Goal: Task Accomplishment & Management: Complete application form

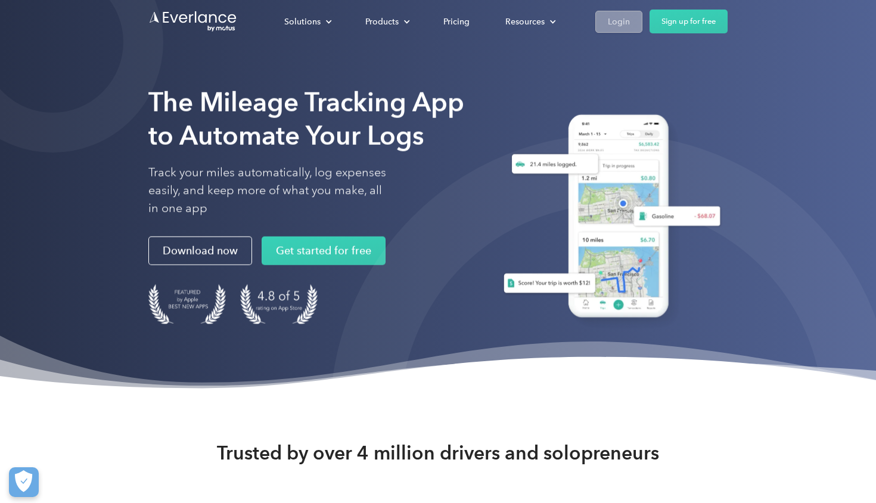
click at [627, 27] on div "Login" at bounding box center [619, 21] width 22 height 15
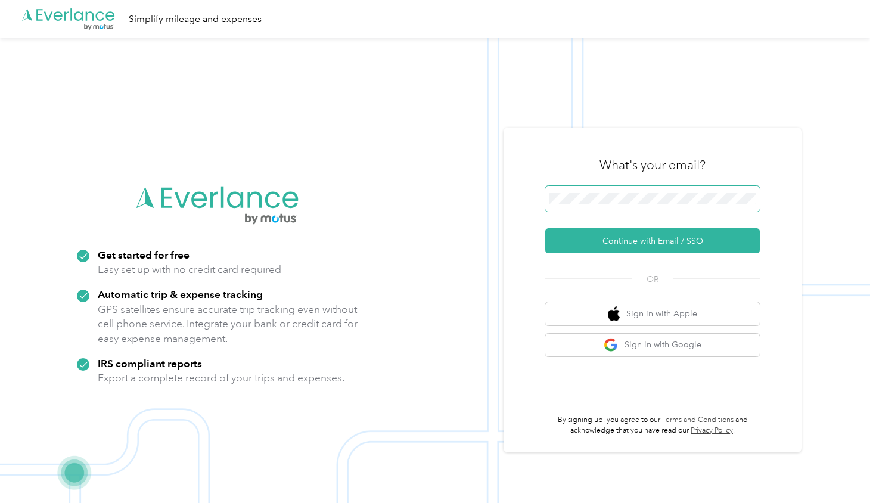
click at [573, 191] on span at bounding box center [652, 199] width 215 height 26
click at [592, 246] on button "Continue with Email / SSO" at bounding box center [652, 240] width 215 height 25
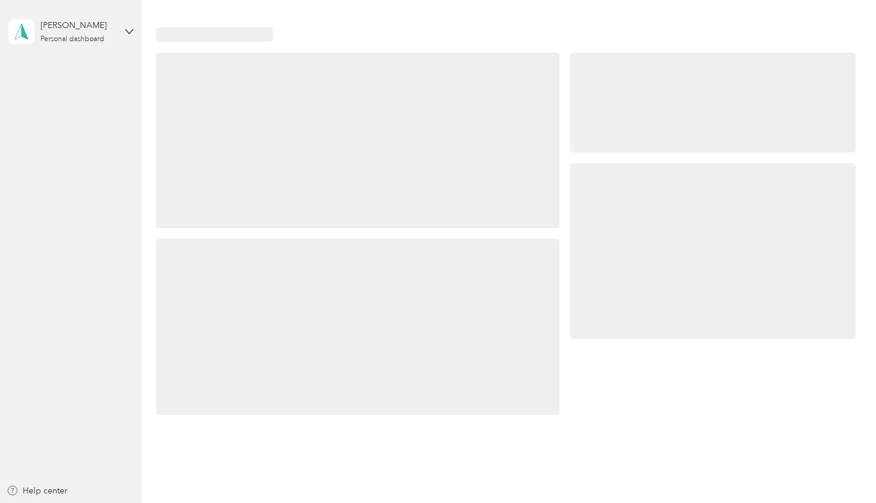
click at [651, 241] on div at bounding box center [712, 251] width 285 height 176
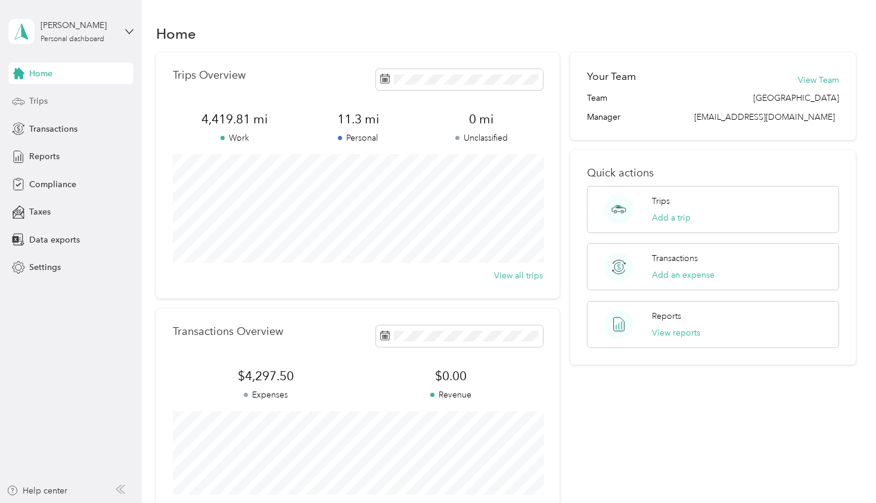
click at [54, 101] on div "Trips" at bounding box center [70, 101] width 125 height 21
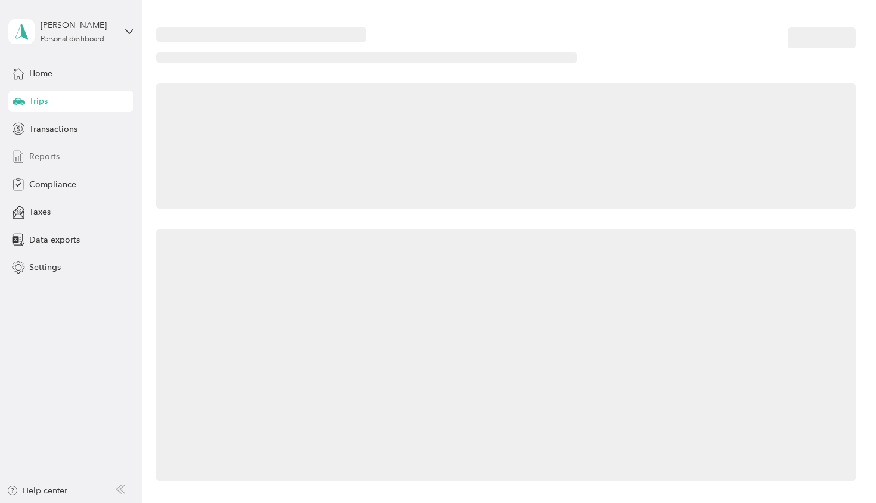
click at [46, 154] on span "Reports" at bounding box center [44, 156] width 30 height 13
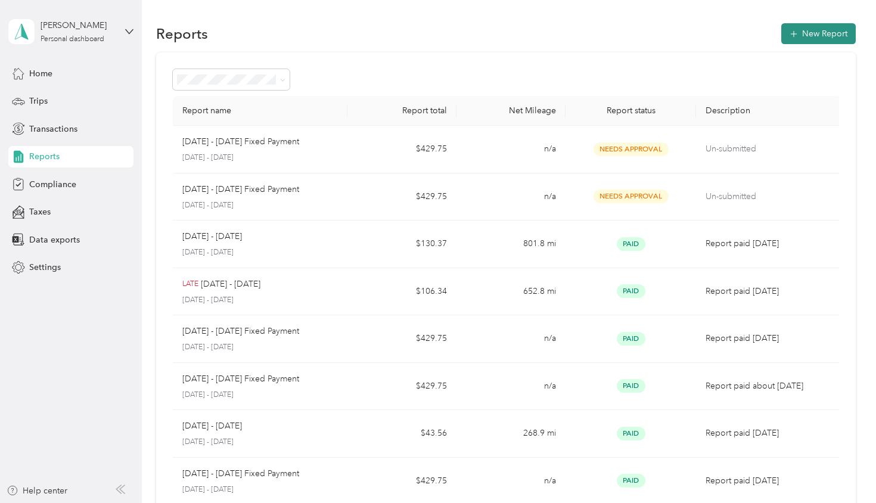
click at [814, 29] on button "New Report" at bounding box center [818, 33] width 74 height 21
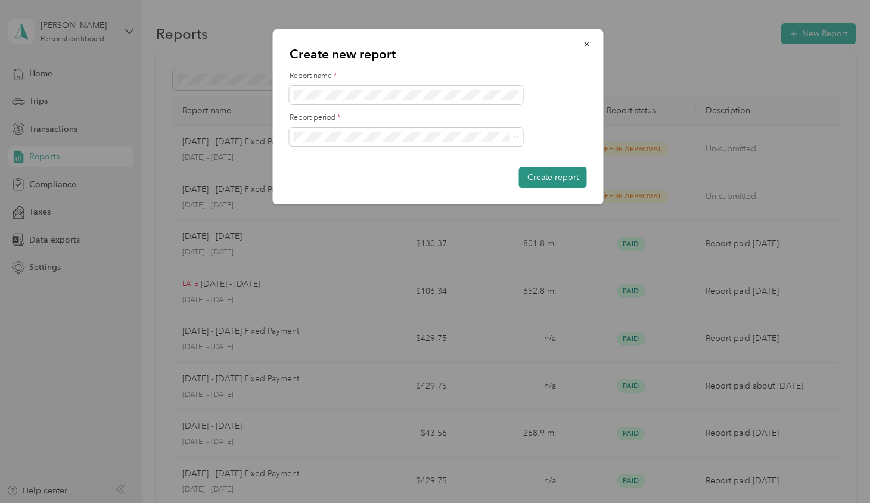
click at [566, 182] on button "Create report" at bounding box center [553, 177] width 68 height 21
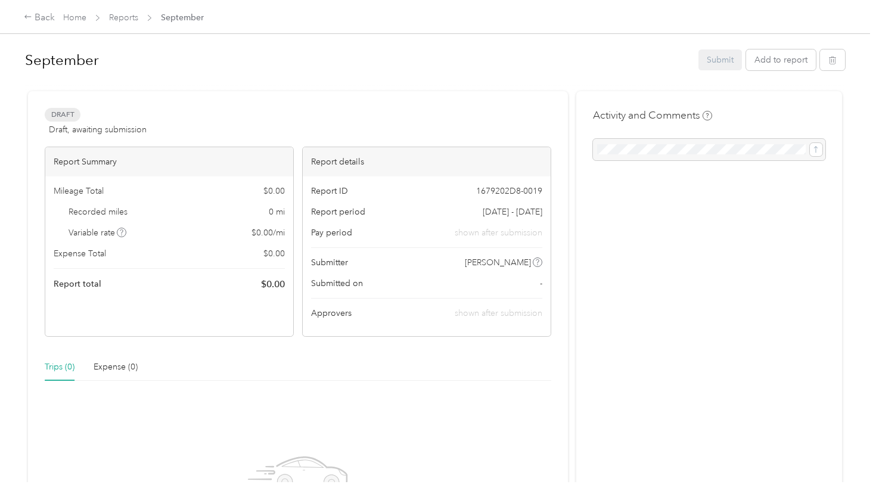
click at [492, 213] on span "[DATE] - [DATE]" at bounding box center [513, 212] width 60 height 13
click at [835, 60] on icon "button" at bounding box center [832, 60] width 8 height 8
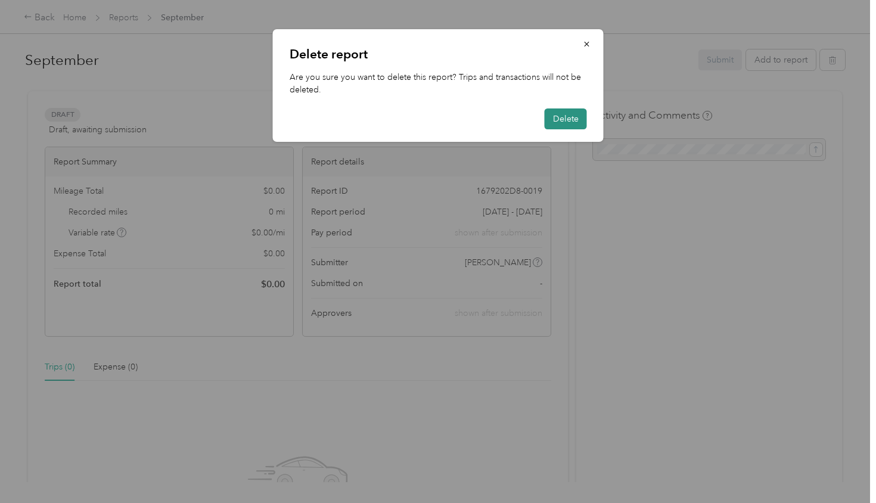
click at [572, 119] on button "Delete" at bounding box center [566, 118] width 42 height 21
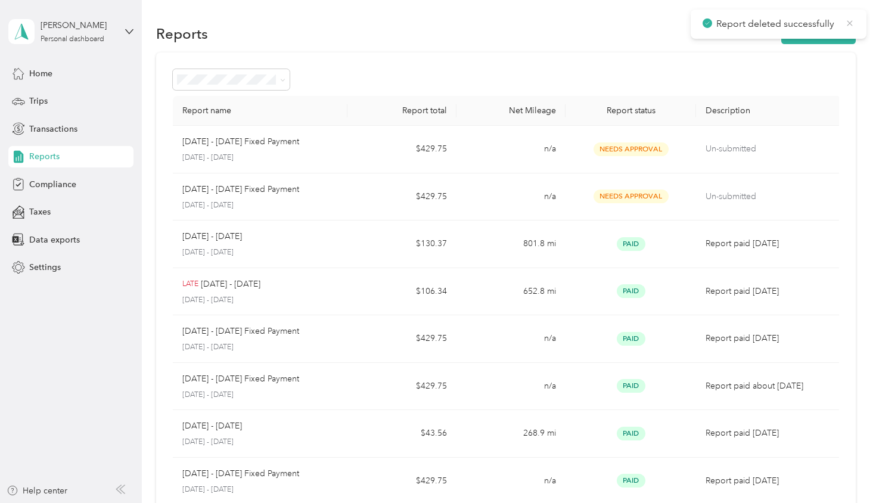
click at [847, 24] on icon at bounding box center [850, 23] width 10 height 11
click at [824, 32] on button "New Report" at bounding box center [818, 33] width 74 height 21
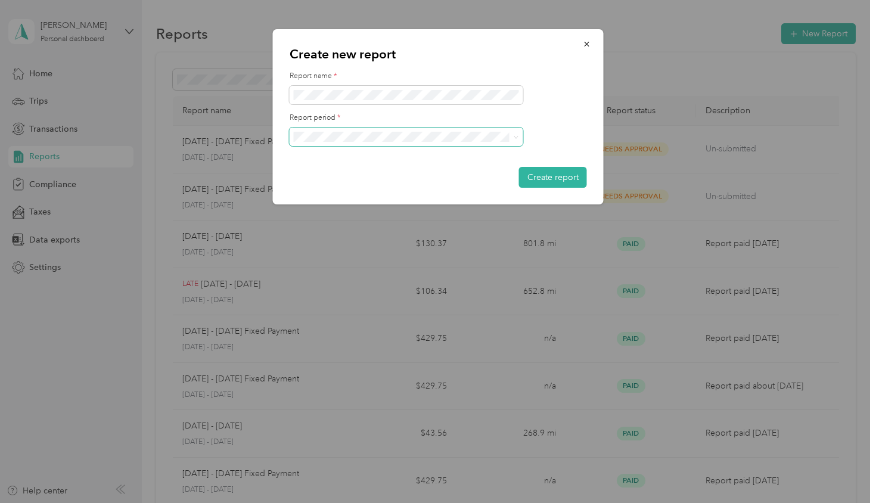
click at [515, 138] on icon at bounding box center [516, 137] width 5 height 5
click at [361, 182] on li "[DATE] - [DATE]" at bounding box center [407, 177] width 234 height 21
click at [549, 181] on button "Create report" at bounding box center [553, 177] width 68 height 21
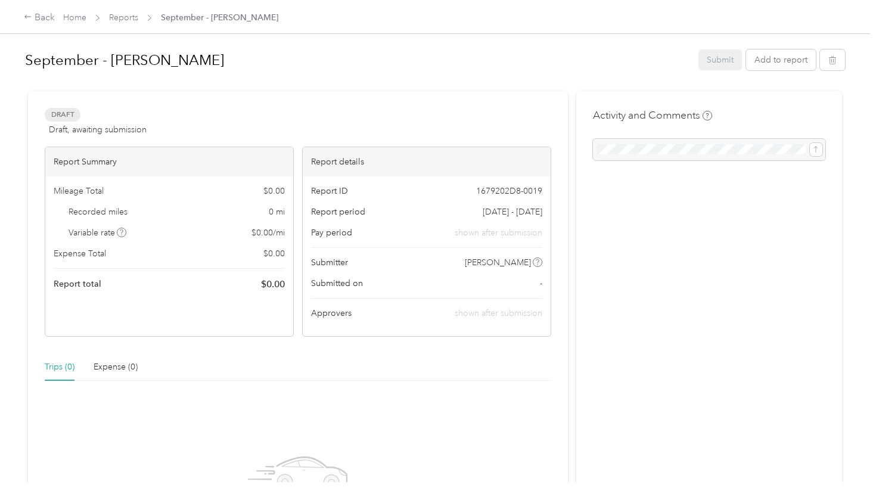
click at [61, 369] on div "Trips (0)" at bounding box center [60, 367] width 30 height 13
click at [45, 18] on div "Back" at bounding box center [39, 18] width 31 height 14
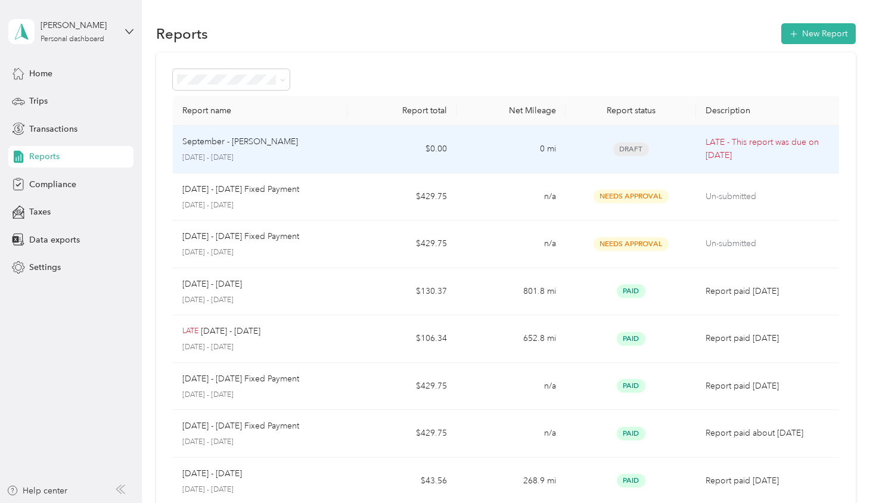
click at [740, 147] on p "LATE - This report was due on [DATE]" at bounding box center [769, 149] width 126 height 26
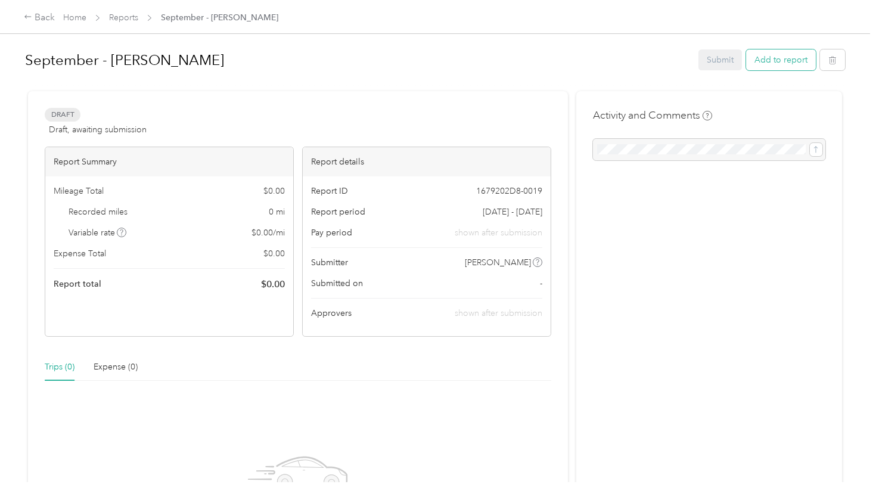
click at [793, 64] on button "Add to report" at bounding box center [781, 59] width 70 height 21
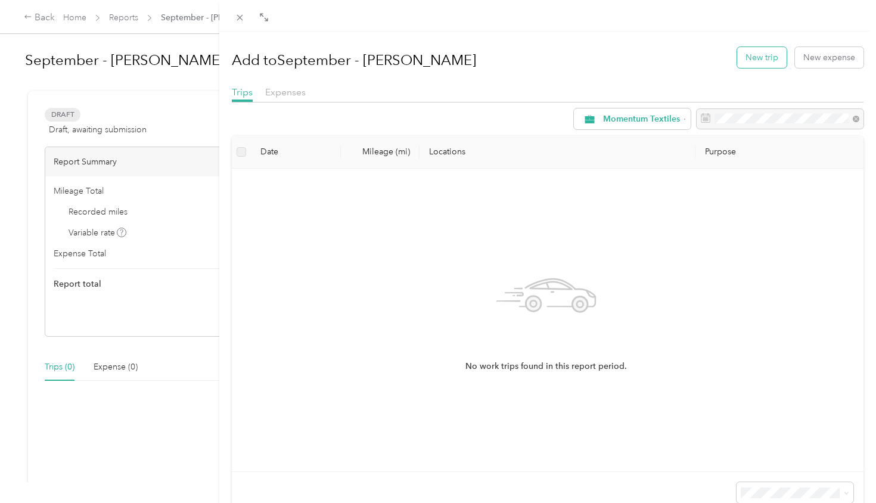
click at [759, 60] on button "New trip" at bounding box center [761, 57] width 49 height 21
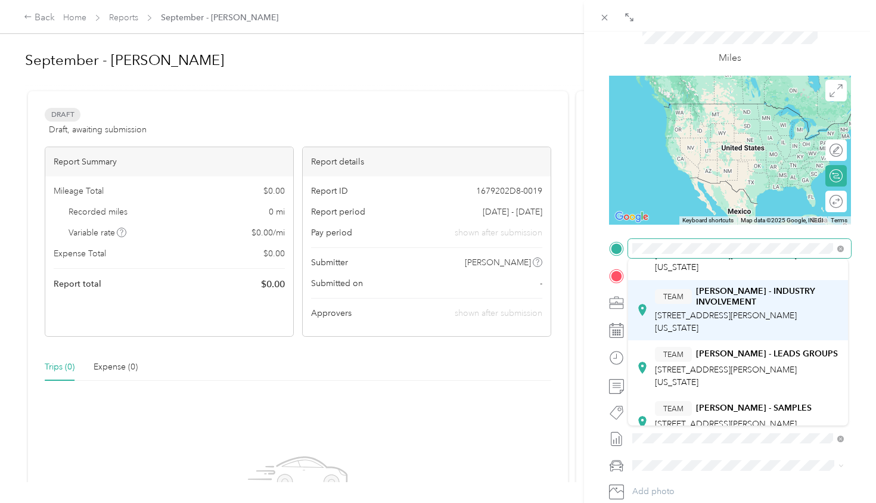
scroll to position [73, 0]
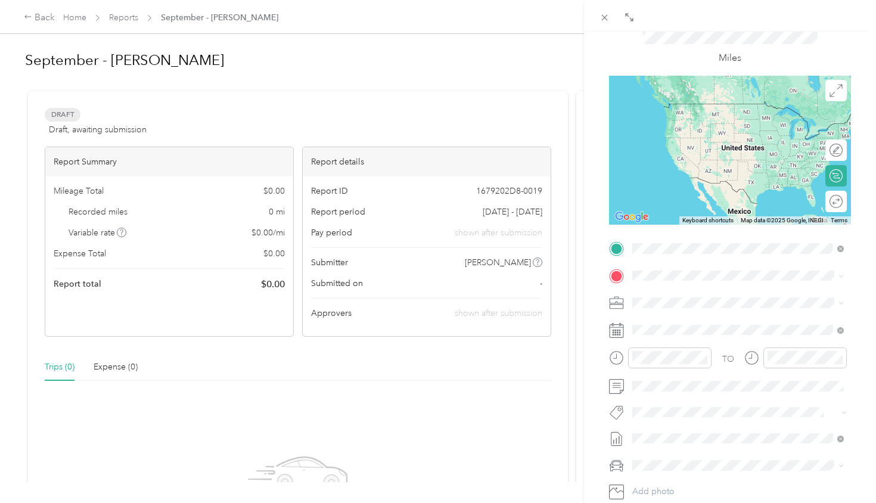
click at [700, 411] on span "[STREET_ADDRESS][PERSON_NAME][US_STATE]" at bounding box center [726, 422] width 142 height 23
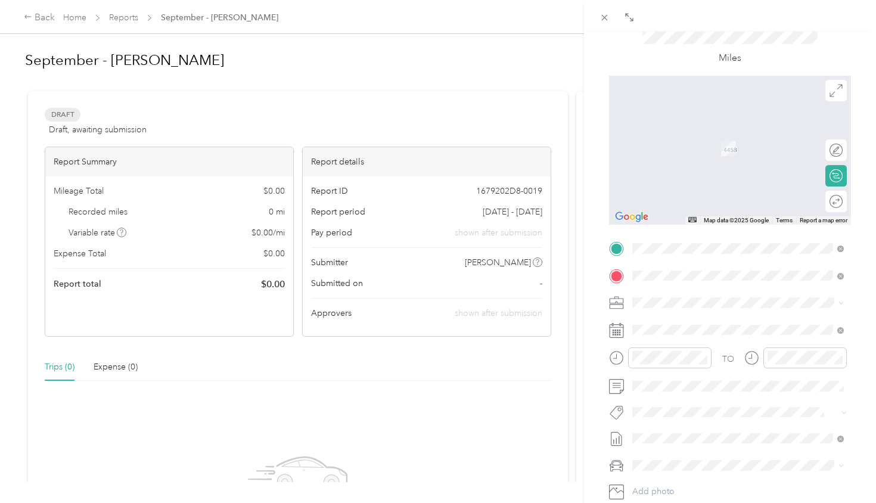
click at [713, 330] on div "TEAM GBA BUILDERS LLC [STREET_ADDRESS][PERSON_NAME]" at bounding box center [726, 331] width 142 height 29
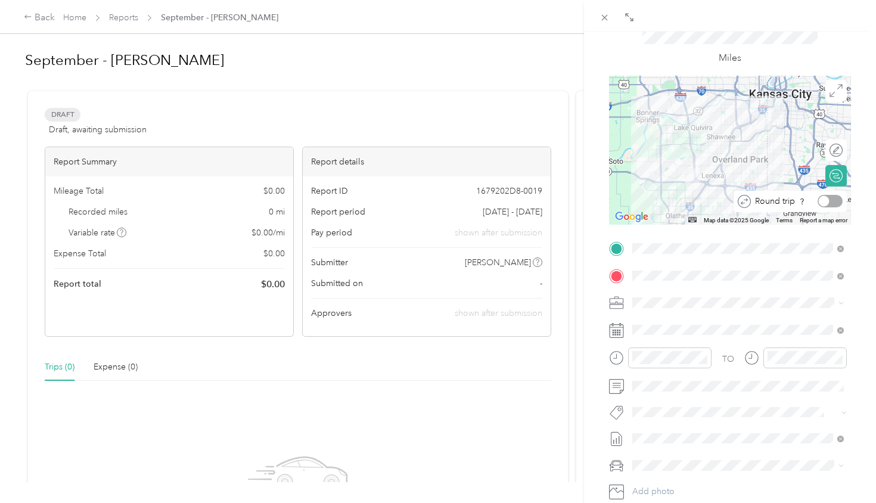
click at [819, 198] on div at bounding box center [824, 201] width 11 height 11
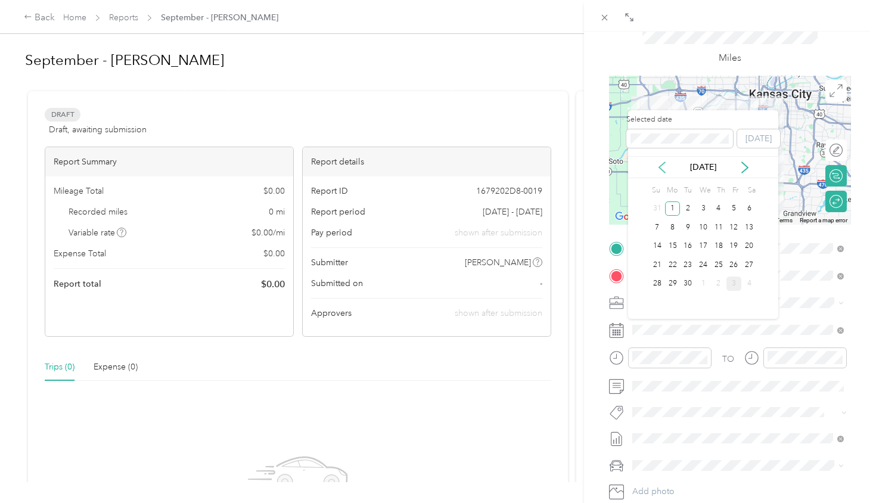
click at [661, 166] on icon at bounding box center [662, 167] width 12 height 12
click at [745, 165] on icon at bounding box center [745, 167] width 6 height 11
click at [700, 213] on div "3" at bounding box center [702, 208] width 15 height 15
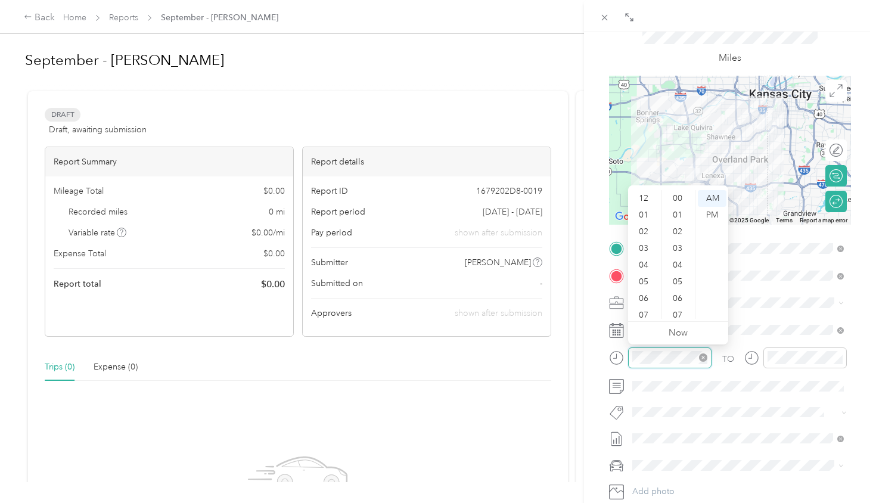
scroll to position [72, 0]
click at [645, 309] on div "11" at bounding box center [644, 310] width 29 height 17
click at [676, 197] on div "00" at bounding box center [678, 198] width 29 height 17
click at [712, 198] on div "AM" at bounding box center [712, 198] width 29 height 17
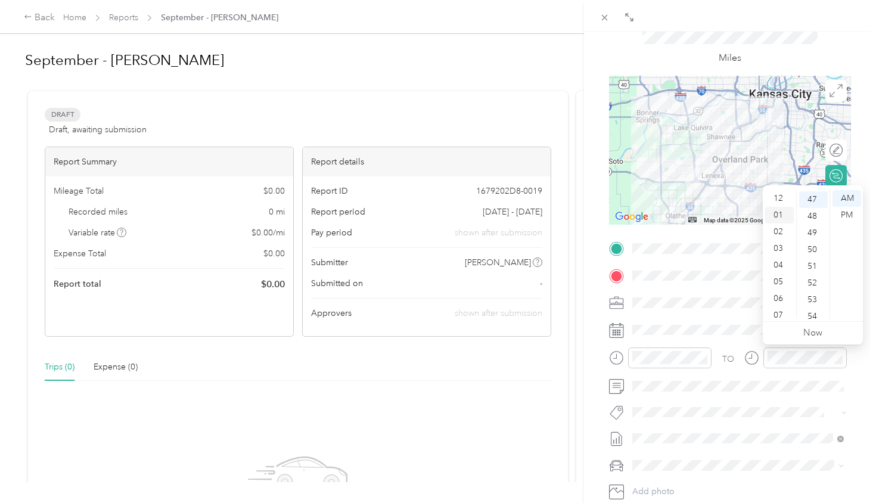
click at [780, 213] on div "01" at bounding box center [779, 215] width 29 height 17
click at [815, 269] on div "30" at bounding box center [813, 274] width 29 height 17
click at [848, 212] on div "PM" at bounding box center [846, 215] width 29 height 17
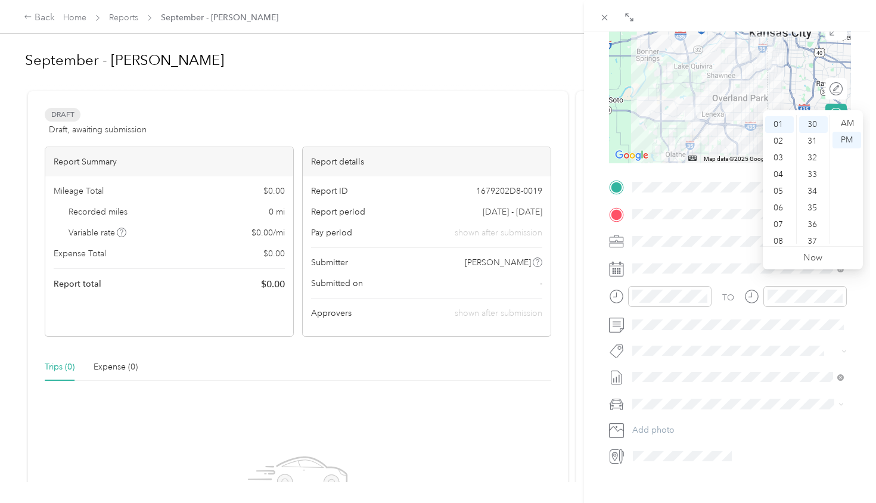
scroll to position [148, 0]
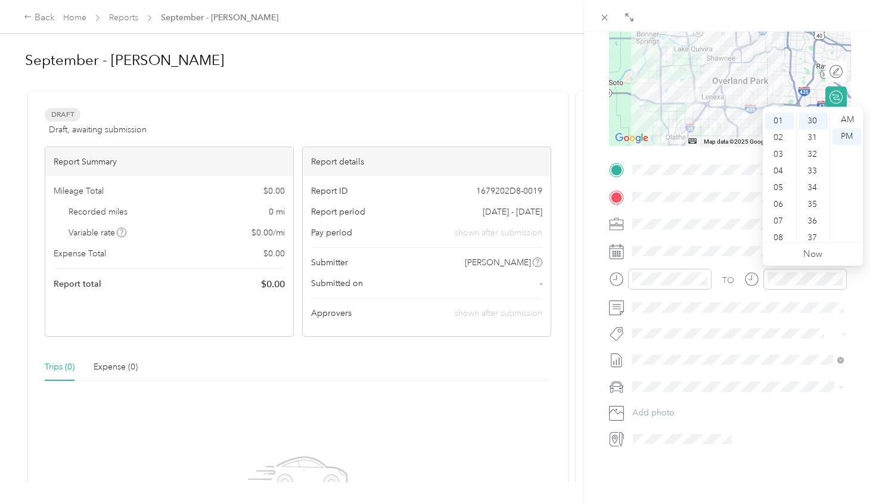
click at [721, 464] on div "BACK New Trip Save This trip cannot be edited because it is either under review…" at bounding box center [730, 283] width 292 height 503
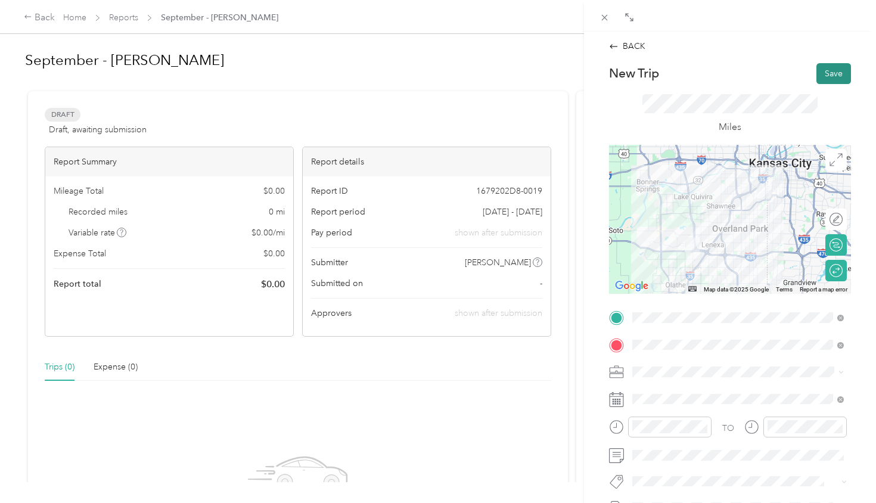
scroll to position [0, 0]
click at [829, 74] on button "Save" at bounding box center [833, 73] width 35 height 21
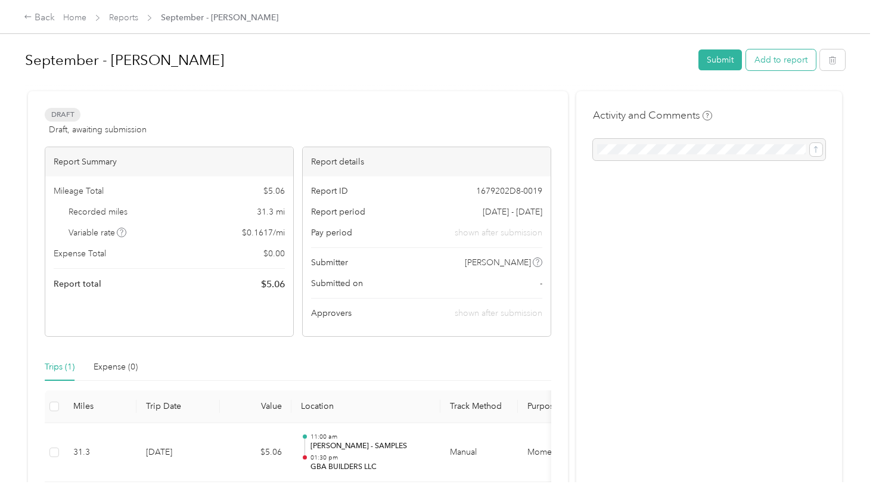
click at [782, 63] on button "Add to report" at bounding box center [781, 59] width 70 height 21
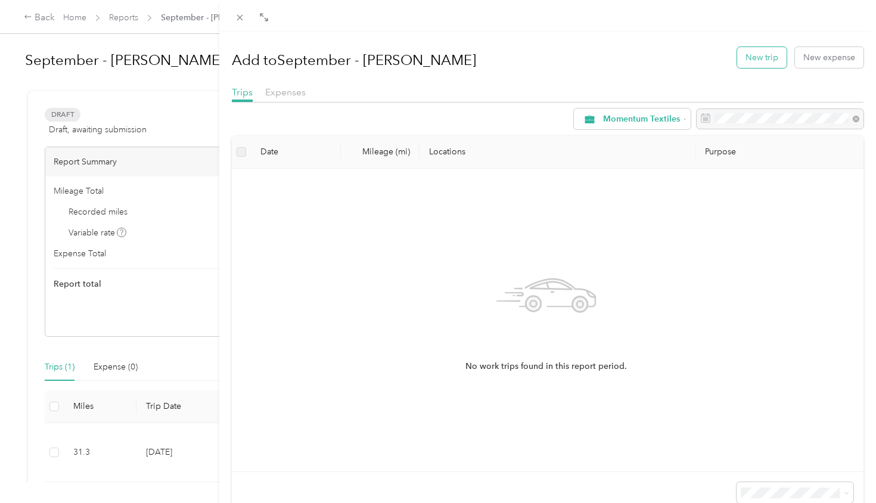
click at [757, 55] on button "New trip" at bounding box center [761, 57] width 49 height 21
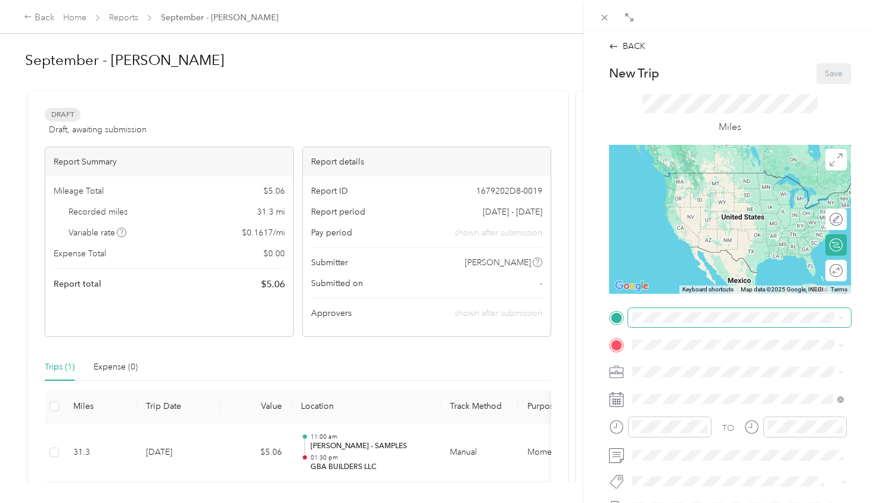
click at [661, 309] on span at bounding box center [739, 317] width 223 height 19
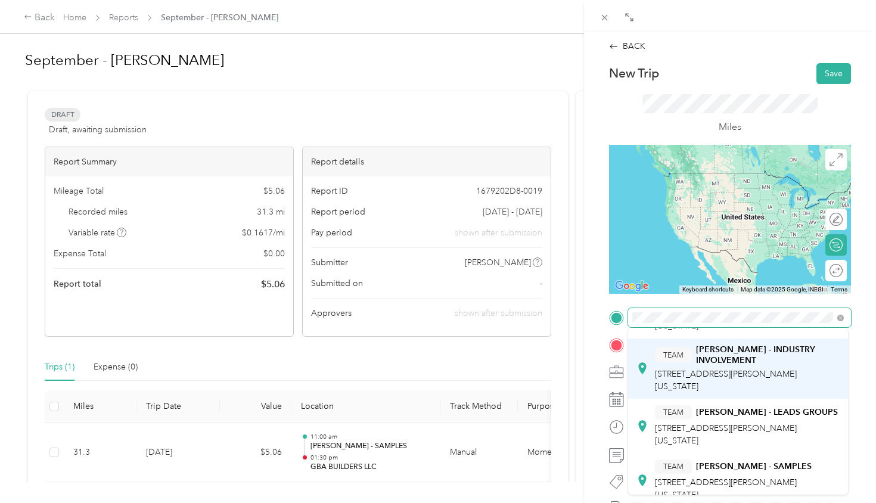
scroll to position [77, 0]
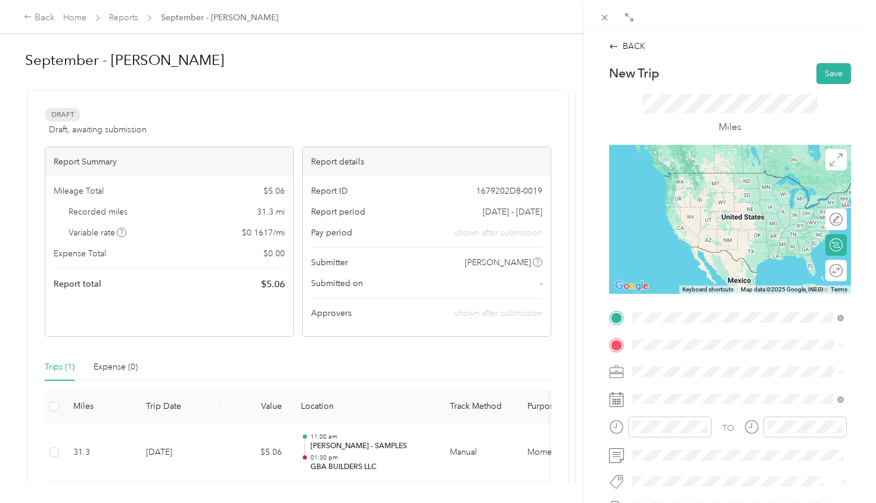
click at [724, 457] on div "TEAM [PERSON_NAME] - SAMPLES [STREET_ADDRESS][PERSON_NAME][US_STATE]" at bounding box center [747, 478] width 185 height 42
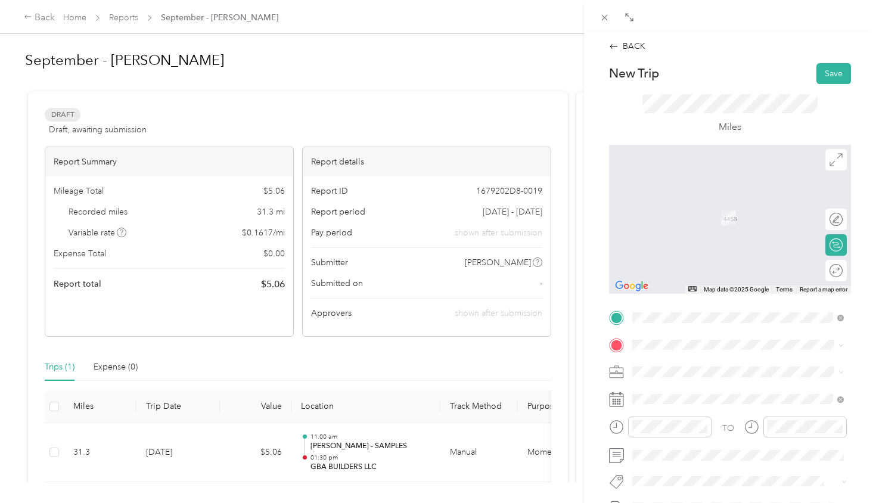
click at [712, 207] on div "TEAM CLOCKWORK" at bounding box center [736, 204] width 163 height 15
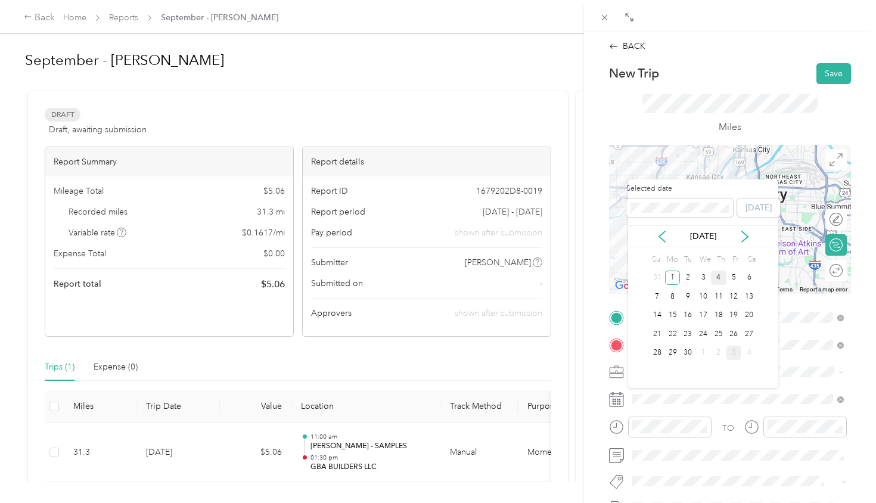
click at [718, 278] on div "4" at bounding box center [718, 278] width 15 height 15
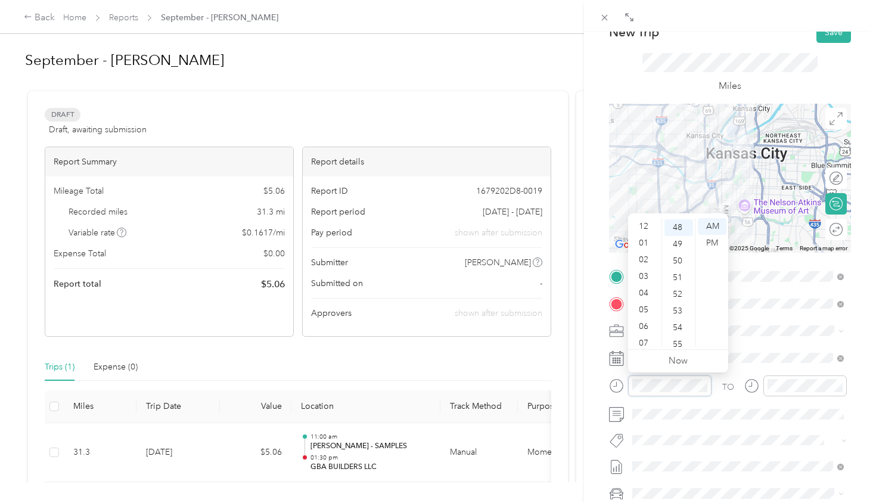
scroll to position [0, 0]
click at [645, 226] on div "12" at bounding box center [644, 226] width 29 height 17
click at [643, 337] on div "11" at bounding box center [644, 338] width 29 height 17
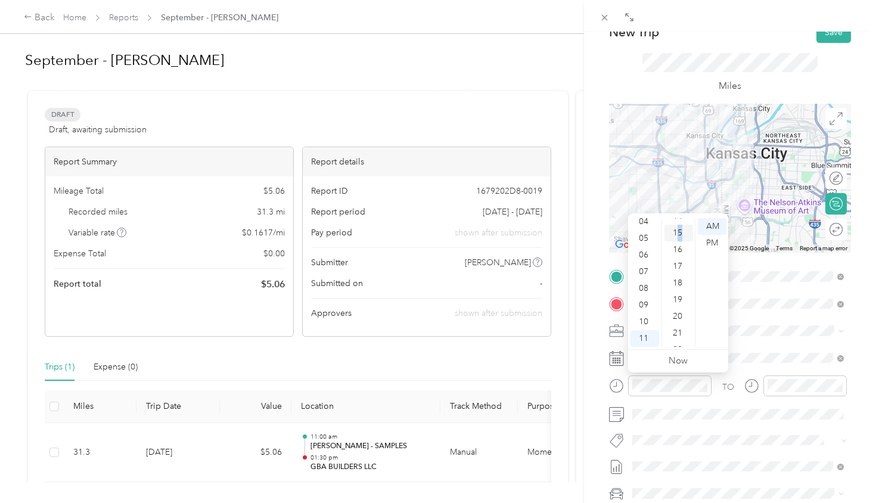
click at [676, 238] on div "15" at bounding box center [678, 233] width 29 height 17
click at [680, 231] on div "15" at bounding box center [678, 227] width 29 height 17
click at [673, 229] on div "15" at bounding box center [678, 227] width 29 height 17
click at [676, 231] on div "15" at bounding box center [678, 227] width 29 height 17
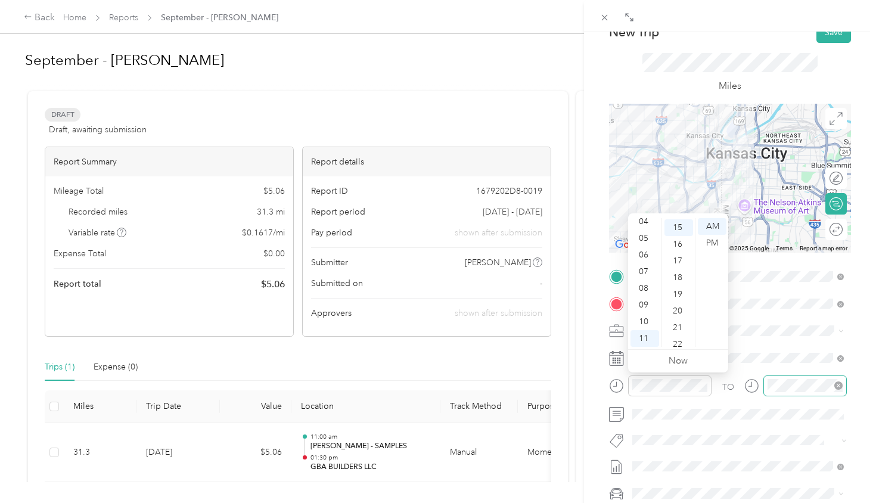
click at [806, 396] on div at bounding box center [804, 385] width 83 height 21
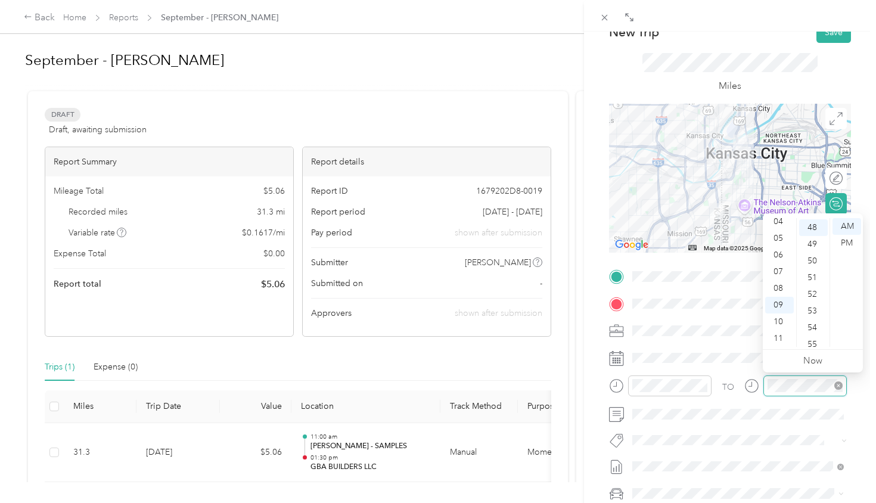
click at [806, 393] on div at bounding box center [804, 385] width 83 height 21
click at [778, 236] on div "01" at bounding box center [779, 243] width 29 height 17
click at [814, 226] on div "00" at bounding box center [813, 226] width 29 height 17
click at [843, 244] on div "PM" at bounding box center [846, 243] width 29 height 17
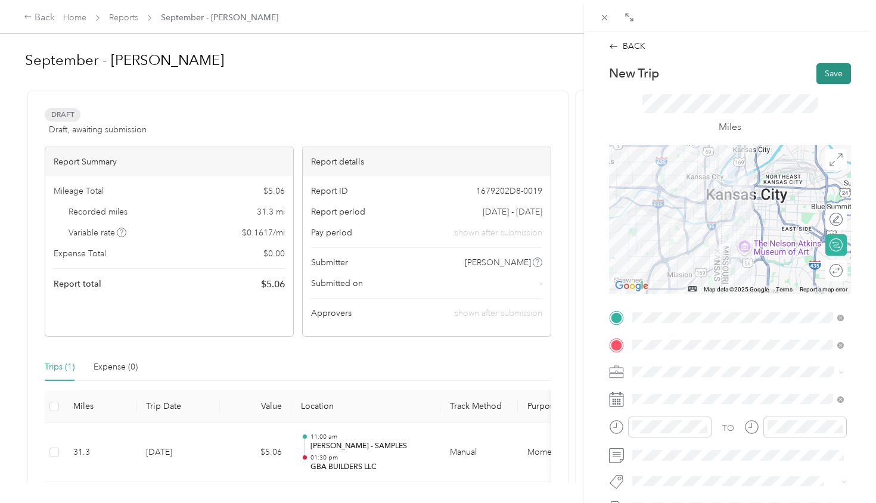
click at [829, 78] on button "Save" at bounding box center [833, 73] width 35 height 21
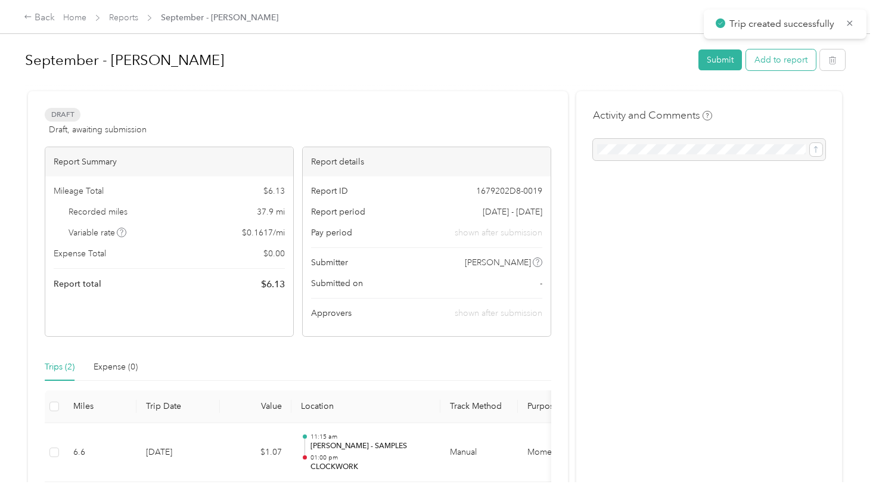
click at [777, 63] on button "Add to report" at bounding box center [781, 59] width 70 height 21
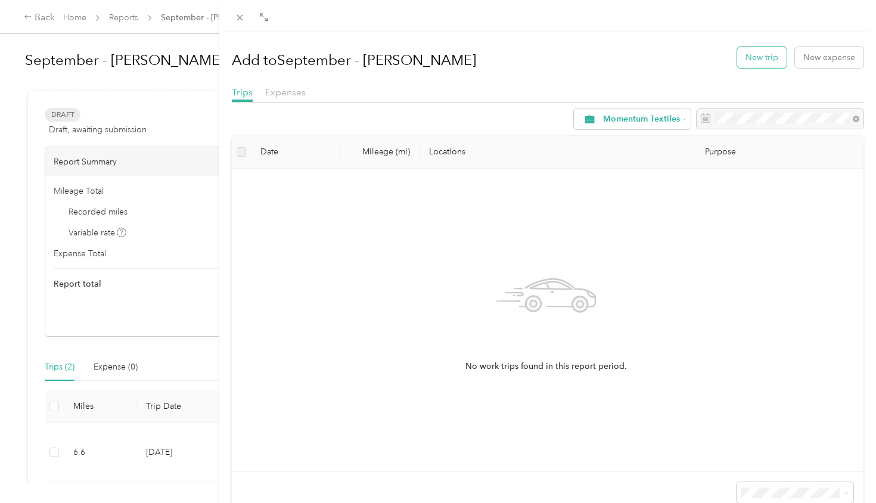
click at [763, 62] on button "New trip" at bounding box center [761, 57] width 49 height 21
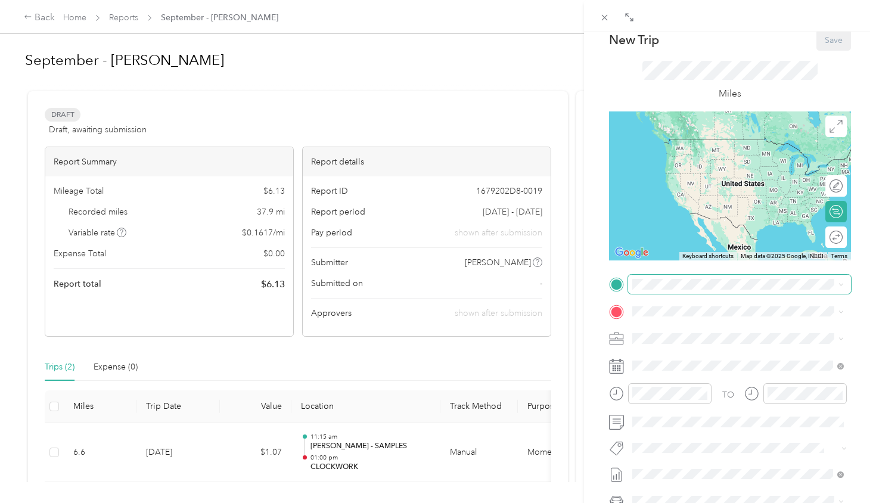
scroll to position [35, 0]
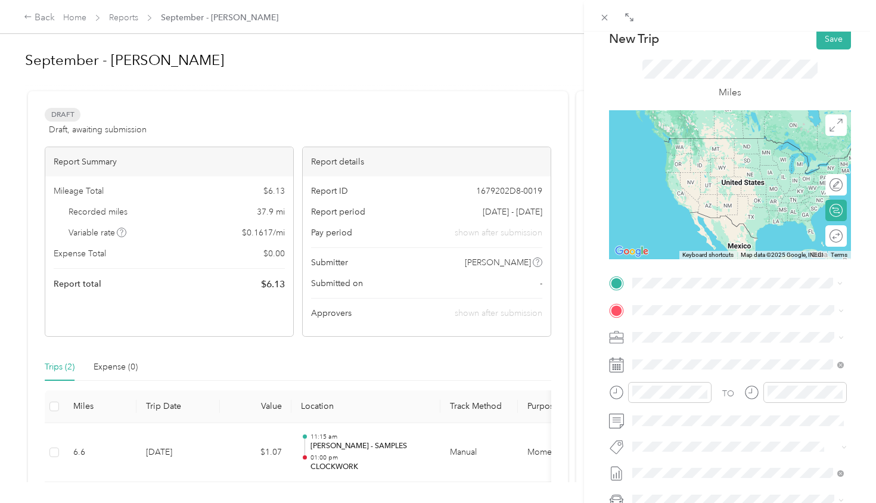
click at [690, 333] on button "TEAM" at bounding box center [673, 332] width 37 height 15
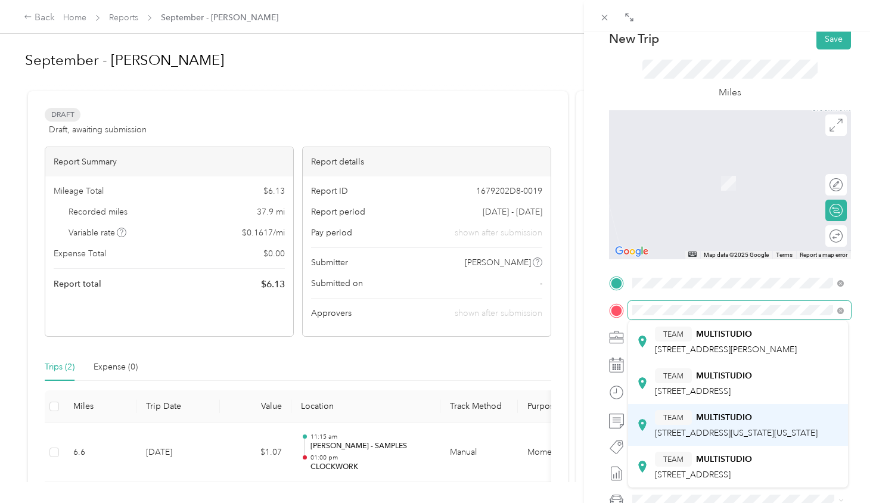
scroll to position [103, 0]
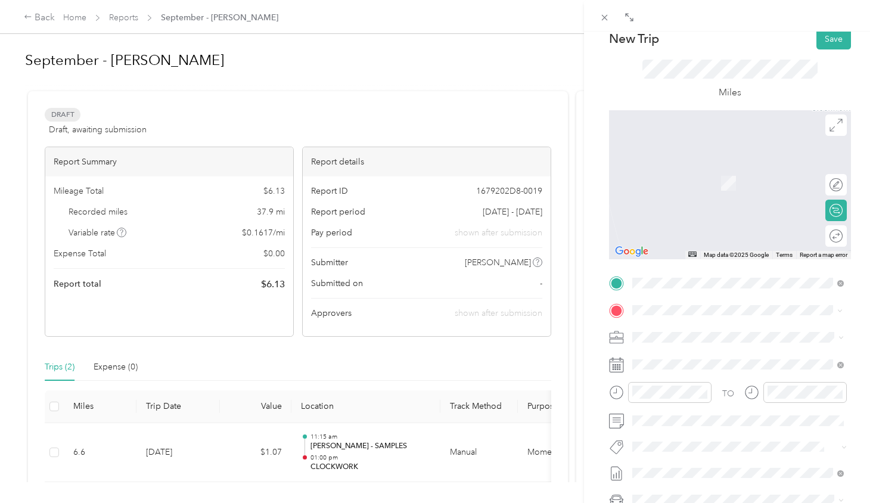
click at [717, 428] on span "[STREET_ADDRESS][US_STATE][US_STATE]" at bounding box center [736, 433] width 163 height 10
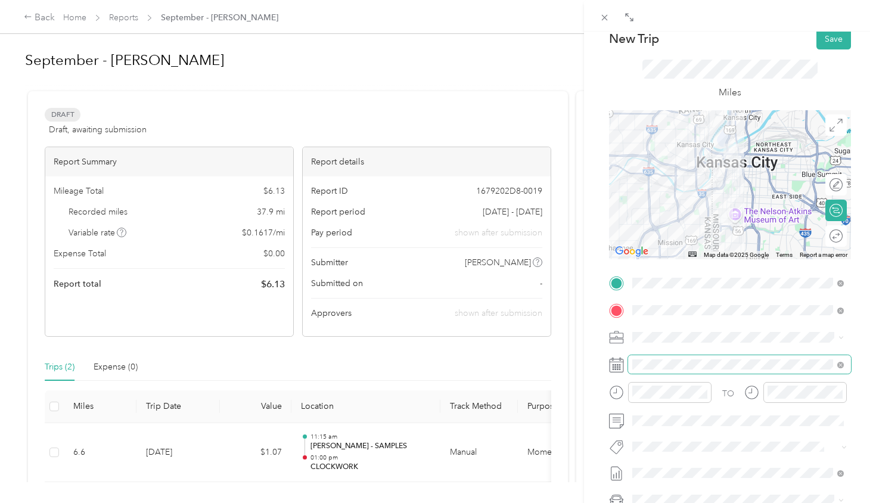
click at [706, 370] on span at bounding box center [739, 364] width 223 height 19
click at [713, 358] on span at bounding box center [739, 364] width 223 height 19
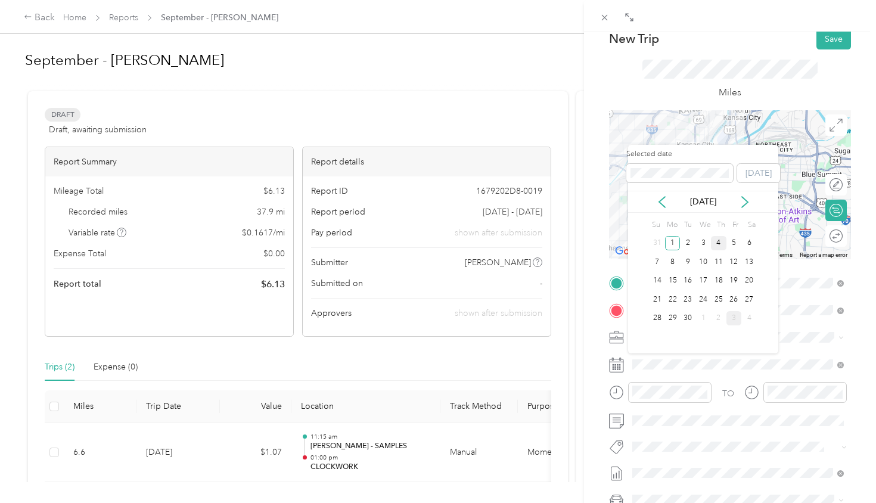
click at [719, 238] on div "4" at bounding box center [718, 243] width 15 height 15
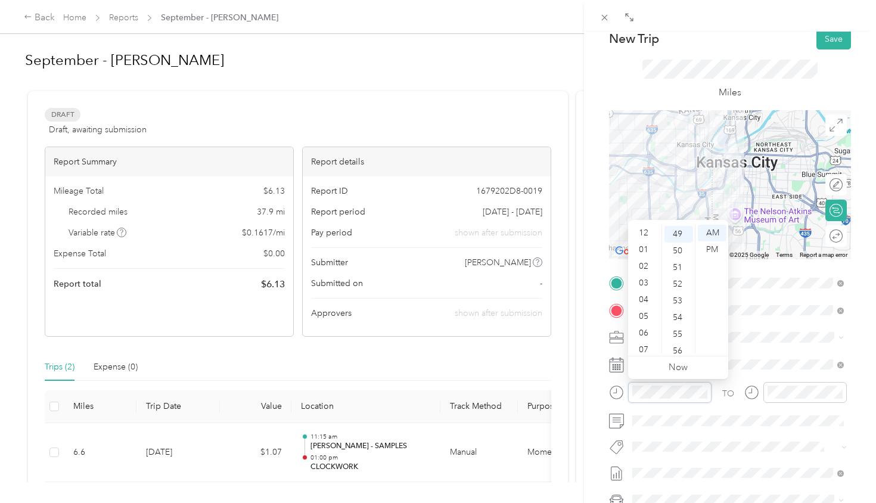
scroll to position [0, 0]
click at [646, 250] on div "01" at bounding box center [644, 249] width 29 height 17
click at [679, 333] on div "30" at bounding box center [678, 335] width 29 height 17
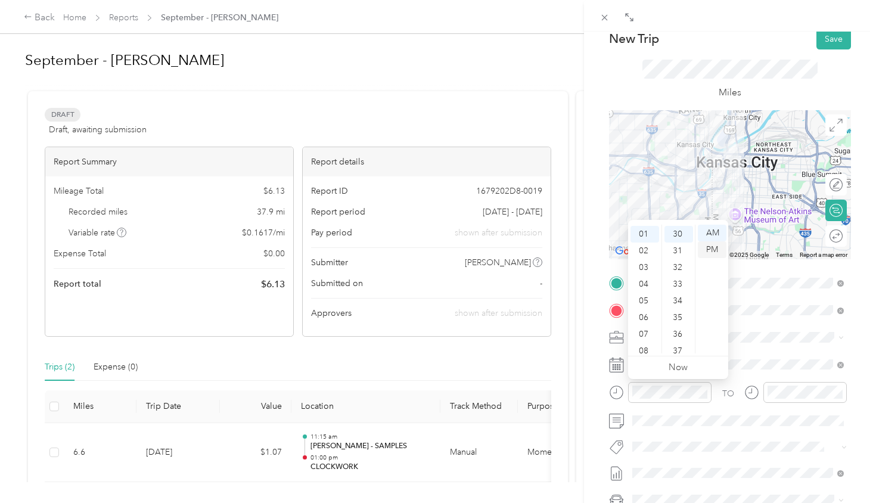
click at [711, 250] on div "PM" at bounding box center [712, 249] width 29 height 17
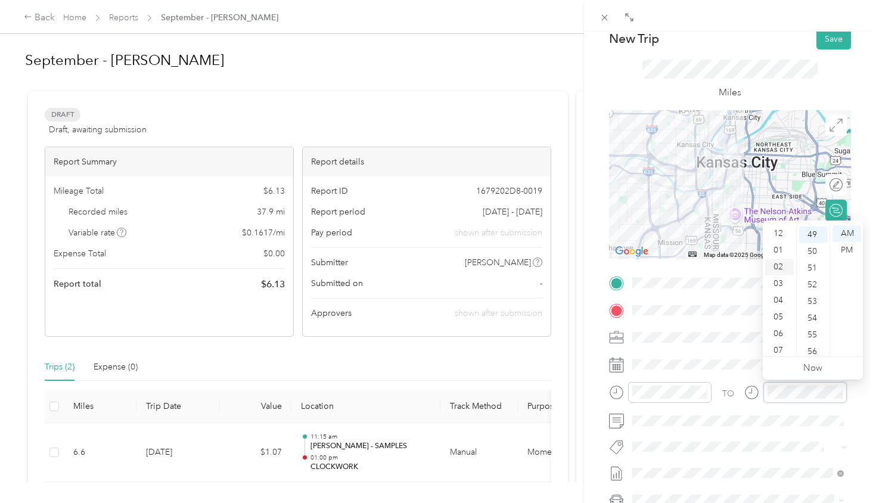
scroll to position [0, 0]
click at [779, 267] on div "02" at bounding box center [779, 266] width 29 height 17
click at [812, 254] on div "30" at bounding box center [813, 259] width 29 height 17
click at [843, 250] on div "PM" at bounding box center [846, 249] width 29 height 17
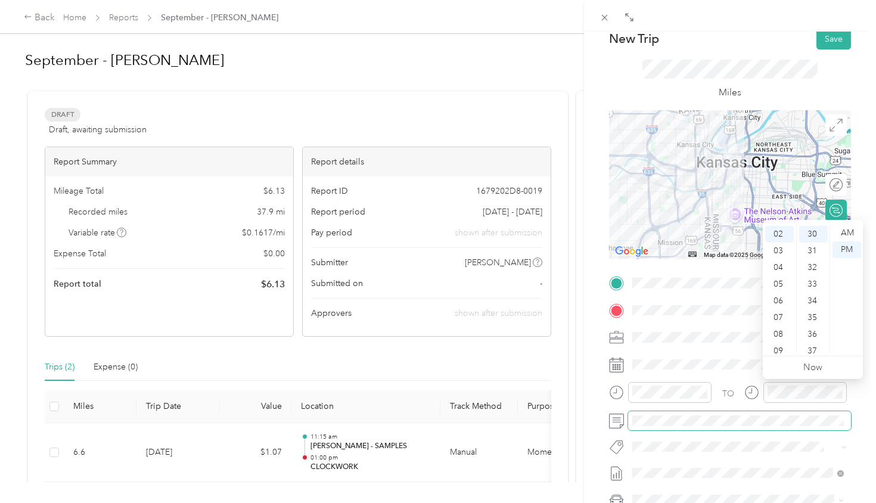
click at [779, 411] on span at bounding box center [739, 420] width 223 height 19
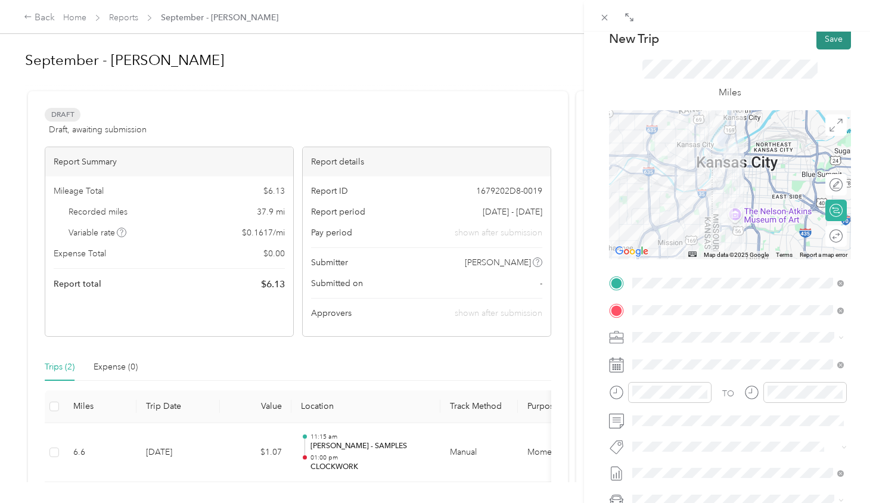
click at [838, 38] on button "Save" at bounding box center [833, 39] width 35 height 21
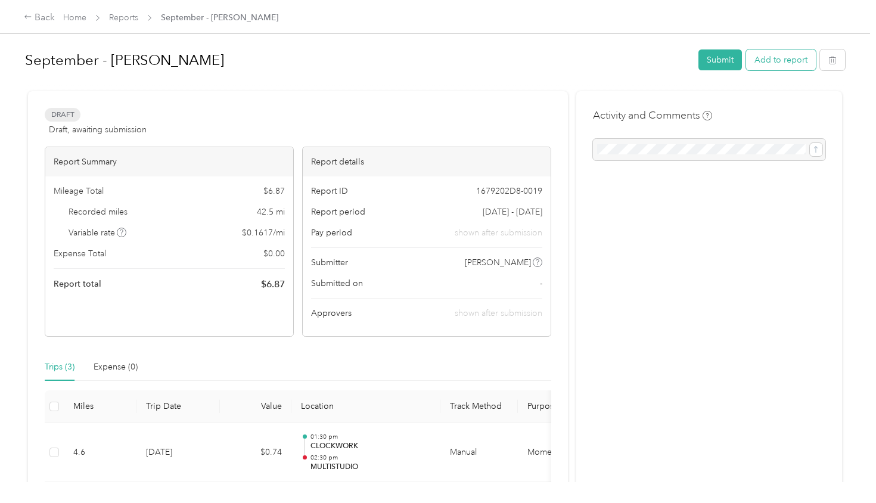
click at [779, 58] on button "Add to report" at bounding box center [781, 59] width 70 height 21
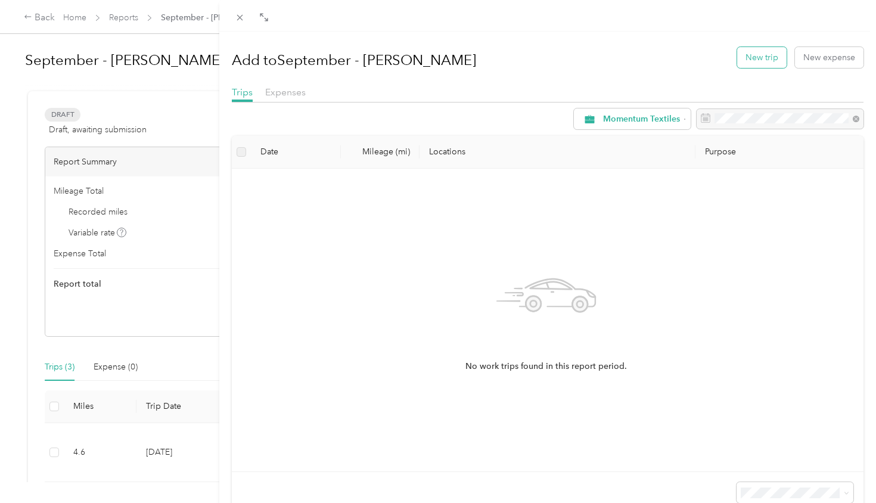
click at [765, 57] on button "New trip" at bounding box center [761, 57] width 49 height 21
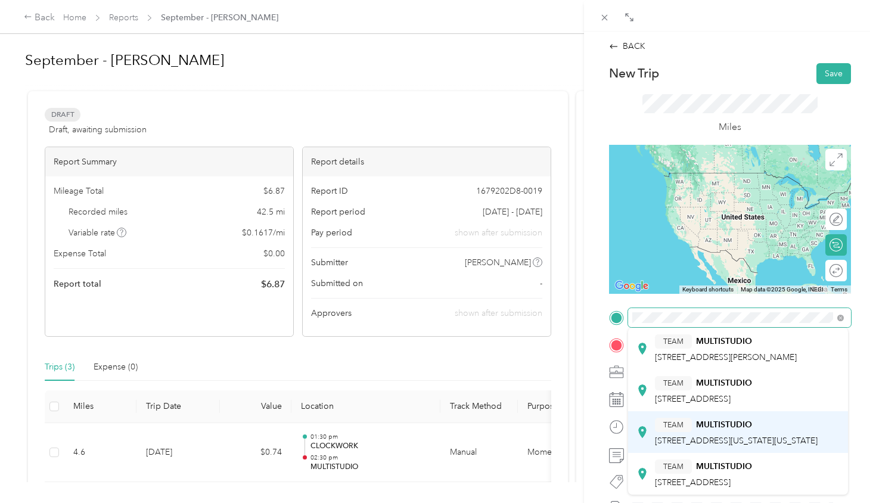
scroll to position [103, 0]
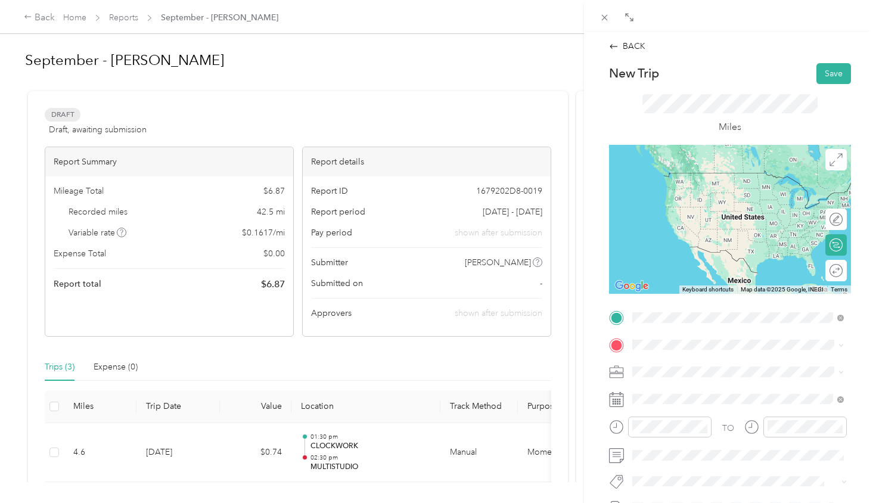
click at [740, 418] on div "TEAM MULTISTUDIO [STREET_ADDRESS][US_STATE][US_STATE]" at bounding box center [736, 432] width 163 height 29
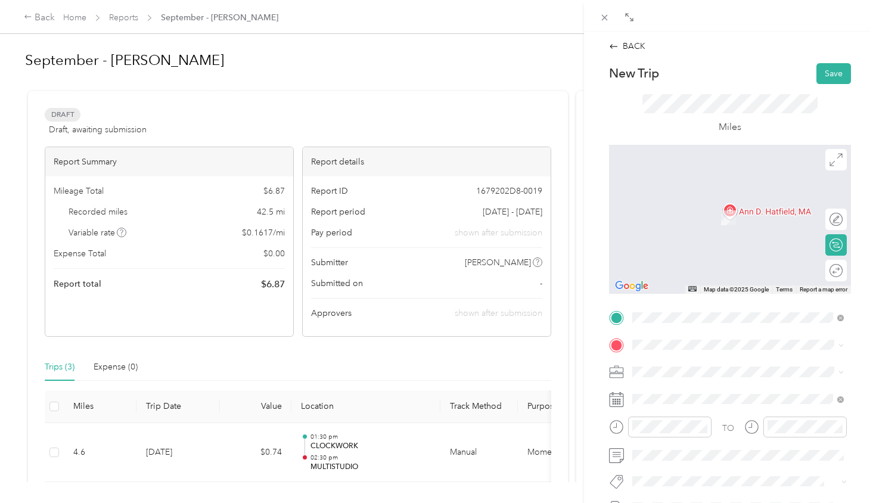
click at [718, 313] on div "TEAM [PERSON_NAME] - LEADS GROUPS" at bounding box center [747, 320] width 185 height 15
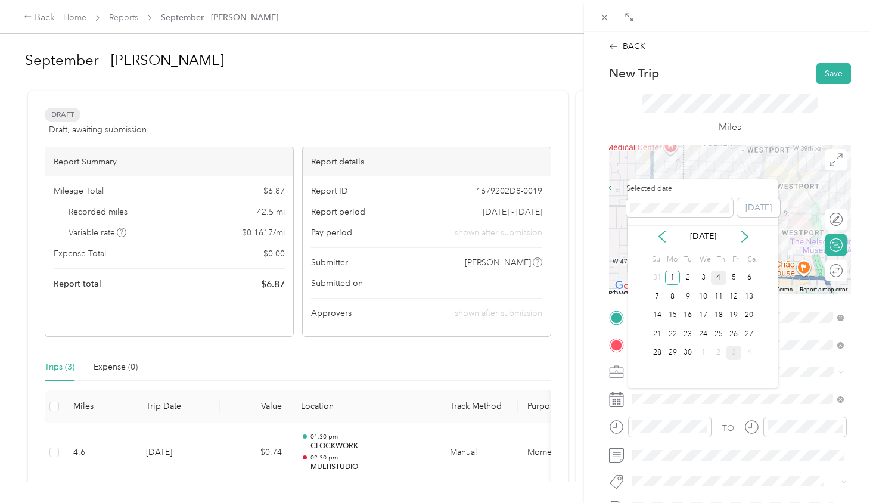
click at [717, 278] on div "4" at bounding box center [718, 278] width 15 height 15
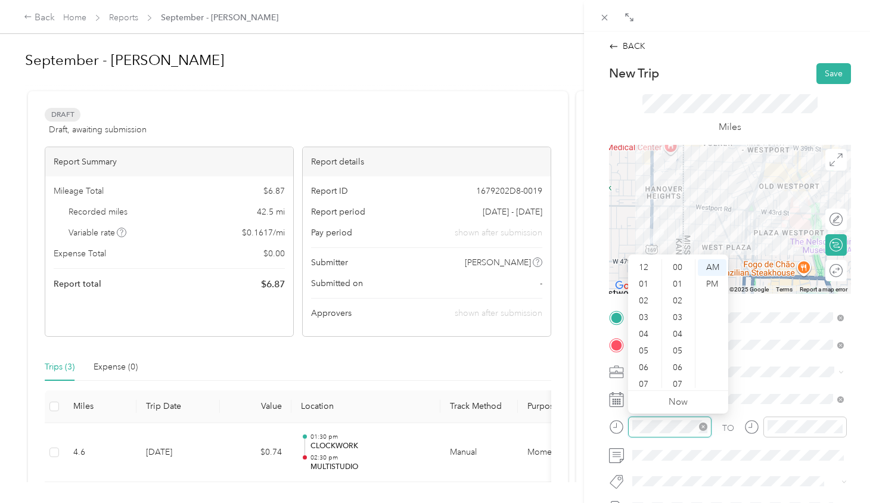
scroll to position [833, 0]
click at [645, 286] on div "03" at bounding box center [644, 290] width 29 height 17
click at [677, 266] on div "00" at bounding box center [678, 267] width 29 height 17
click at [714, 282] on div "PM" at bounding box center [712, 284] width 29 height 17
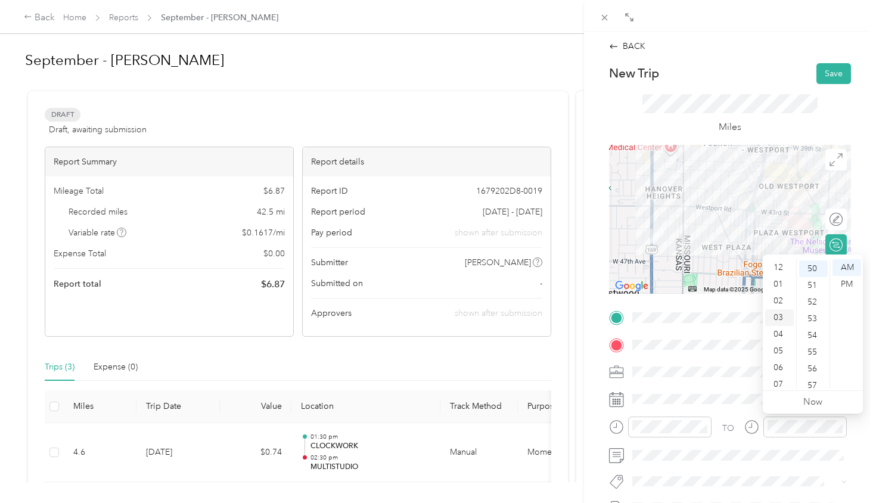
click at [781, 312] on div "03" at bounding box center [779, 317] width 29 height 17
click at [812, 268] on div "00" at bounding box center [813, 267] width 29 height 17
click at [845, 283] on div "PM" at bounding box center [846, 284] width 29 height 17
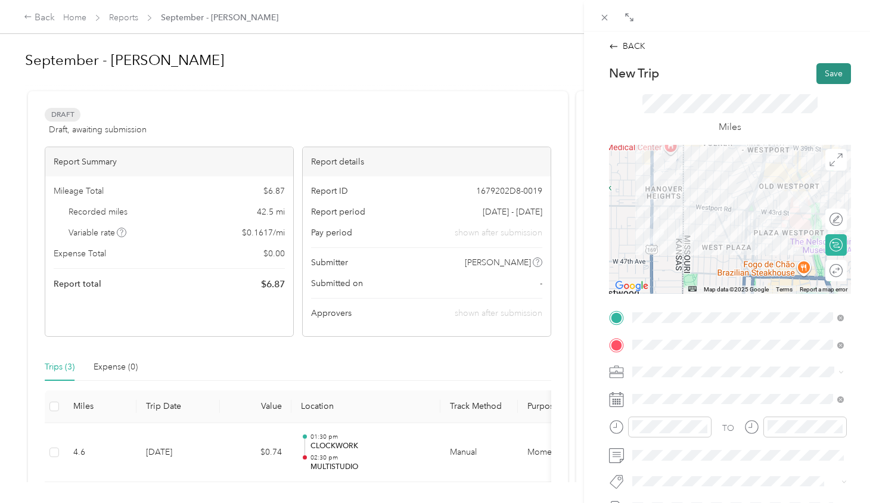
click at [825, 80] on button "Save" at bounding box center [833, 73] width 35 height 21
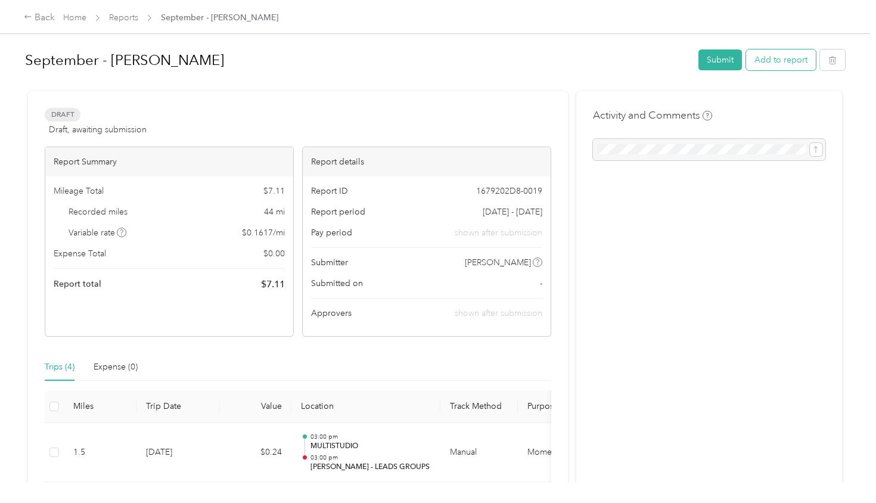
click at [786, 65] on button "Add to report" at bounding box center [781, 59] width 70 height 21
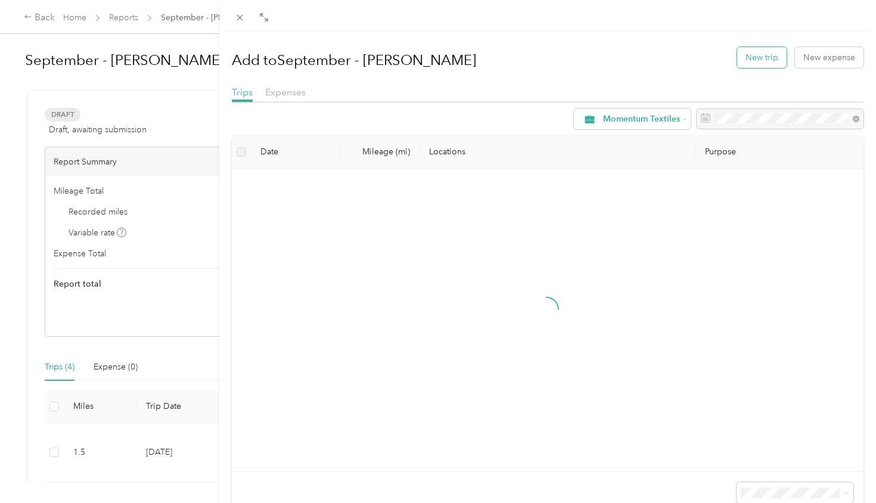
click at [757, 63] on button "New trip" at bounding box center [761, 57] width 49 height 21
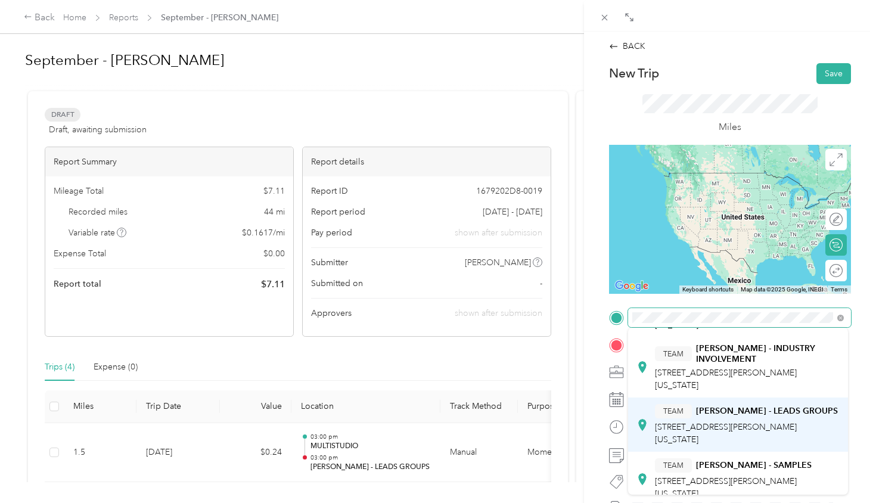
scroll to position [78, 0]
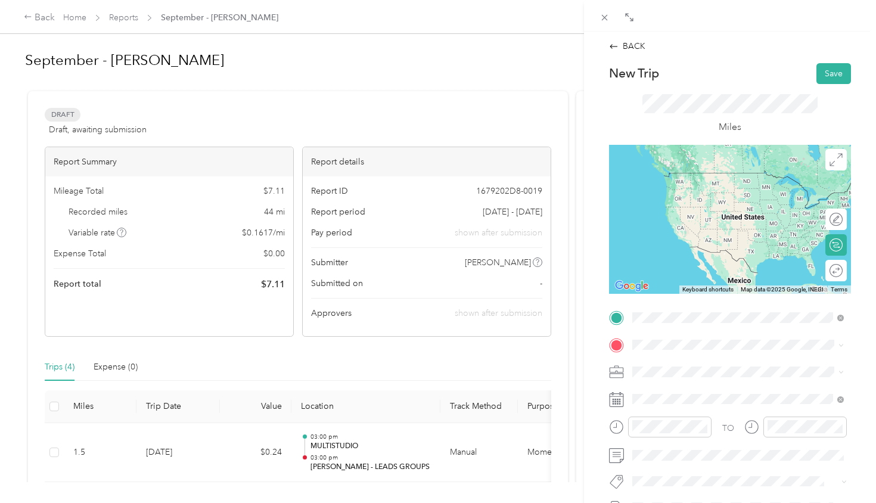
click at [724, 474] on span "[STREET_ADDRESS][PERSON_NAME][US_STATE]" at bounding box center [726, 485] width 142 height 23
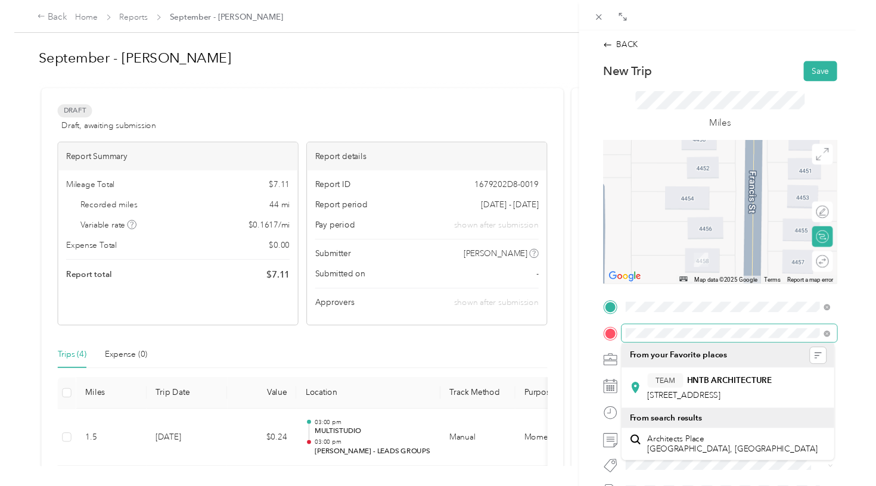
scroll to position [0, 0]
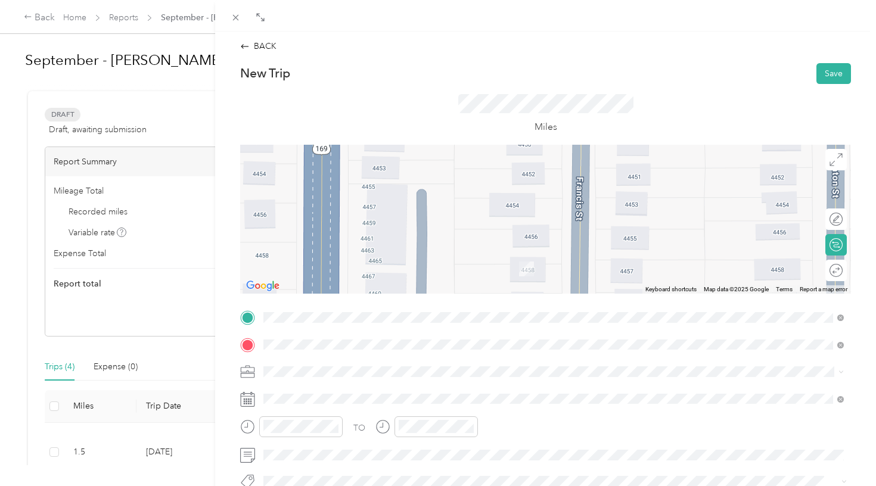
click at [333, 272] on span "[STREET_ADDRESS][PERSON_NAME][US_STATE][US_STATE]" at bounding box center [400, 266] width 229 height 11
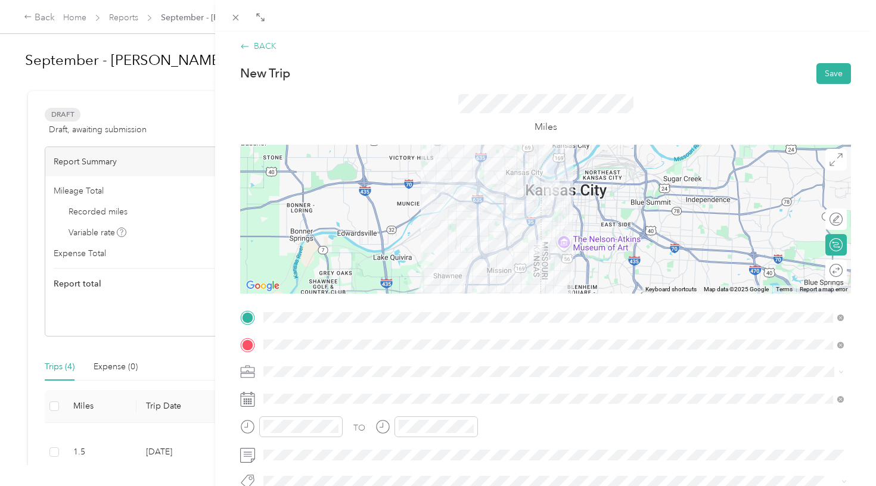
click at [259, 48] on div "BACK" at bounding box center [258, 46] width 36 height 13
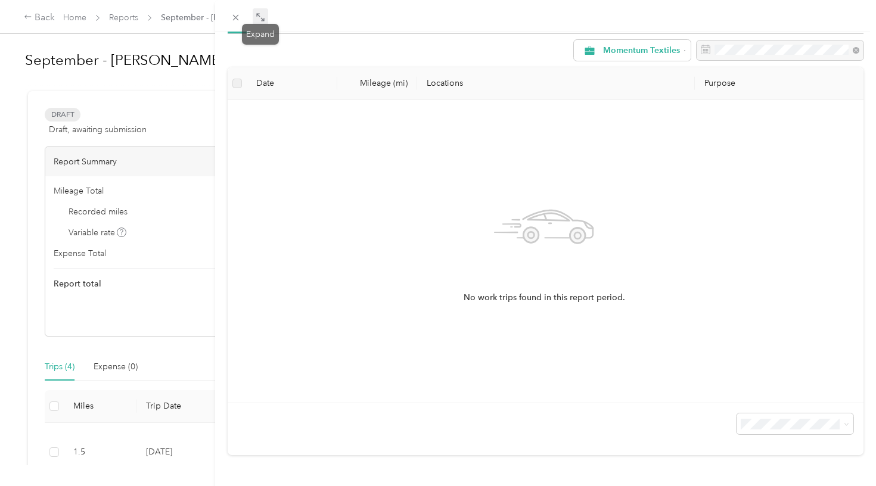
click at [263, 16] on icon at bounding box center [261, 18] width 10 height 10
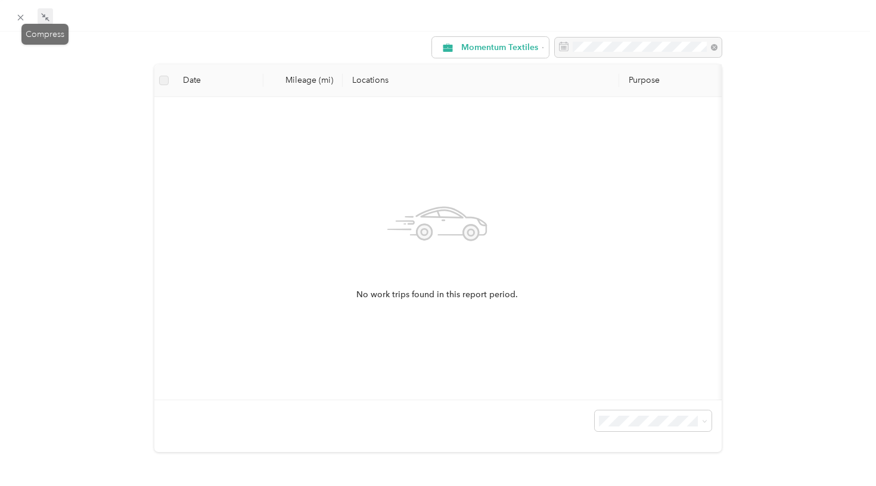
click at [47, 12] on span at bounding box center [45, 16] width 15 height 17
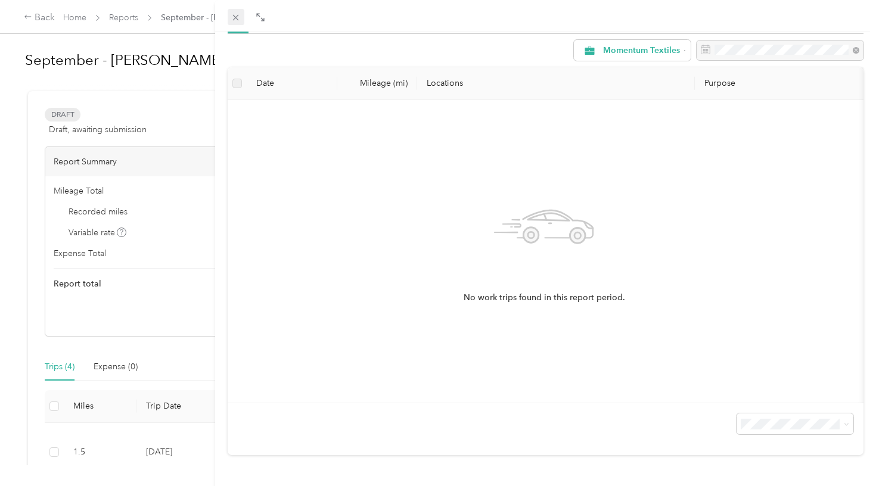
click at [232, 13] on icon at bounding box center [236, 18] width 10 height 10
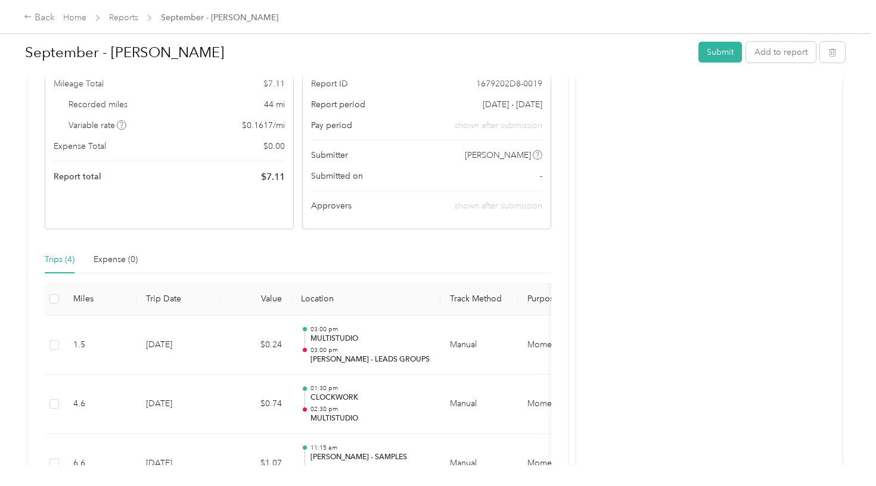
scroll to position [86, 0]
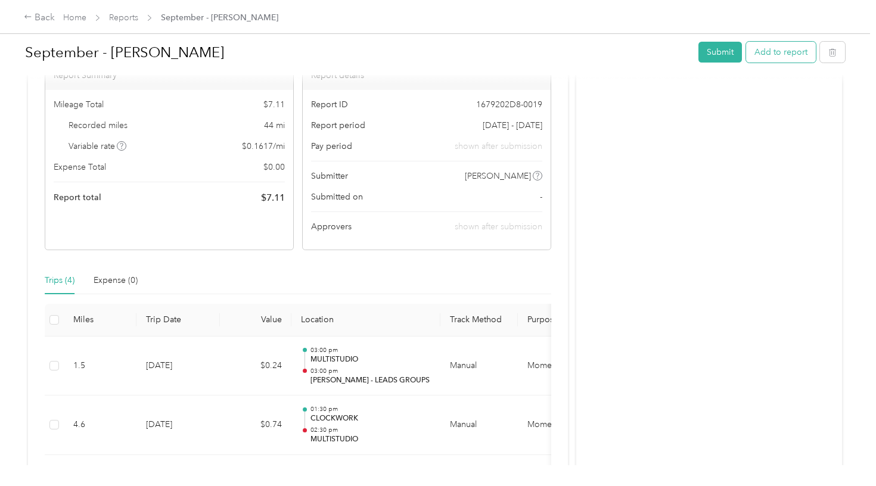
click at [785, 55] on button "Add to report" at bounding box center [781, 52] width 70 height 21
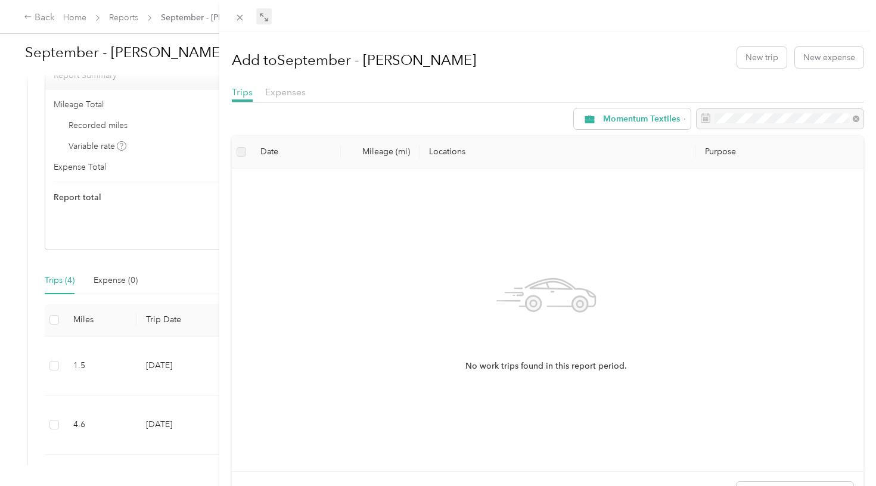
click at [265, 20] on icon at bounding box center [264, 18] width 10 height 10
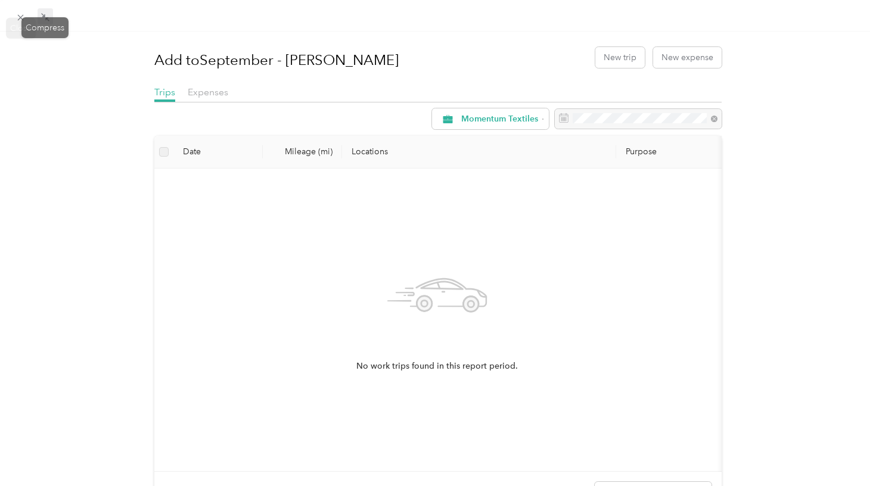
click at [51, 15] on span at bounding box center [45, 16] width 15 height 17
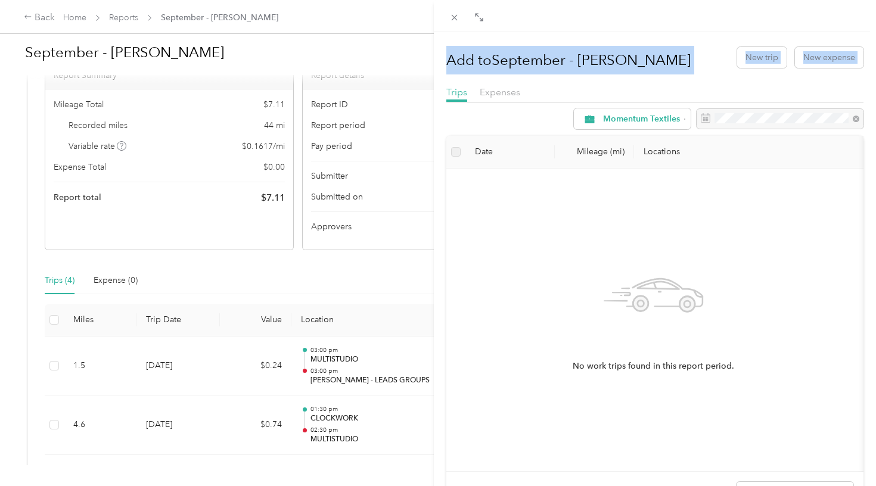
drag, startPoint x: 218, startPoint y: 113, endPoint x: 481, endPoint y: 119, distance: 262.9
click at [481, 119] on div "Add to September - [PERSON_NAME] New trip New expense Trips Expenses Momentum T…" at bounding box center [438, 243] width 876 height 486
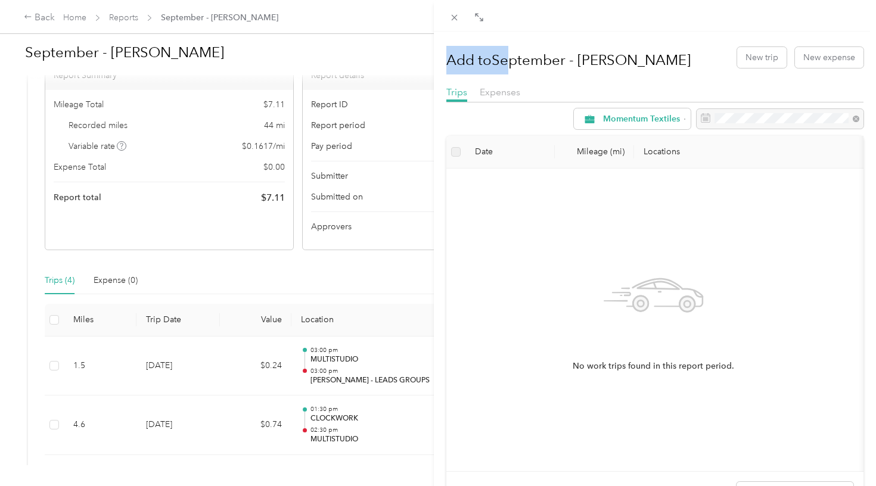
drag, startPoint x: 433, startPoint y: 48, endPoint x: 514, endPoint y: 48, distance: 80.4
click at [514, 48] on div "Add to September - [PERSON_NAME] New trip New expense Trips Expenses Momentum T…" at bounding box center [438, 243] width 876 height 486
click at [777, 196] on div "No work trips found in this report period." at bounding box center [653, 320] width 395 height 284
click at [345, 269] on div "Add to September - [PERSON_NAME] New trip New expense Trips Expenses Momentum T…" at bounding box center [438, 243] width 876 height 486
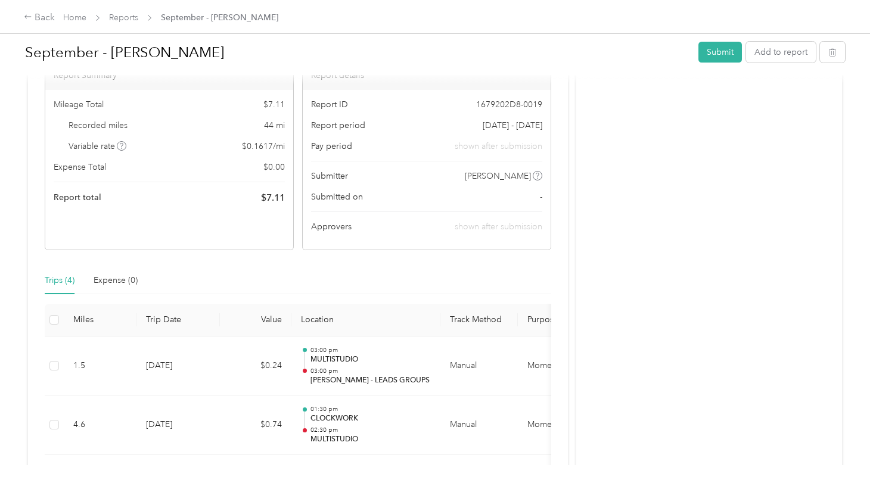
click at [750, 232] on div "Activity and Comments" at bounding box center [709, 308] width 266 height 607
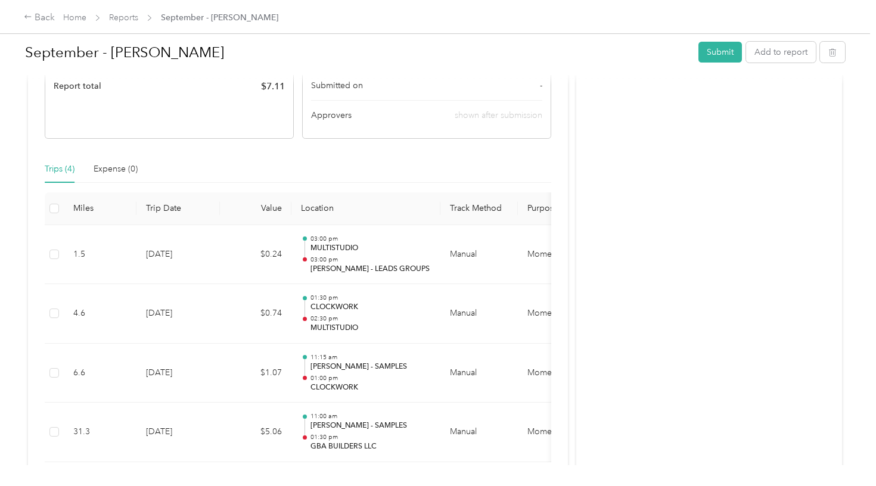
scroll to position [242, 0]
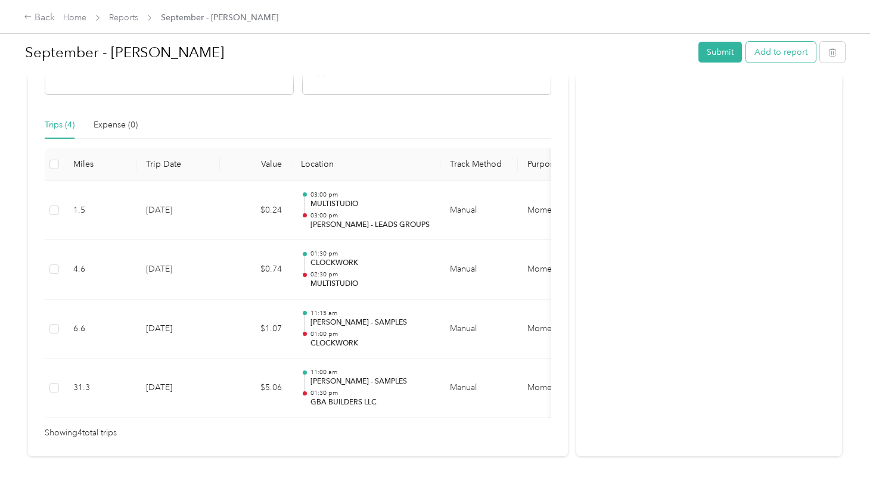
click at [780, 61] on button "Add to report" at bounding box center [781, 52] width 70 height 21
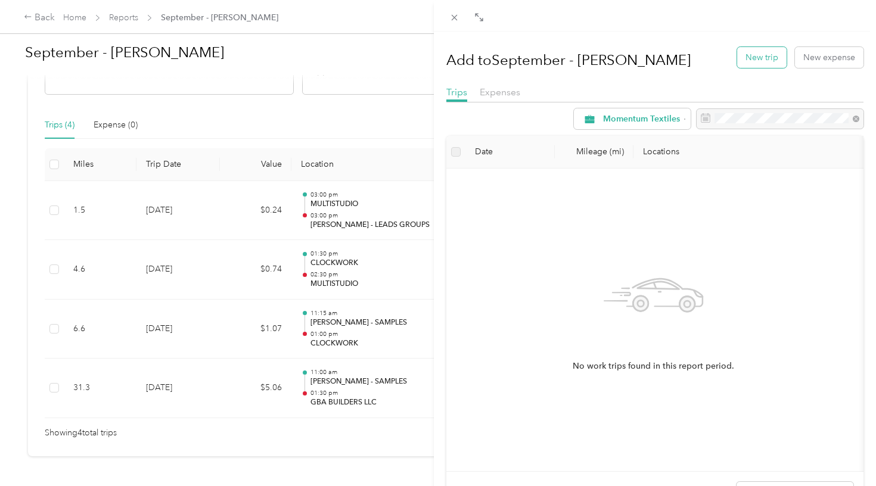
click at [767, 61] on button "New trip" at bounding box center [761, 57] width 49 height 21
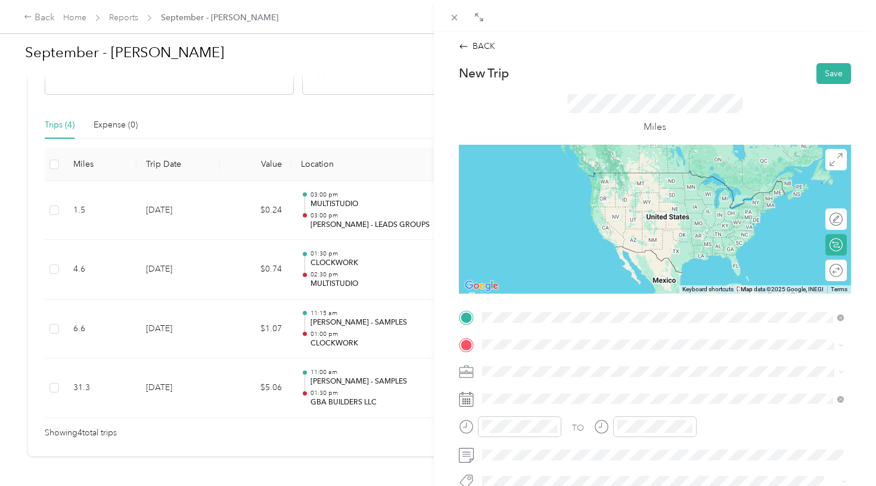
click at [618, 294] on div "TEAM [PERSON_NAME] - SAMPLES [STREET_ADDRESS][PERSON_NAME][US_STATE]" at bounding box center [662, 310] width 353 height 33
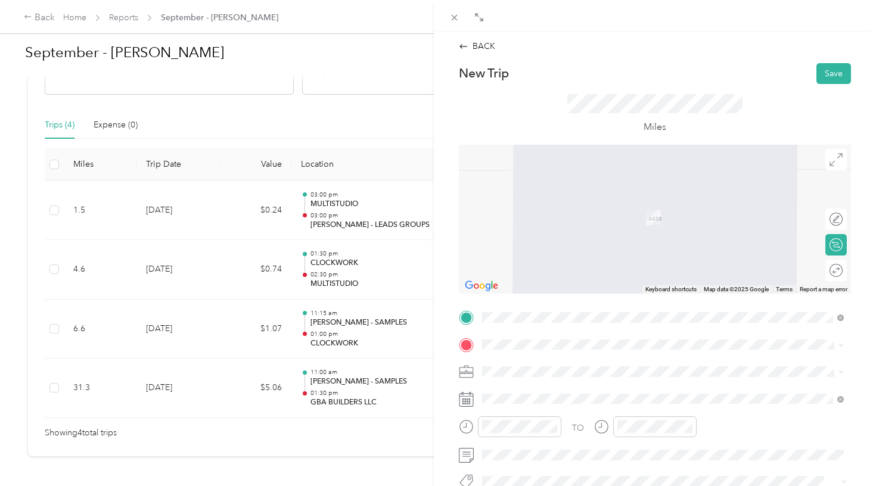
click at [539, 334] on div "TO Add photo" at bounding box center [655, 452] width 392 height 288
click at [594, 210] on div "TEAM H N T B ARCHITECTS" at bounding box center [597, 205] width 185 height 15
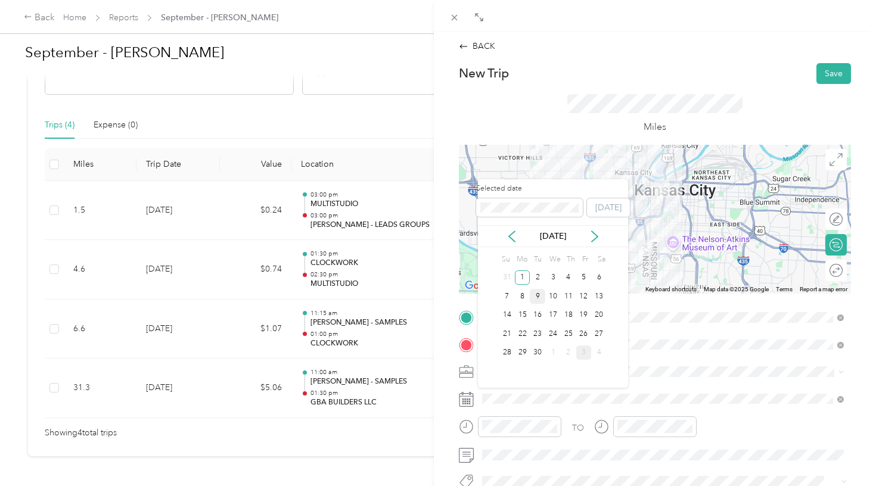
click at [538, 299] on div "9" at bounding box center [537, 296] width 15 height 15
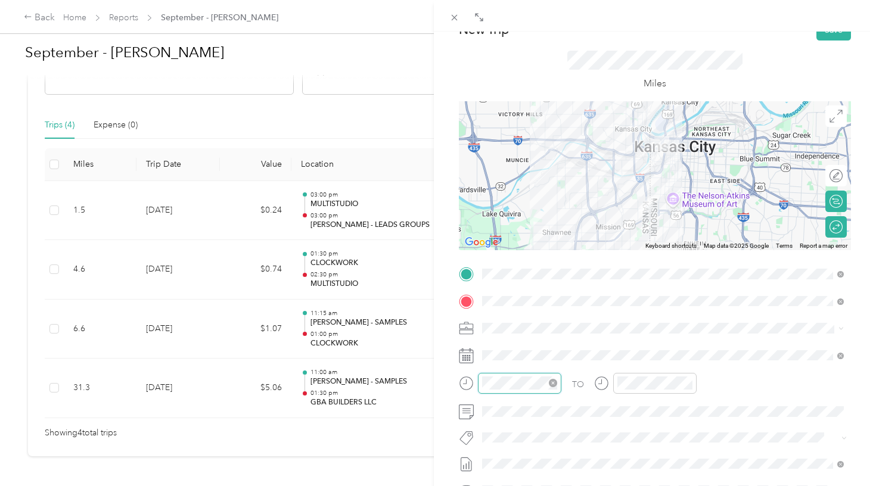
scroll to position [872, 0]
click at [496, 321] on div "10" at bounding box center [494, 319] width 29 height 17
click at [527, 220] on div "00" at bounding box center [528, 224] width 29 height 17
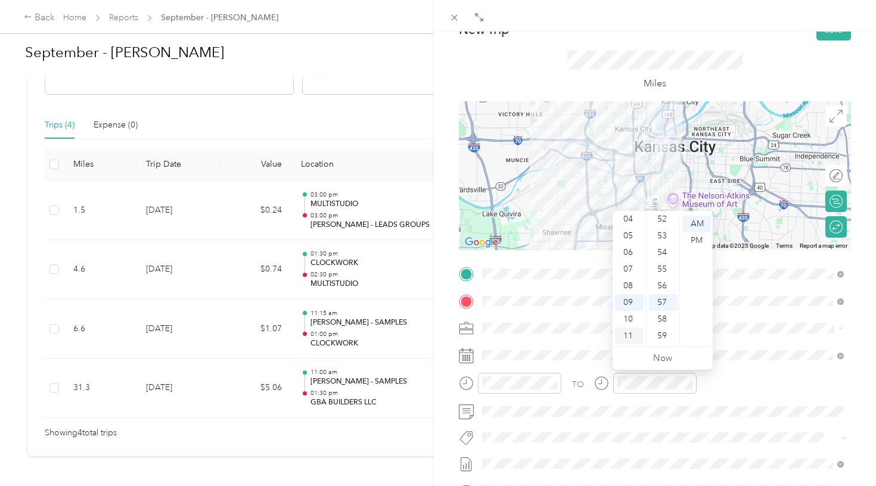
click at [630, 338] on div "11" at bounding box center [629, 336] width 29 height 17
click at [666, 224] on div "00" at bounding box center [663, 224] width 29 height 17
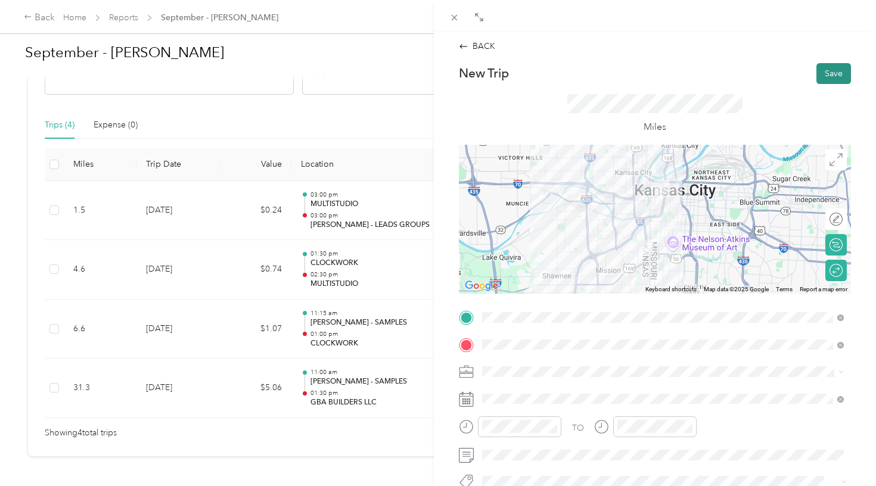
click at [832, 75] on button "Save" at bounding box center [833, 73] width 35 height 21
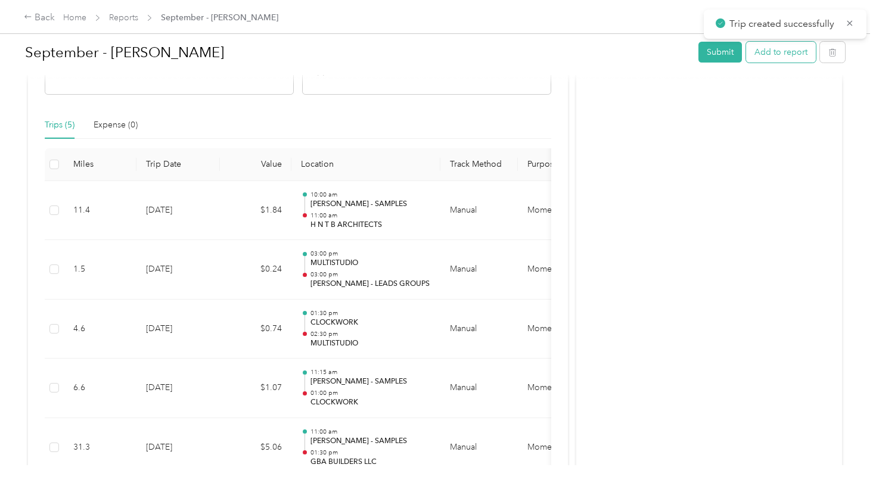
click at [791, 49] on button "Add to report" at bounding box center [781, 52] width 70 height 21
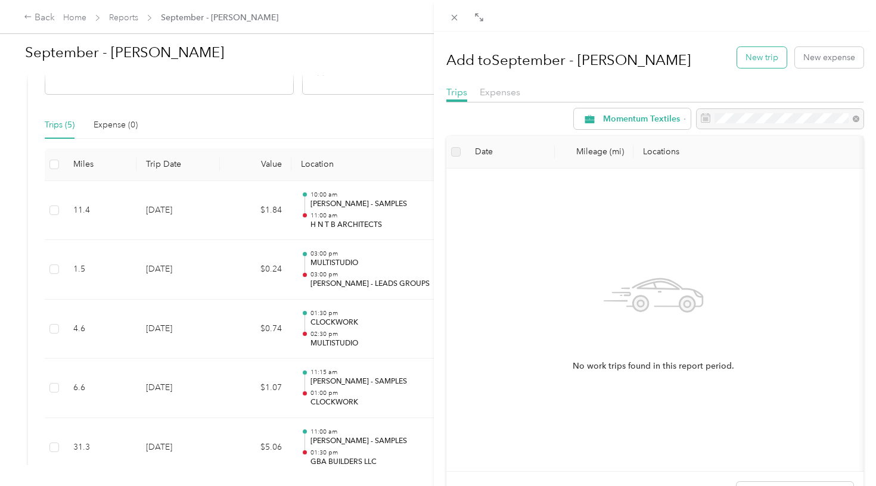
click at [756, 57] on button "New trip" at bounding box center [761, 57] width 49 height 21
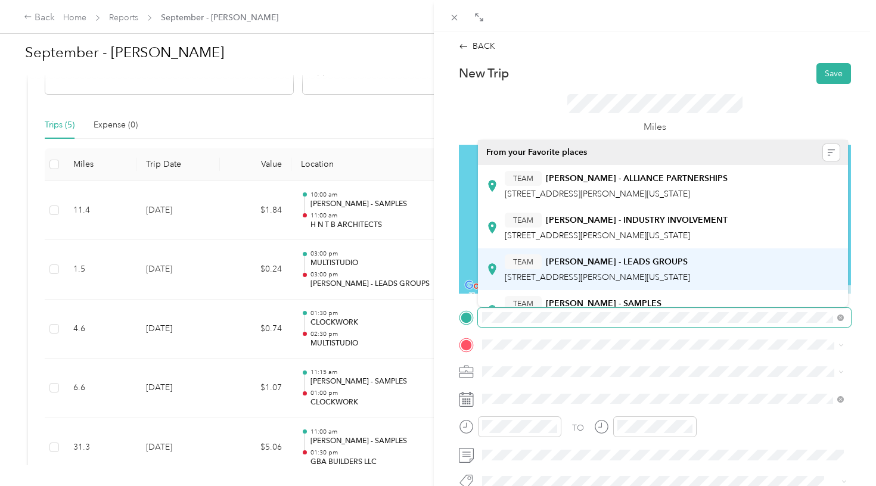
scroll to position [36, 0]
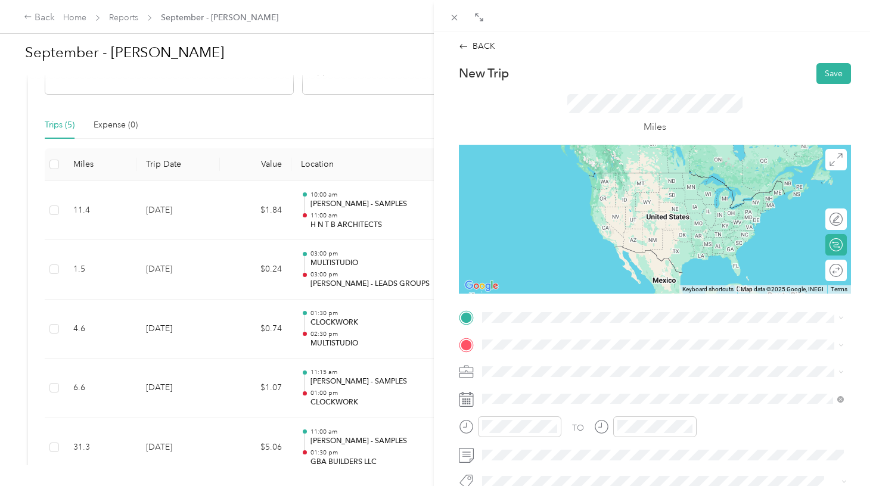
click at [562, 273] on div "TEAM [PERSON_NAME] - SAMPLES [STREET_ADDRESS][PERSON_NAME][US_STATE]" at bounding box center [597, 273] width 185 height 29
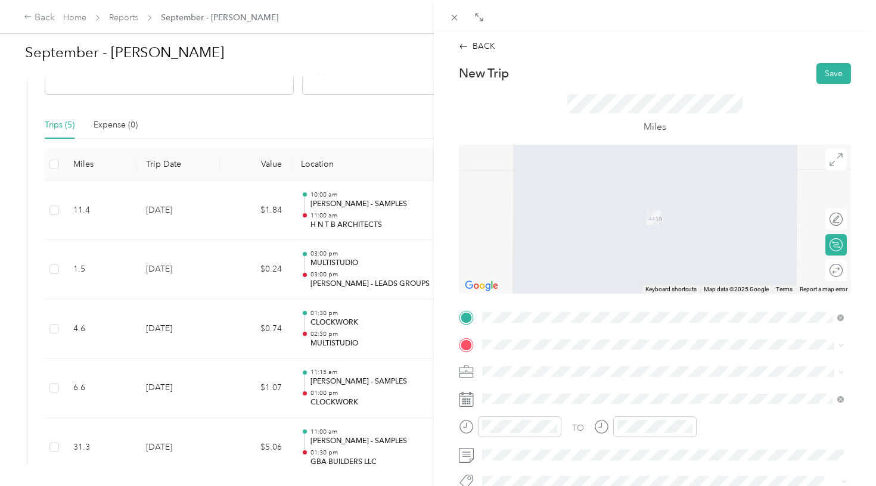
click at [567, 393] on strong "TRILOGIE" at bounding box center [565, 392] width 38 height 11
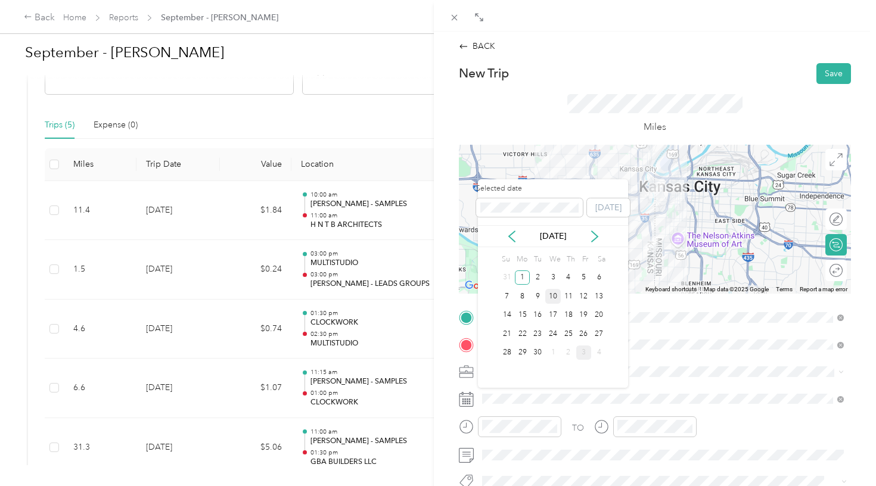
click at [552, 296] on div "10" at bounding box center [552, 296] width 15 height 15
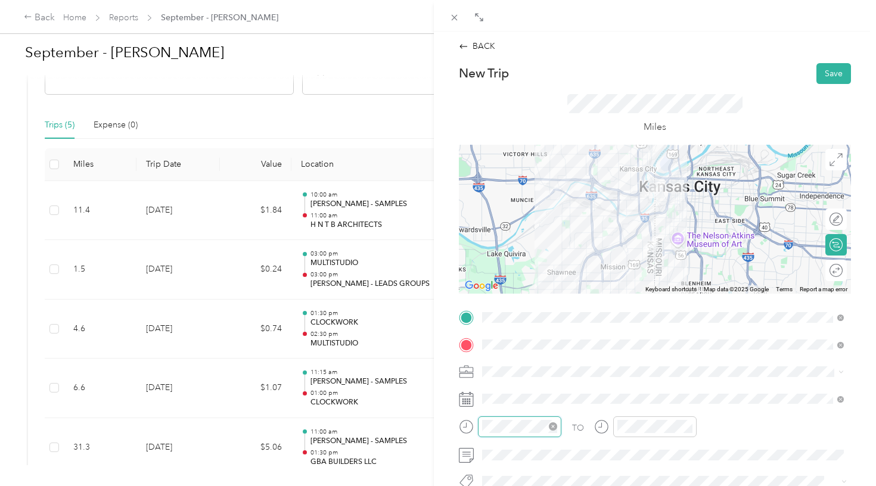
scroll to position [72, 0]
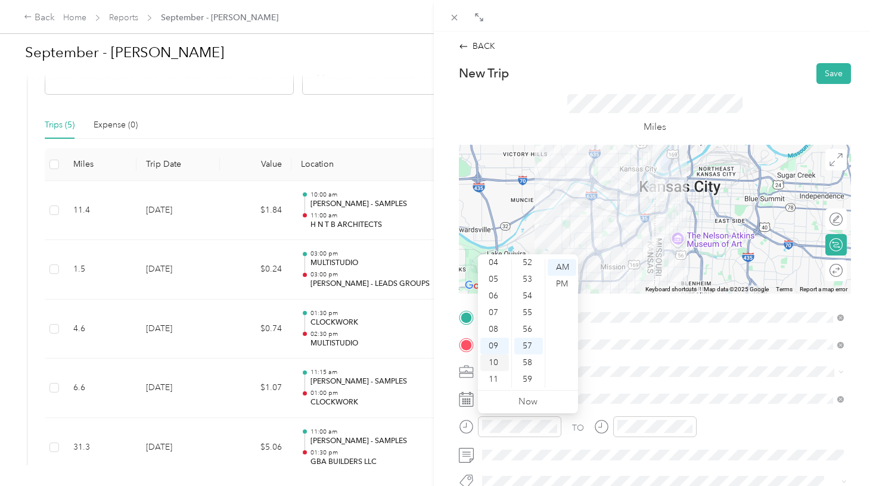
click at [499, 361] on div "10" at bounding box center [494, 363] width 29 height 17
click at [530, 265] on div "00" at bounding box center [528, 267] width 29 height 17
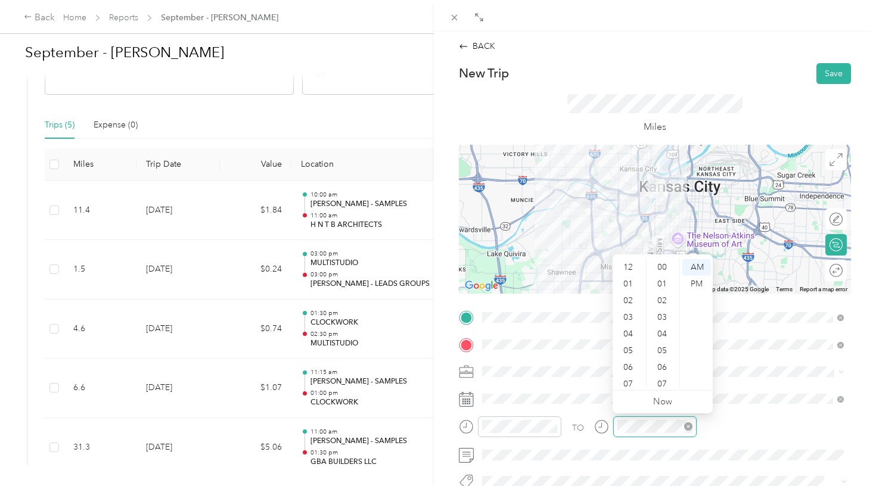
scroll to position [872, 0]
click at [630, 384] on div "11" at bounding box center [629, 379] width 29 height 17
click at [664, 268] on div "00" at bounding box center [663, 267] width 29 height 17
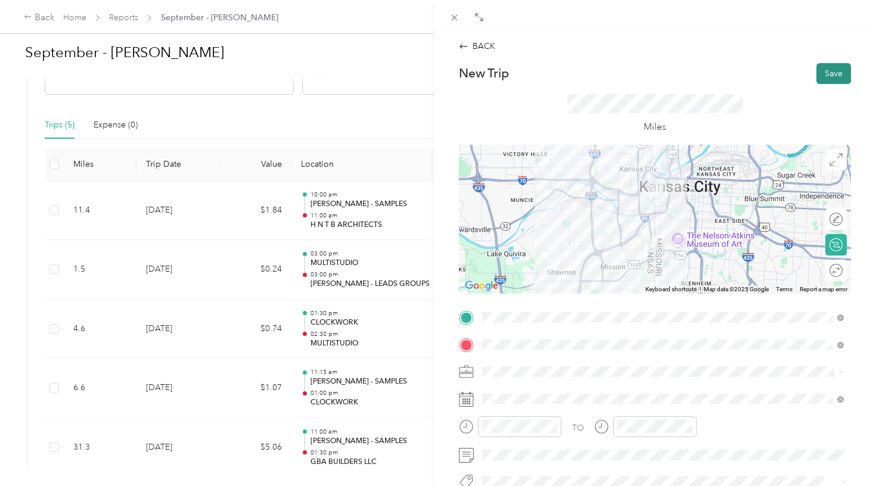
click at [833, 79] on button "Save" at bounding box center [833, 73] width 35 height 21
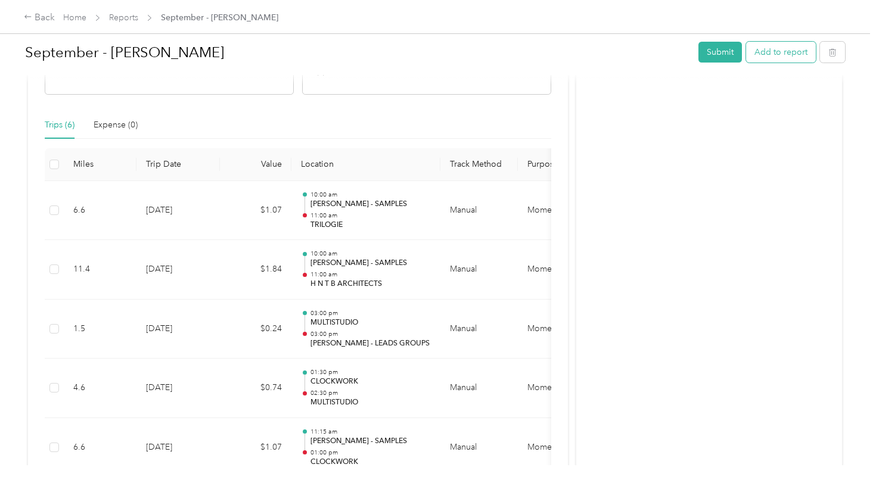
click at [781, 57] on button "Add to report" at bounding box center [781, 52] width 70 height 21
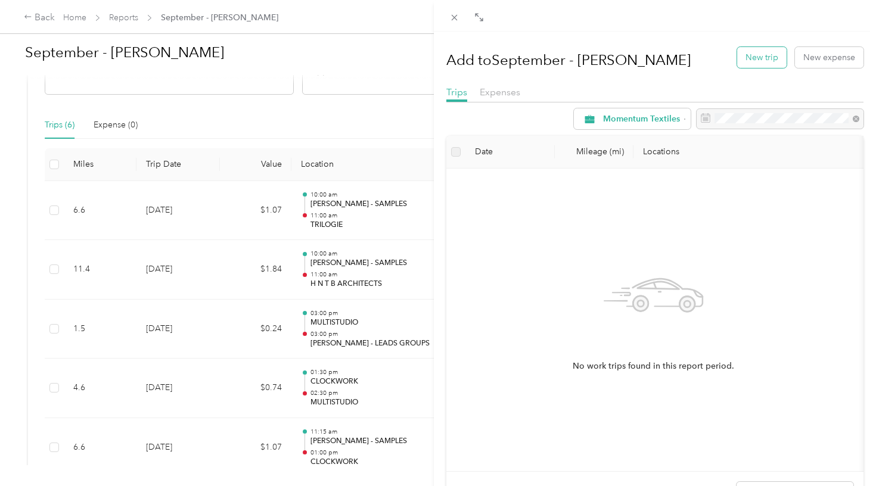
click at [753, 60] on button "New trip" at bounding box center [761, 57] width 49 height 21
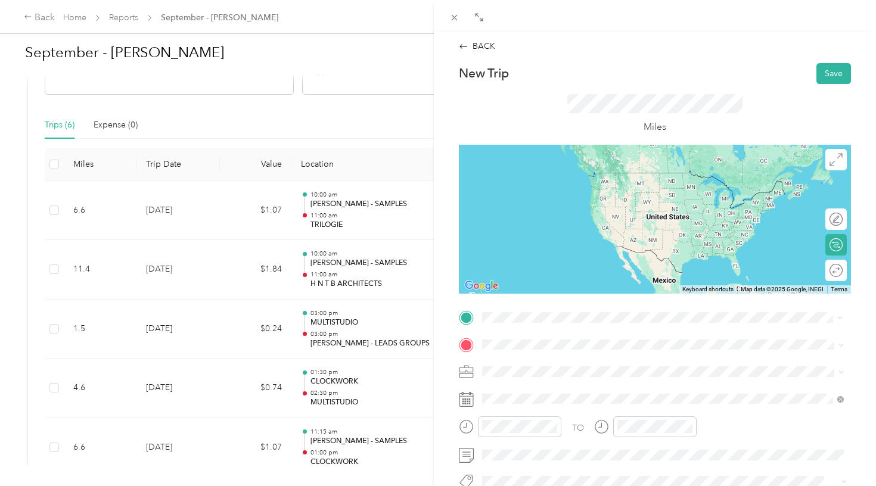
click at [576, 367] on strong "TRILOGIE" at bounding box center [565, 366] width 38 height 11
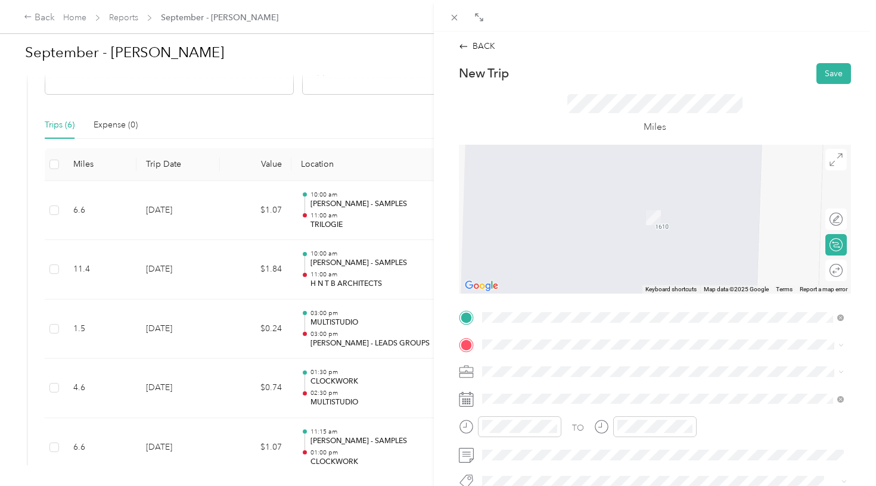
click at [543, 388] on div "TEAM INTERIOR LANDSCAPES" at bounding box center [574, 393] width 138 height 15
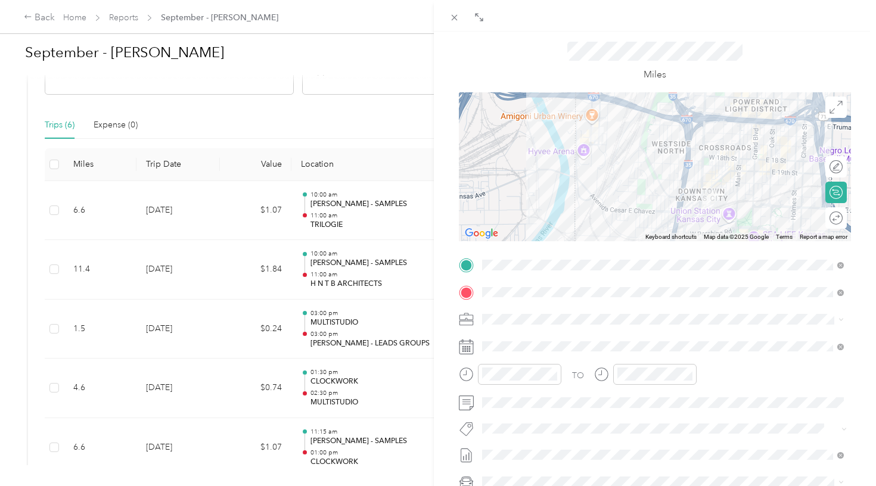
scroll to position [54, 0]
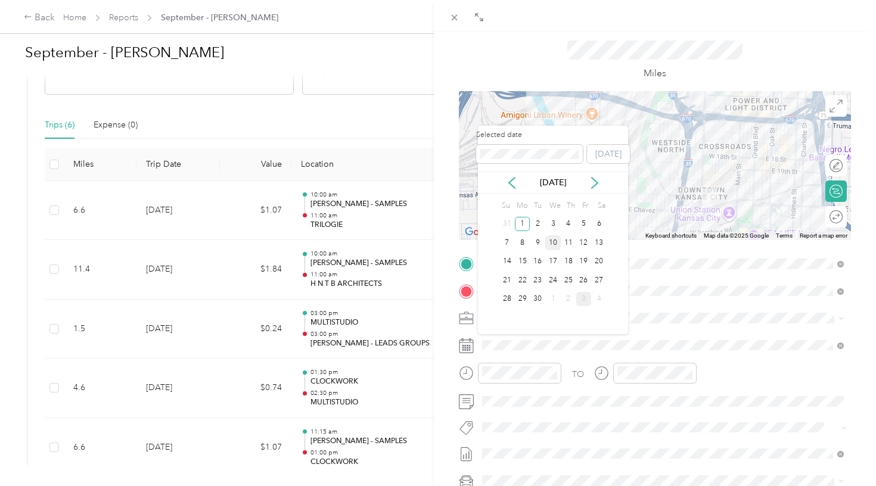
click at [558, 243] on div "10" at bounding box center [552, 242] width 15 height 15
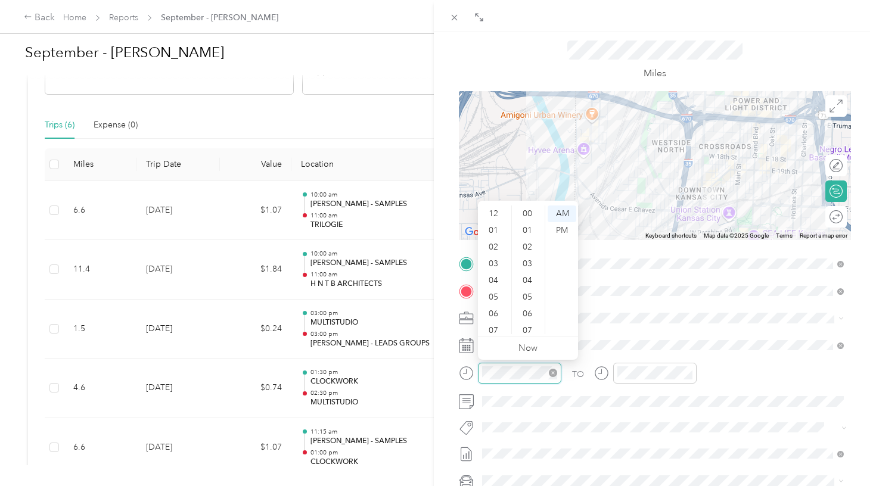
scroll to position [872, 0]
click at [496, 324] on div "11" at bounding box center [494, 326] width 29 height 17
click at [529, 212] on div "00" at bounding box center [528, 214] width 29 height 17
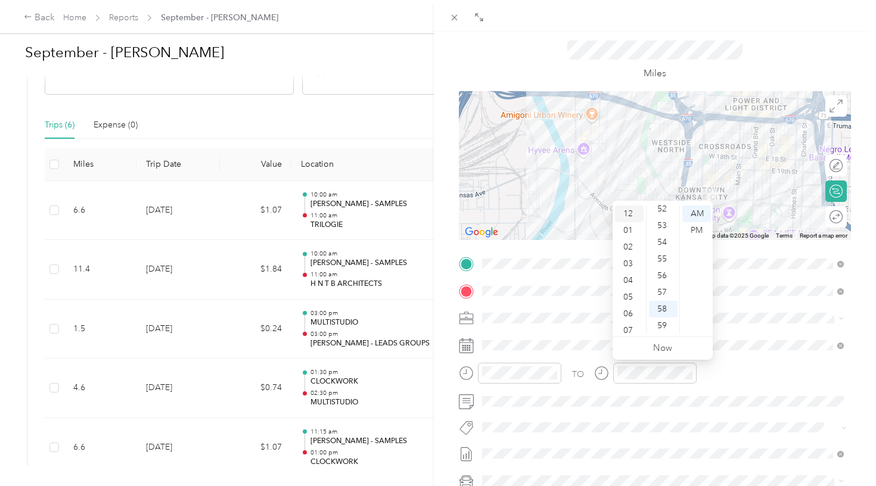
click at [631, 216] on div "12" at bounding box center [629, 214] width 29 height 17
click at [664, 211] on div "00" at bounding box center [663, 214] width 29 height 17
click at [703, 231] on div "PM" at bounding box center [696, 230] width 29 height 17
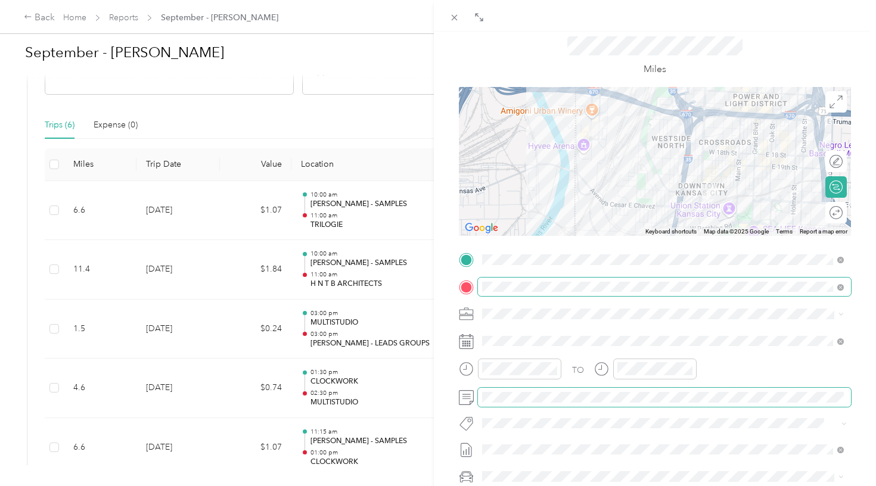
scroll to position [69, 0]
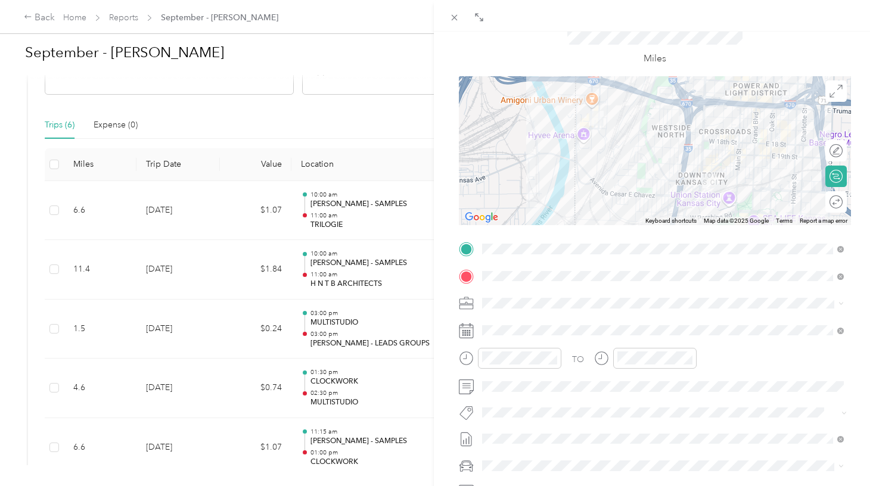
click at [842, 301] on icon at bounding box center [840, 303] width 5 height 5
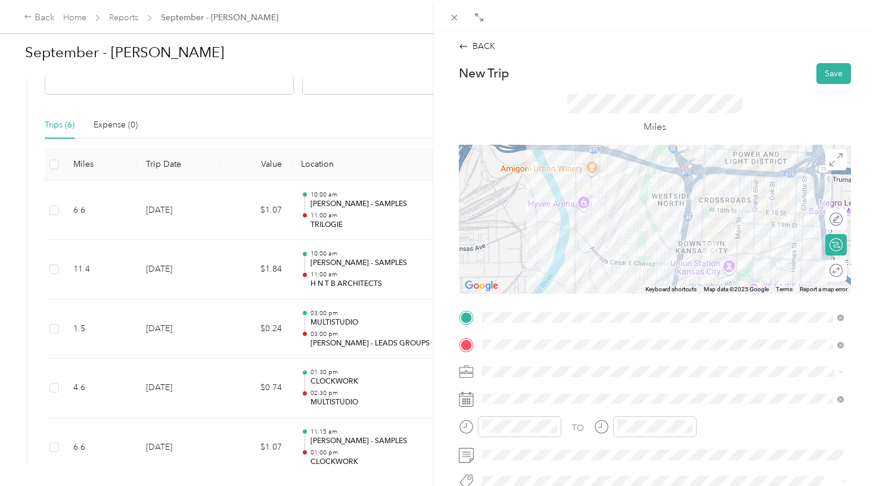
scroll to position [0, 0]
click at [825, 218] on div at bounding box center [824, 219] width 11 height 11
click at [831, 218] on div at bounding box center [836, 219] width 11 height 11
click at [829, 72] on button "Save" at bounding box center [833, 73] width 35 height 21
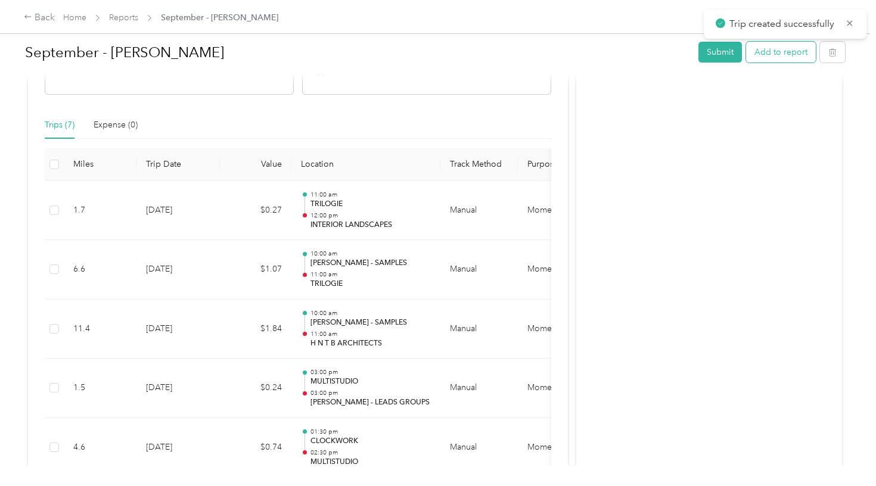
click at [777, 57] on button "Add to report" at bounding box center [781, 52] width 70 height 21
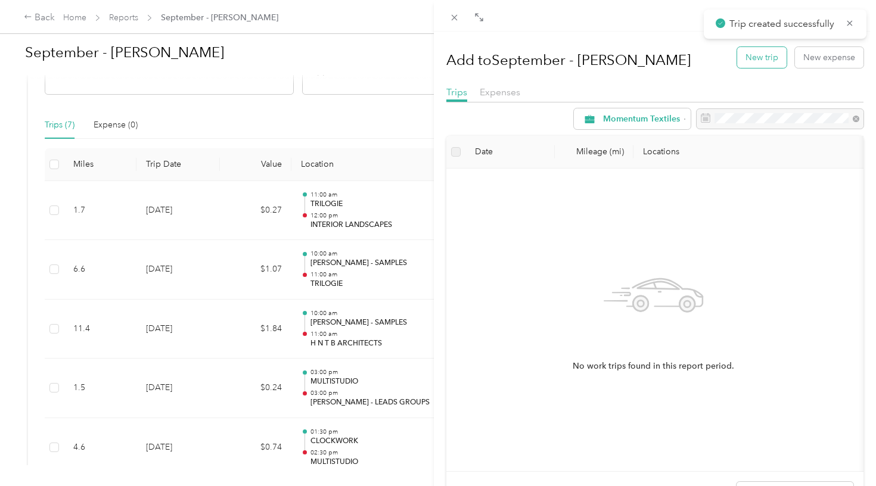
click at [755, 61] on button "New trip" at bounding box center [761, 57] width 49 height 21
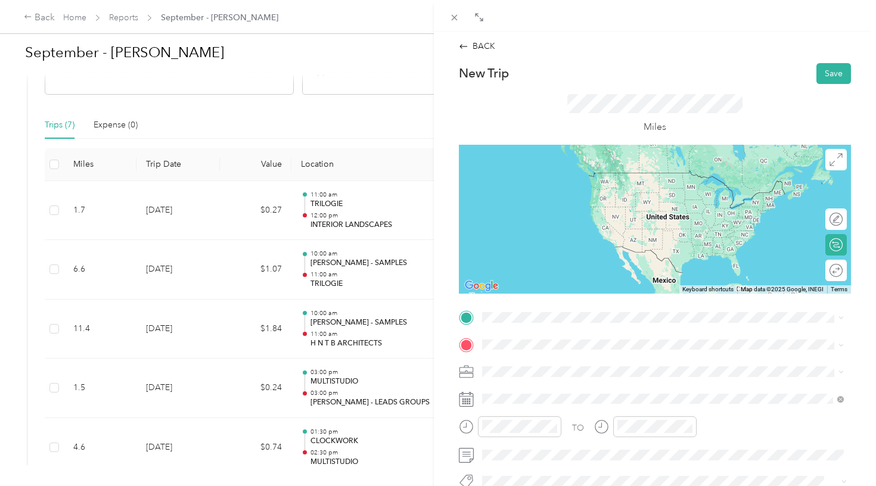
click at [561, 370] on div "TEAM INTERIOR LANDSCAPES" at bounding box center [574, 365] width 138 height 15
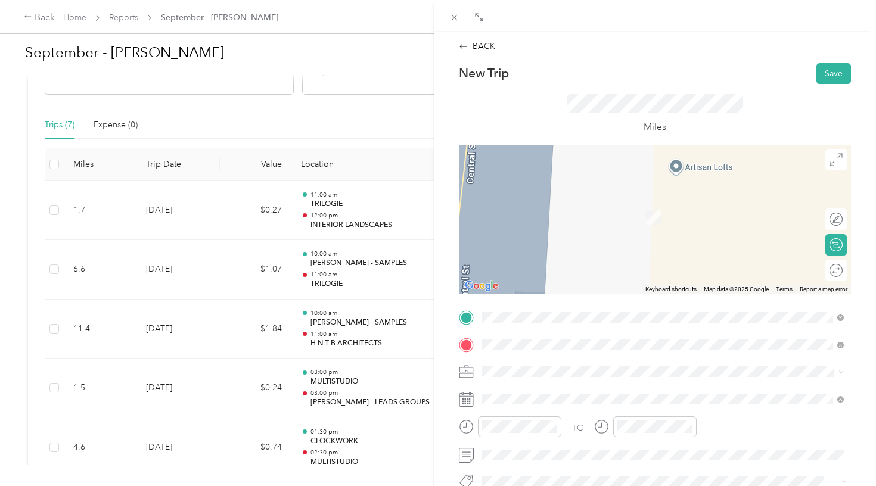
click at [629, 324] on div "TEAM [PERSON_NAME] - SAMPLES" at bounding box center [597, 331] width 185 height 15
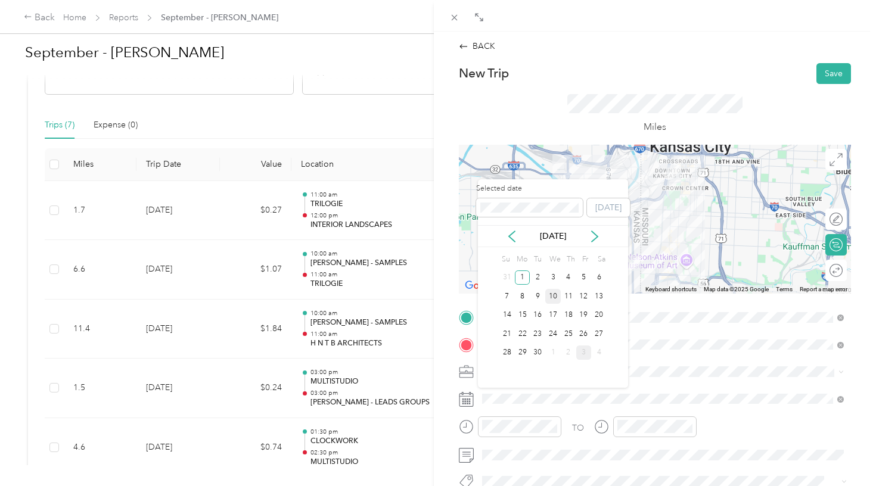
click at [554, 297] on div "10" at bounding box center [552, 296] width 15 height 15
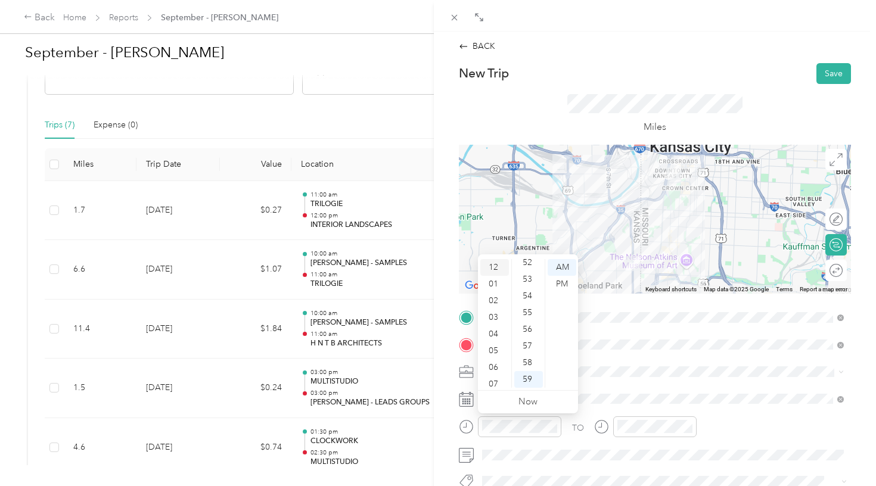
click at [495, 269] on div "12" at bounding box center [494, 267] width 29 height 17
click at [529, 266] on div "00" at bounding box center [528, 267] width 29 height 17
click at [561, 288] on div "PM" at bounding box center [562, 284] width 29 height 17
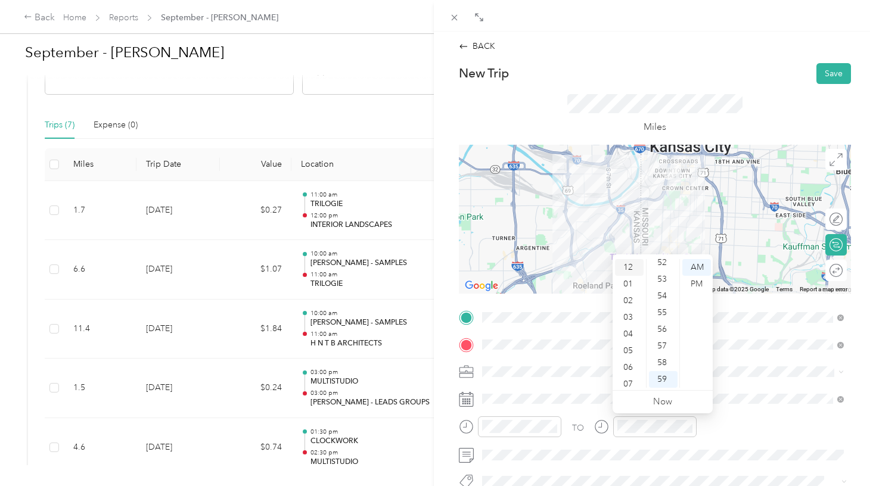
click at [628, 271] on div "12" at bounding box center [629, 267] width 29 height 17
click at [661, 268] on div "00" at bounding box center [663, 267] width 29 height 17
click at [698, 283] on div "PM" at bounding box center [696, 284] width 29 height 17
click at [838, 69] on button "Save" at bounding box center [833, 73] width 35 height 21
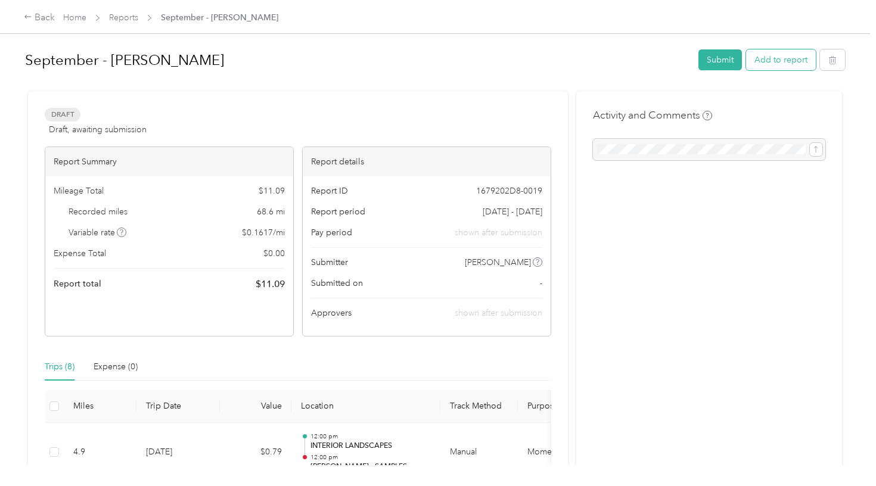
click at [781, 54] on button "Add to report" at bounding box center [781, 59] width 70 height 21
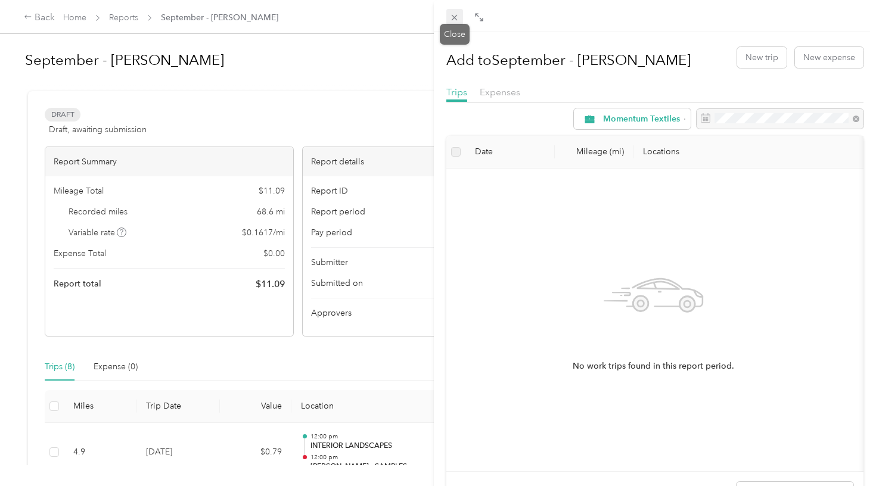
click at [452, 15] on icon at bounding box center [455, 18] width 6 height 6
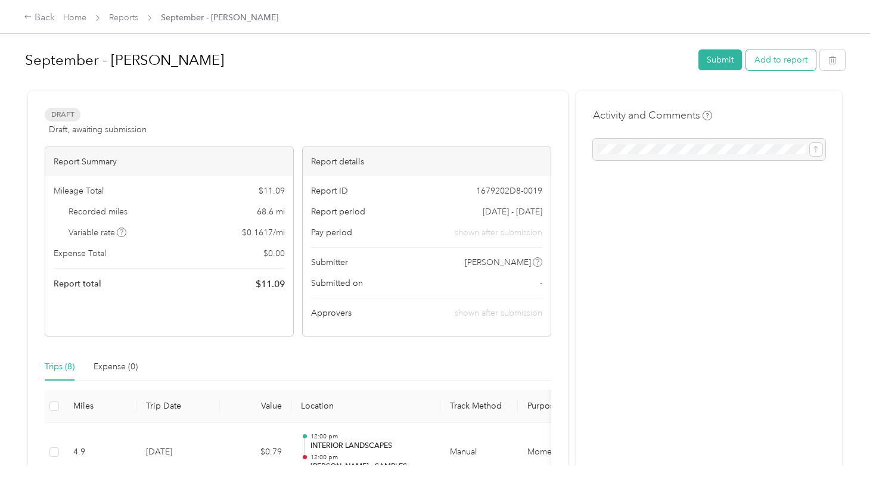
click at [770, 70] on button "Add to report" at bounding box center [781, 59] width 70 height 21
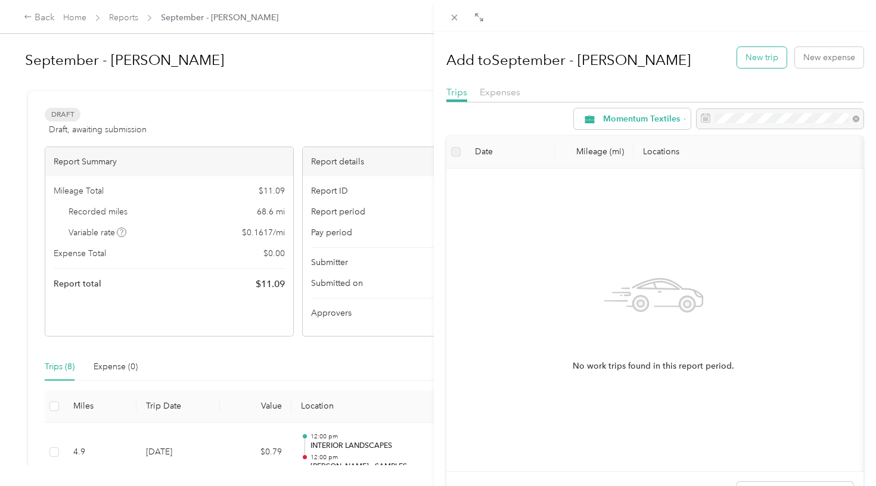
click at [765, 63] on button "New trip" at bounding box center [761, 57] width 49 height 21
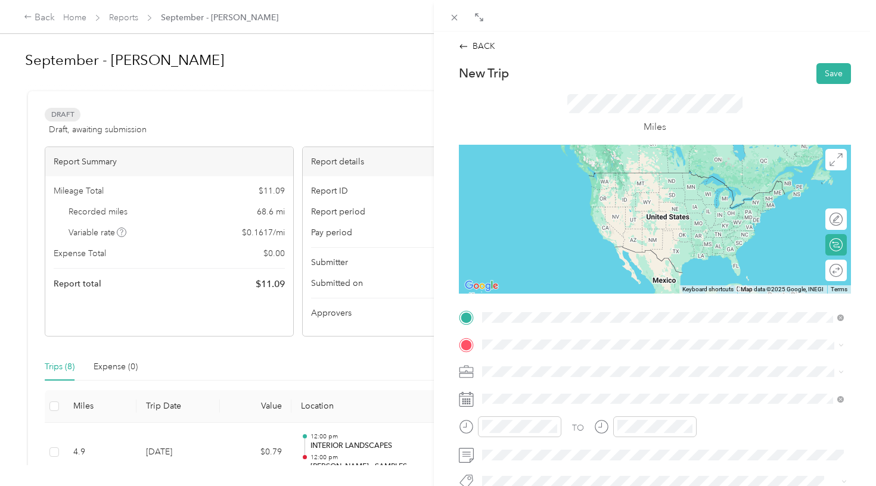
click at [591, 296] on div "TEAM [PERSON_NAME] - SAMPLES" at bounding box center [597, 303] width 185 height 15
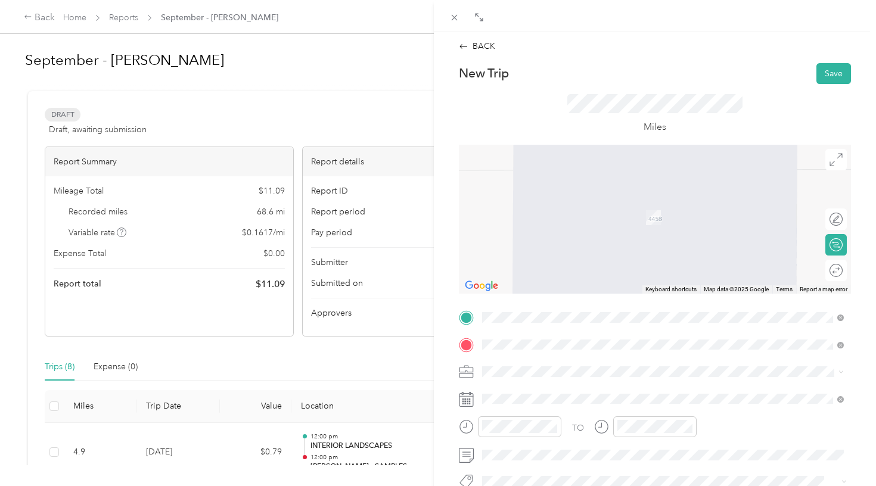
click at [558, 259] on span "[STREET_ADDRESS][PERSON_NAME][US_STATE]" at bounding box center [597, 263] width 185 height 10
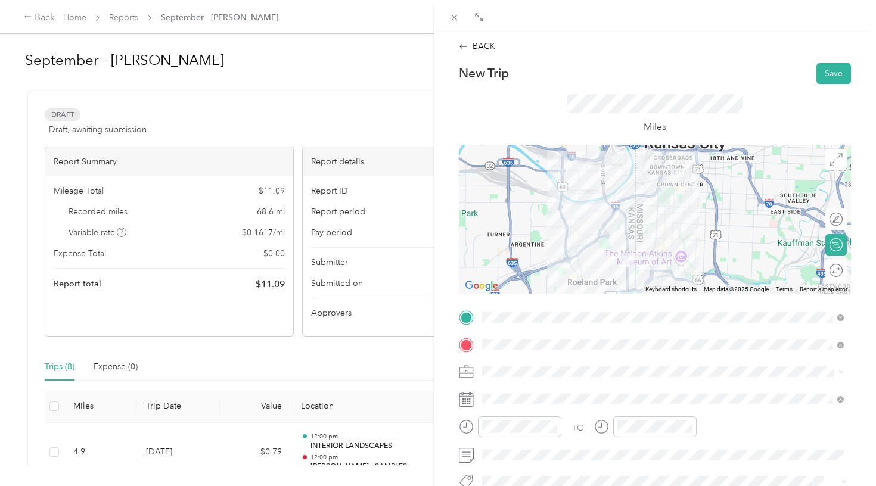
click at [839, 275] on div "Round trip" at bounding box center [835, 270] width 21 height 21
click at [821, 271] on div at bounding box center [824, 270] width 11 height 11
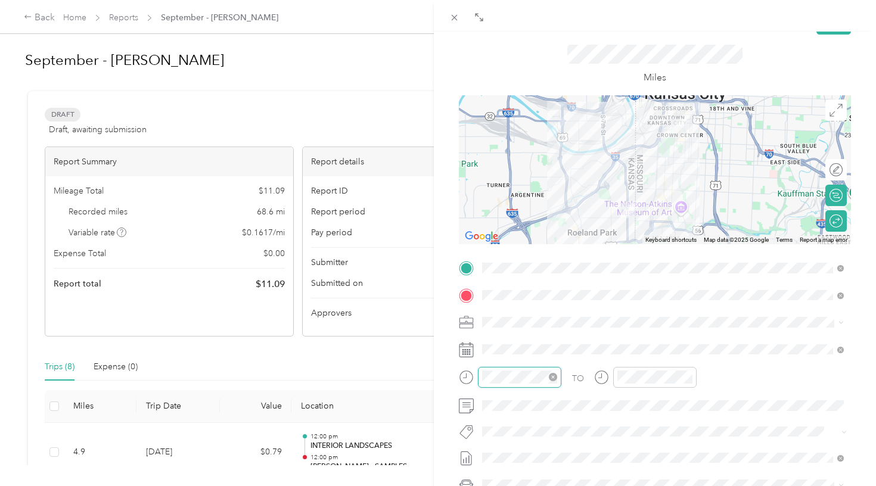
scroll to position [82, 0]
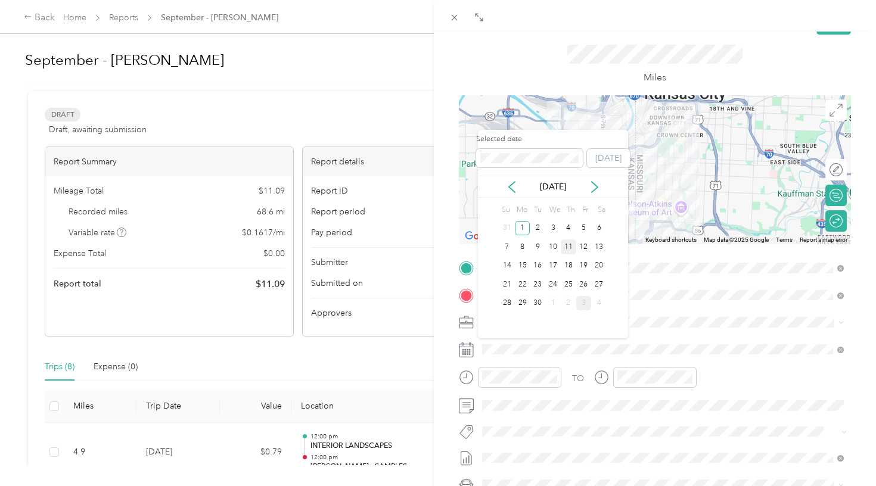
click at [570, 246] on div "11" at bounding box center [568, 247] width 15 height 15
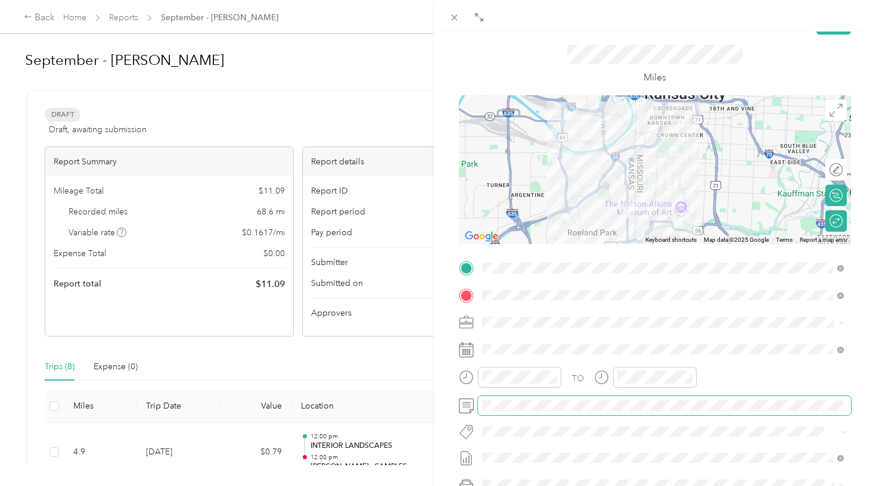
click at [548, 411] on span at bounding box center [664, 405] width 373 height 19
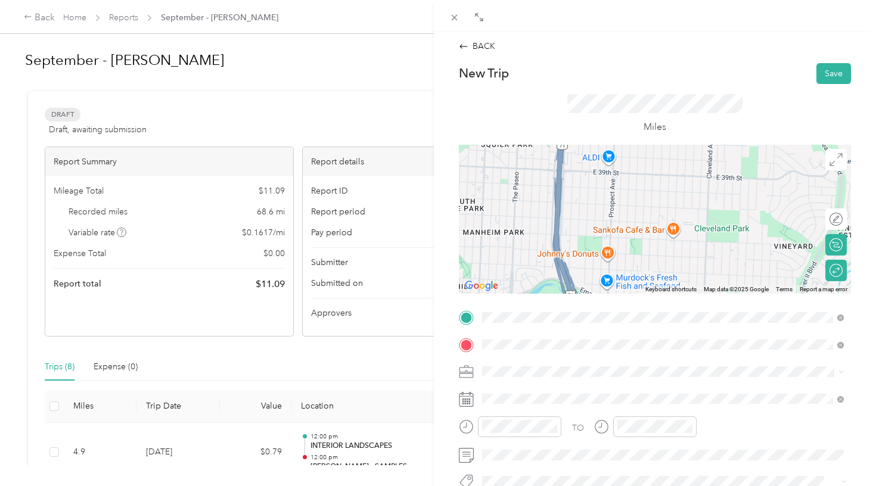
scroll to position [0, 0]
click at [828, 63] on button "Save" at bounding box center [833, 73] width 35 height 21
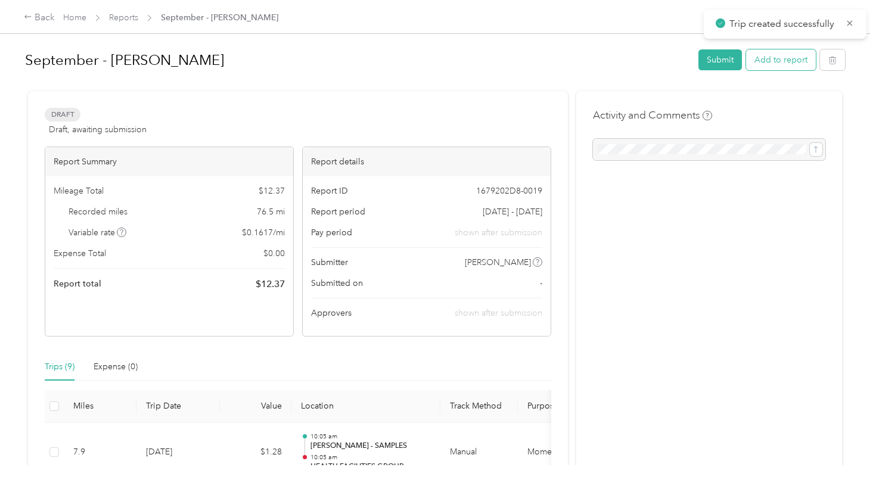
click at [783, 69] on button "Add to report" at bounding box center [781, 59] width 70 height 21
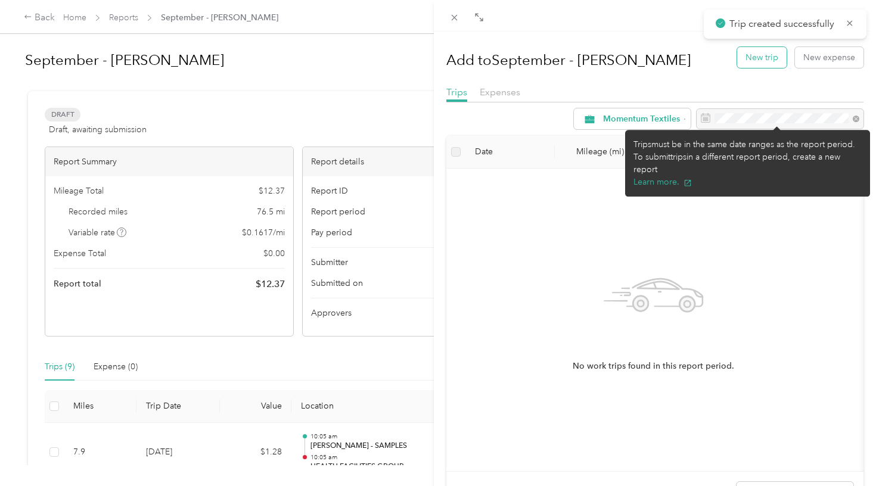
click at [764, 58] on button "New trip" at bounding box center [761, 57] width 49 height 21
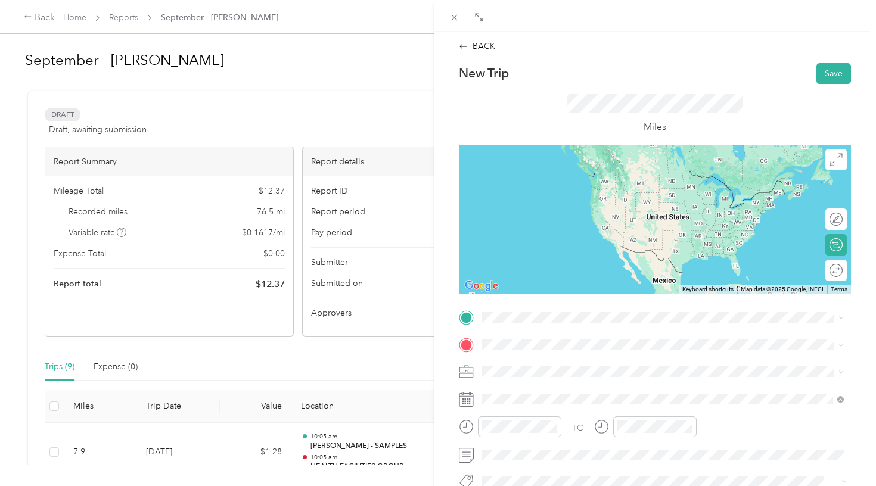
click at [568, 486] on div "Drag to resize Click to close BACK New Trip Save This trip cannot be edited bec…" at bounding box center [435, 486] width 870 height 0
click at [558, 296] on div "TEAM [PERSON_NAME] - SAMPLES" at bounding box center [597, 303] width 185 height 15
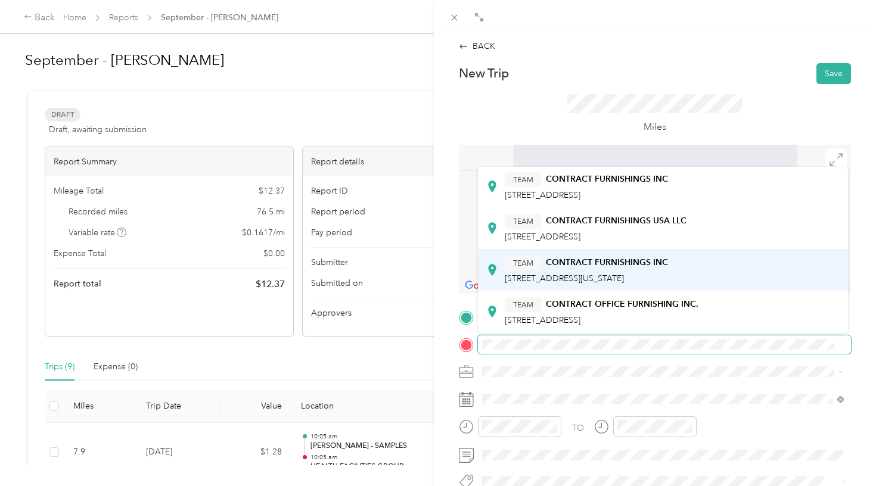
scroll to position [194, 0]
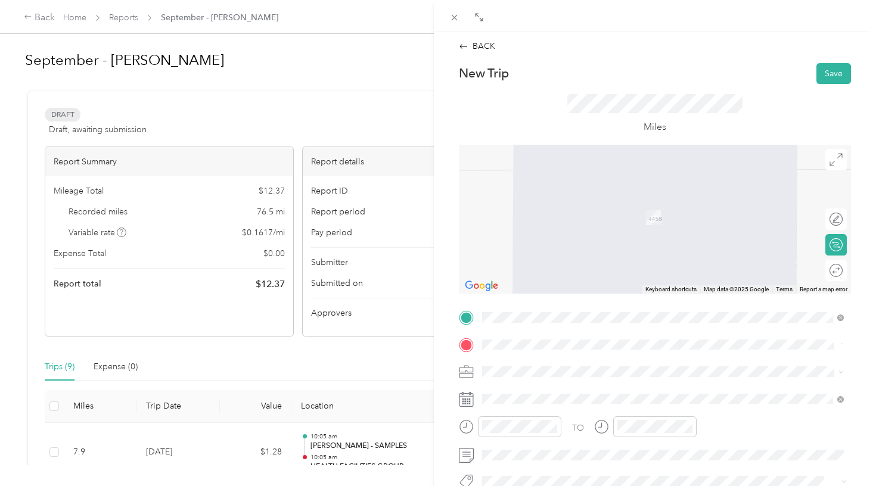
click at [624, 276] on span "[STREET_ADDRESS][US_STATE]" at bounding box center [564, 278] width 119 height 10
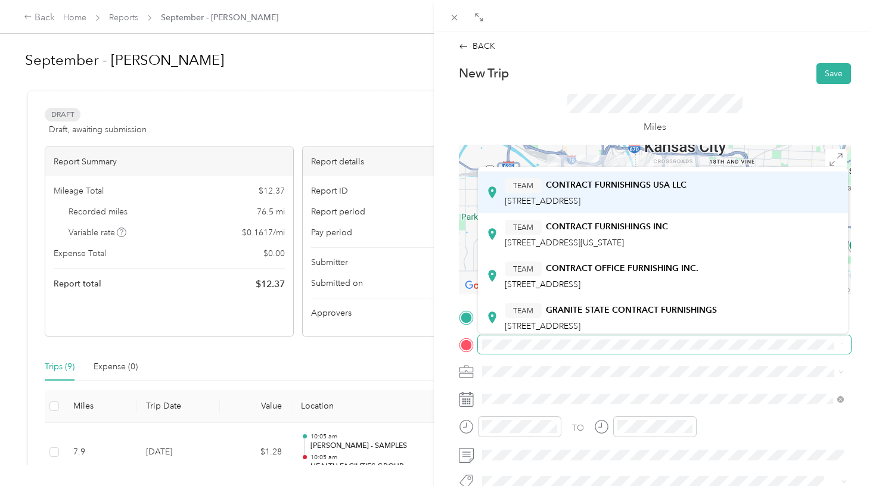
scroll to position [235, 0]
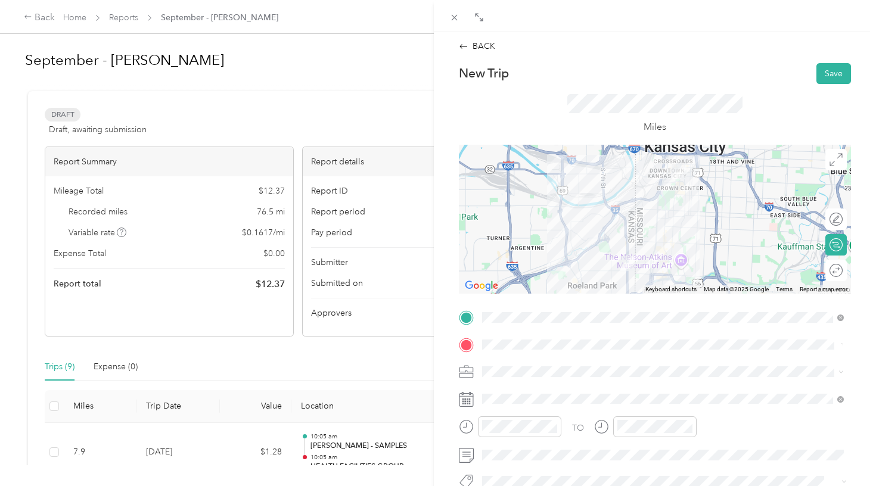
click at [595, 229] on div "TEAM CONTRACT FURNISHINGS INC [STREET_ADDRESS][US_STATE]" at bounding box center [586, 228] width 163 height 29
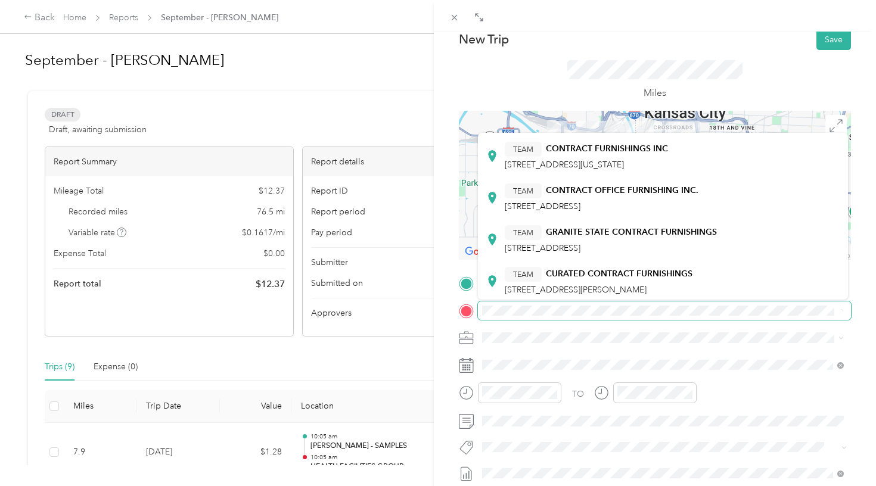
scroll to position [272, 0]
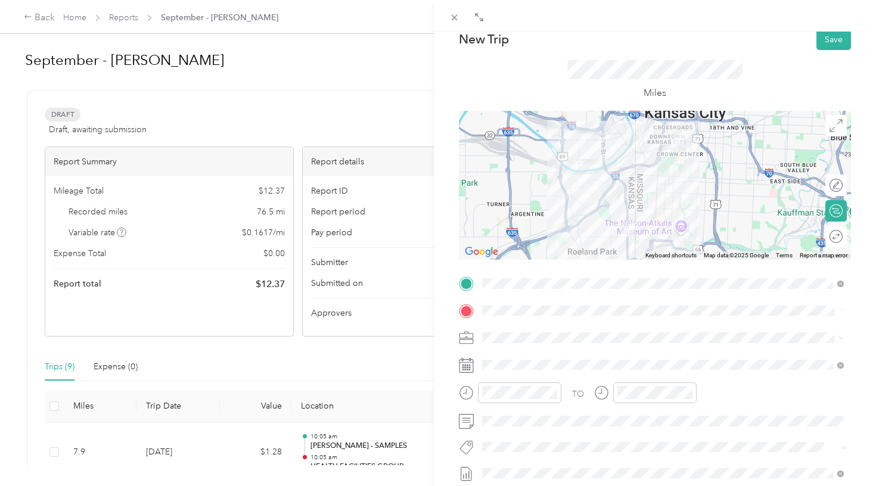
click at [599, 165] on div "TEAM CONTRACT FURNISHINGS INC [STREET_ADDRESS][US_STATE]" at bounding box center [662, 154] width 353 height 33
click at [526, 49] on div "New Trip Save" at bounding box center [655, 39] width 392 height 21
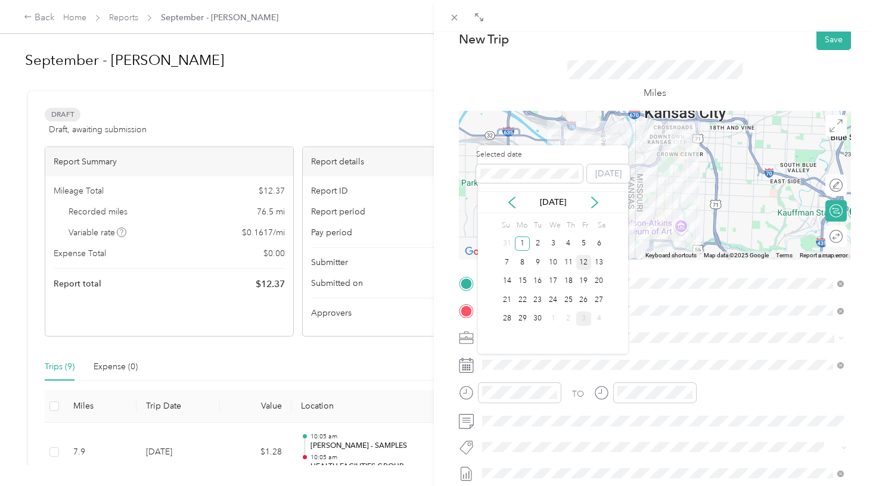
click at [585, 263] on div "12" at bounding box center [583, 262] width 15 height 15
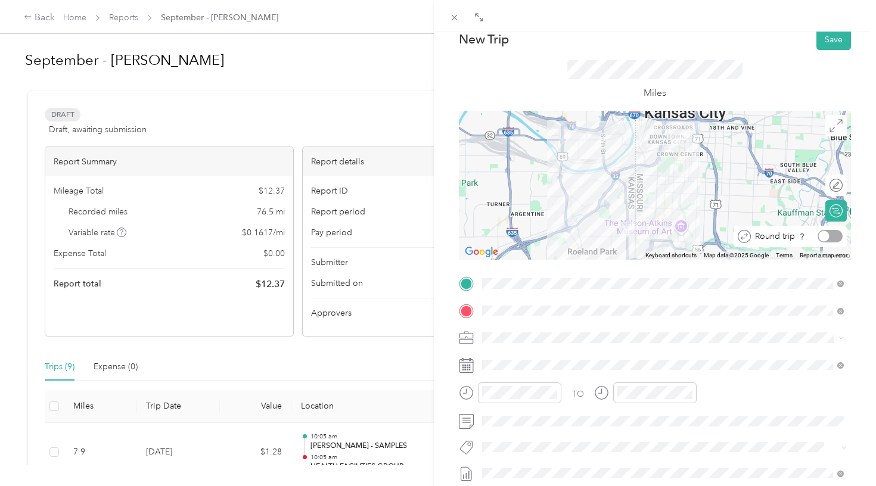
click at [834, 241] on div "Round trip" at bounding box center [797, 236] width 92 height 13
click at [819, 237] on div at bounding box center [824, 236] width 11 height 11
click at [824, 45] on button "Save" at bounding box center [833, 39] width 35 height 21
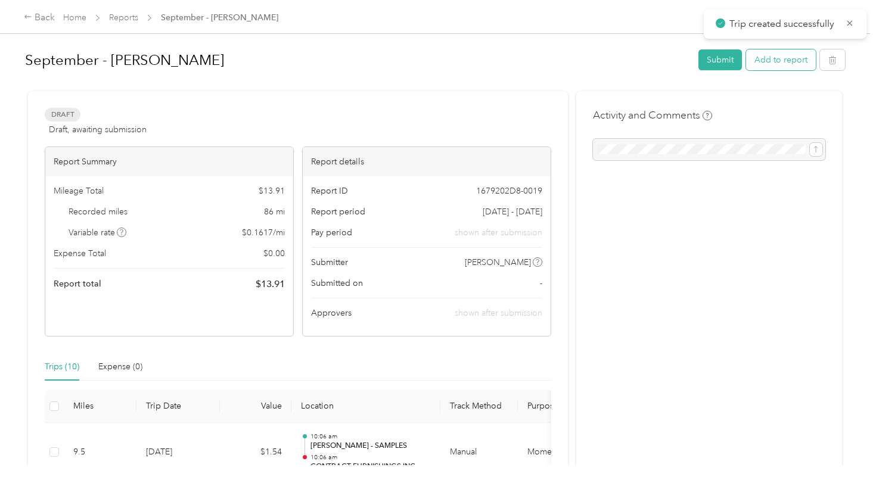
click at [797, 62] on button "Add to report" at bounding box center [781, 59] width 70 height 21
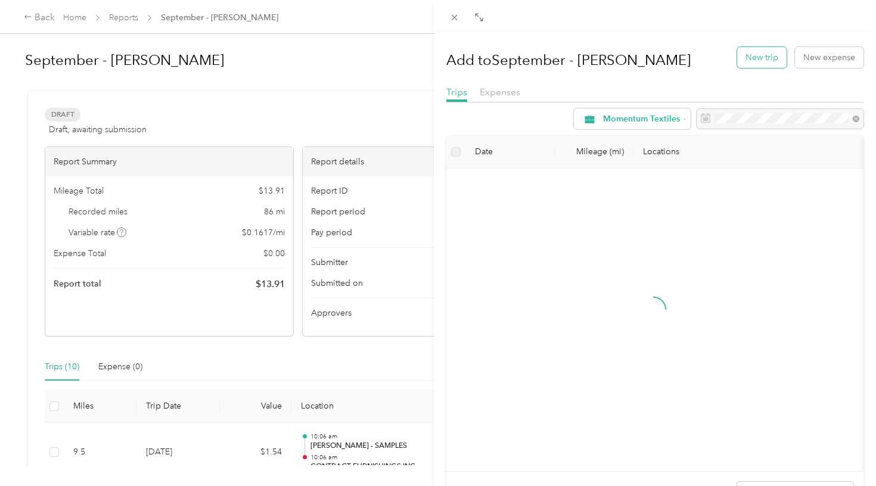
click at [770, 51] on button "New trip" at bounding box center [761, 57] width 49 height 21
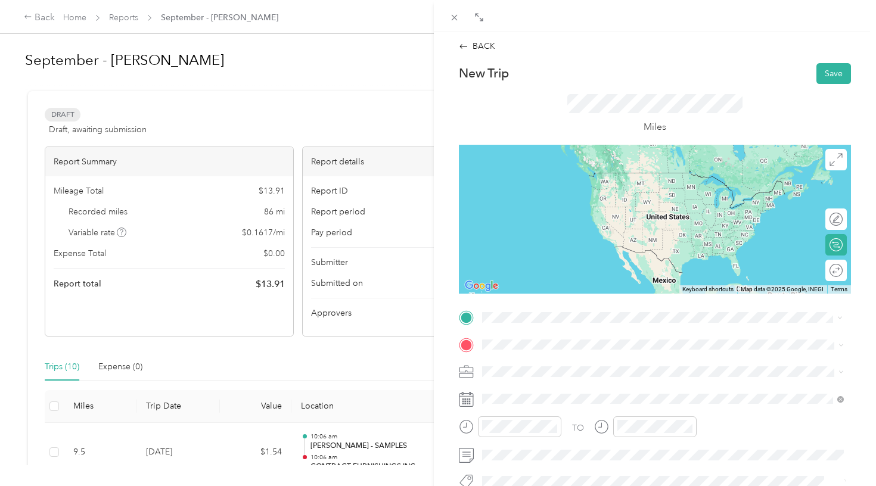
click at [574, 296] on div "TEAM [PERSON_NAME] - SAMPLES" at bounding box center [597, 303] width 185 height 15
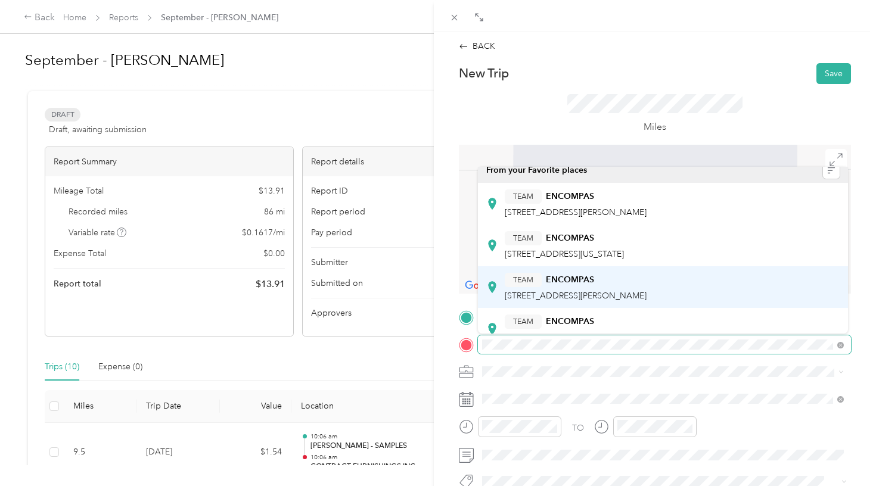
scroll to position [13, 0]
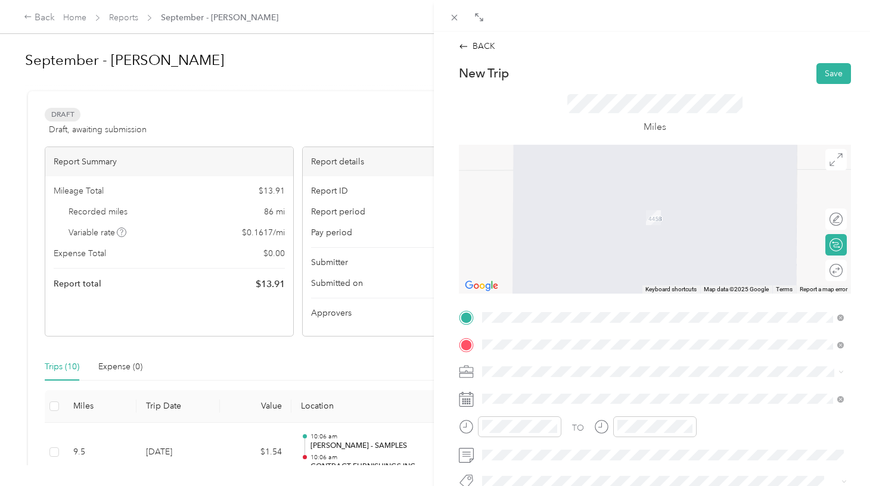
click at [564, 256] on div "TEAM ENCOMPAS [STREET_ADDRESS][US_STATE]" at bounding box center [564, 254] width 119 height 29
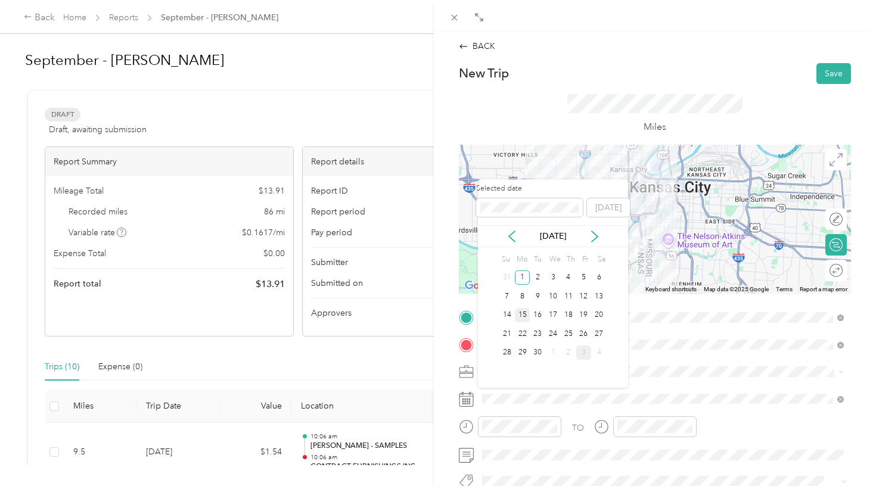
click at [518, 316] on div "15" at bounding box center [522, 315] width 15 height 15
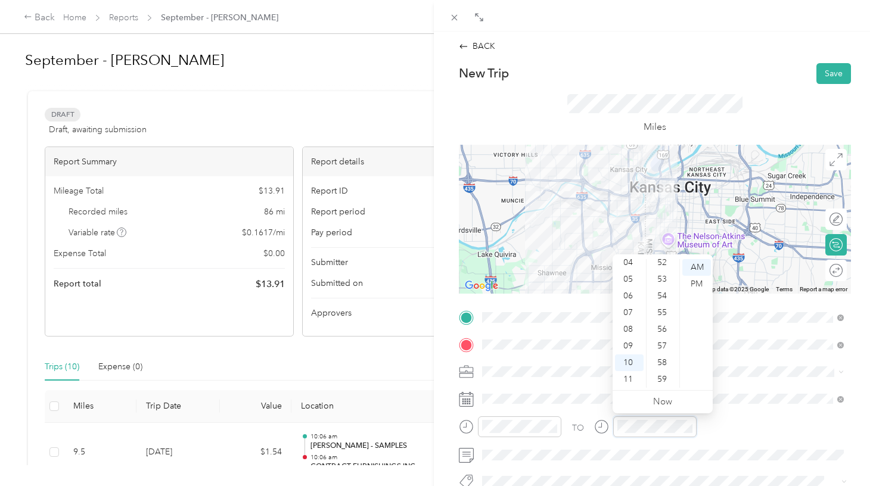
scroll to position [872, 0]
click at [662, 378] on div "59" at bounding box center [663, 379] width 29 height 17
click at [733, 429] on div "TO" at bounding box center [655, 431] width 392 height 29
click at [834, 271] on div "Round trip" at bounding box center [821, 270] width 44 height 13
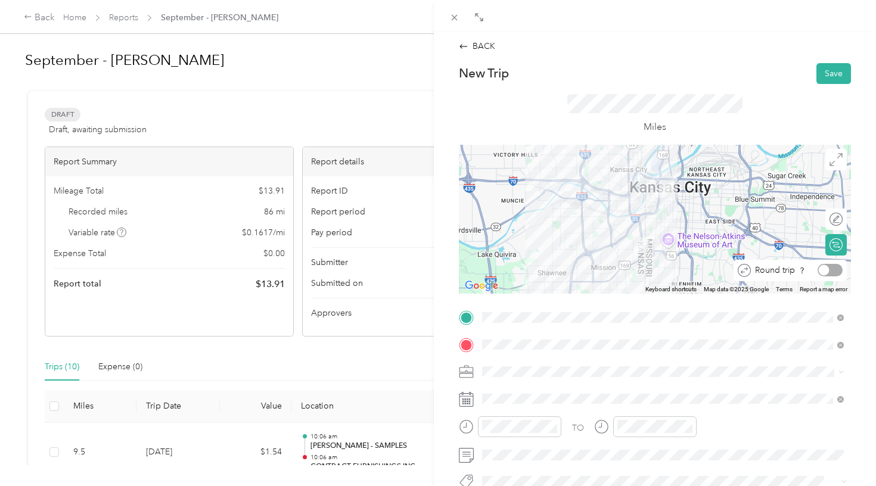
click at [825, 268] on div at bounding box center [824, 270] width 11 height 11
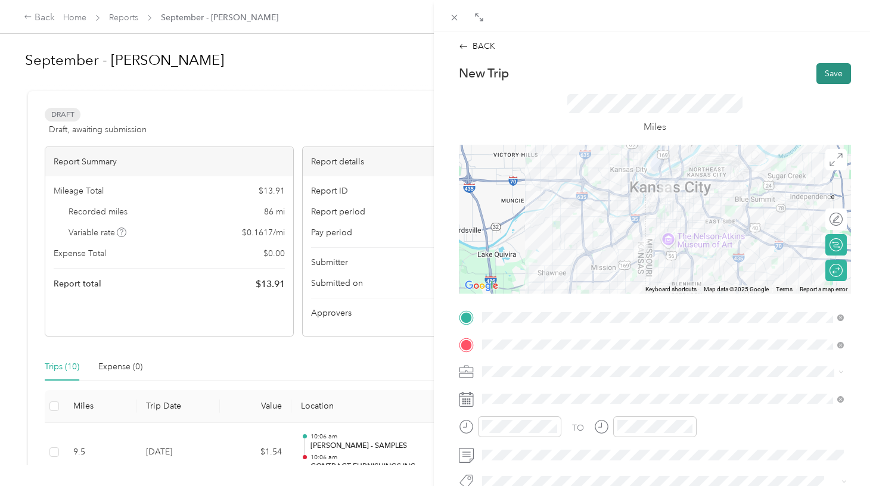
click at [829, 76] on button "Save" at bounding box center [833, 73] width 35 height 21
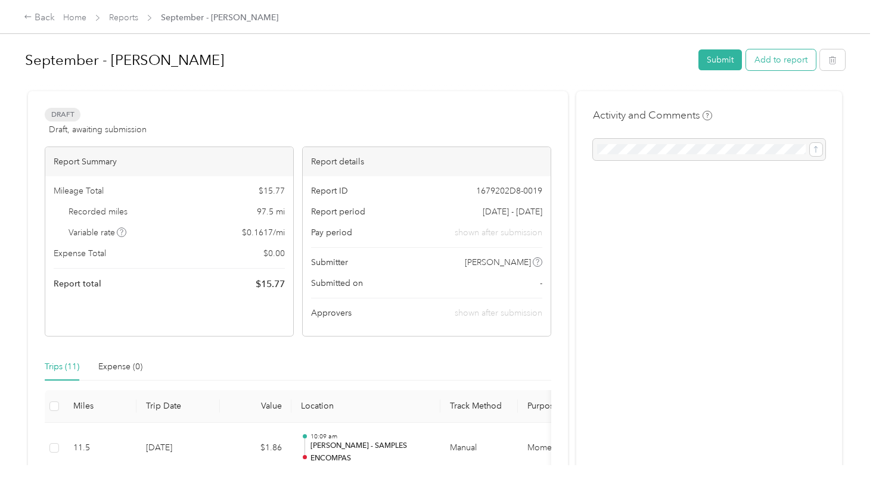
click at [788, 57] on button "Add to report" at bounding box center [781, 59] width 70 height 21
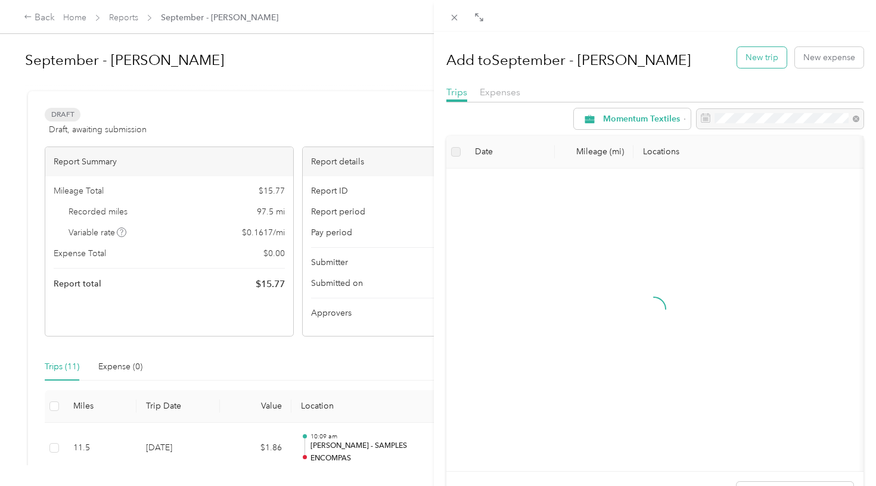
click at [754, 56] on button "New trip" at bounding box center [761, 57] width 49 height 21
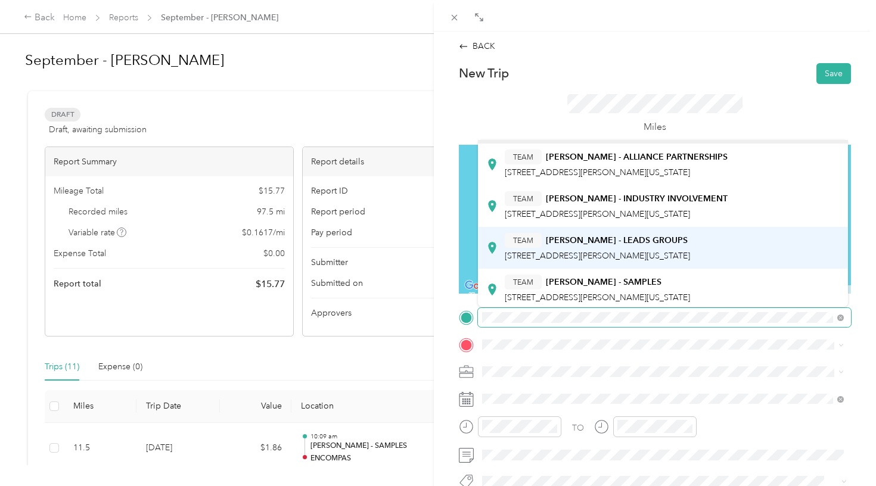
scroll to position [23, 0]
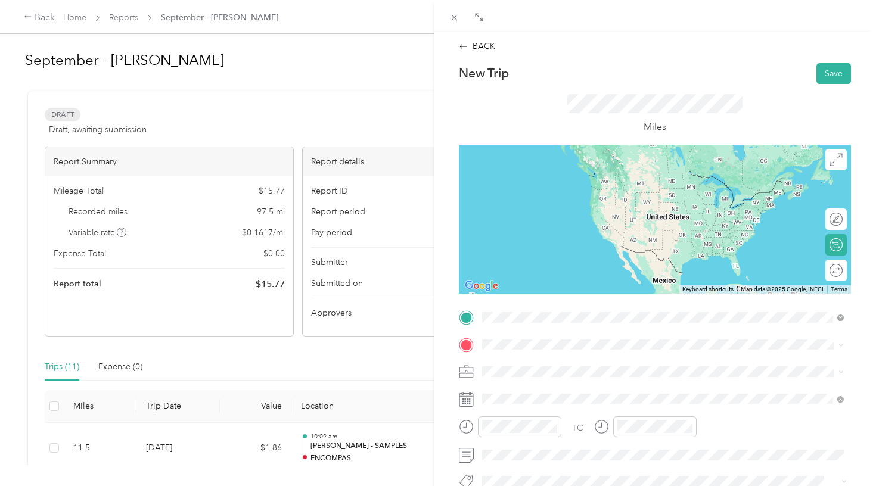
click at [628, 285] on div "TEAM [PERSON_NAME] - SAMPLES [STREET_ADDRESS][PERSON_NAME][US_STATE]" at bounding box center [597, 287] width 185 height 29
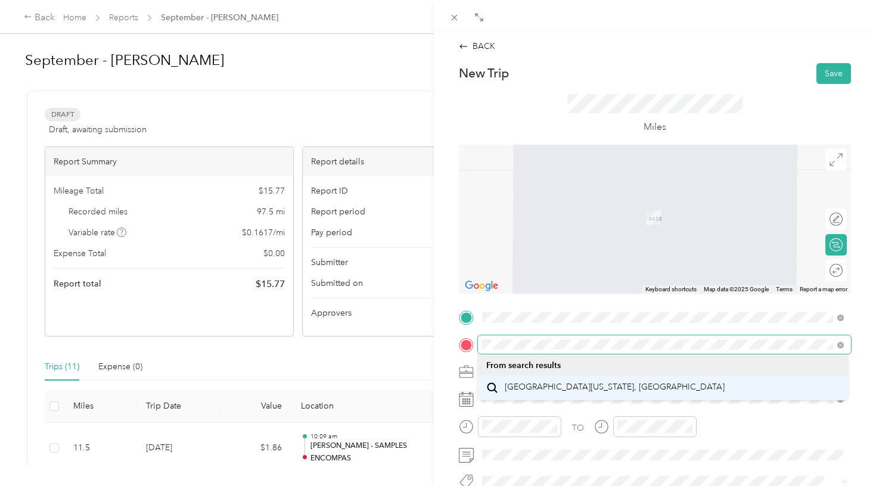
scroll to position [0, 0]
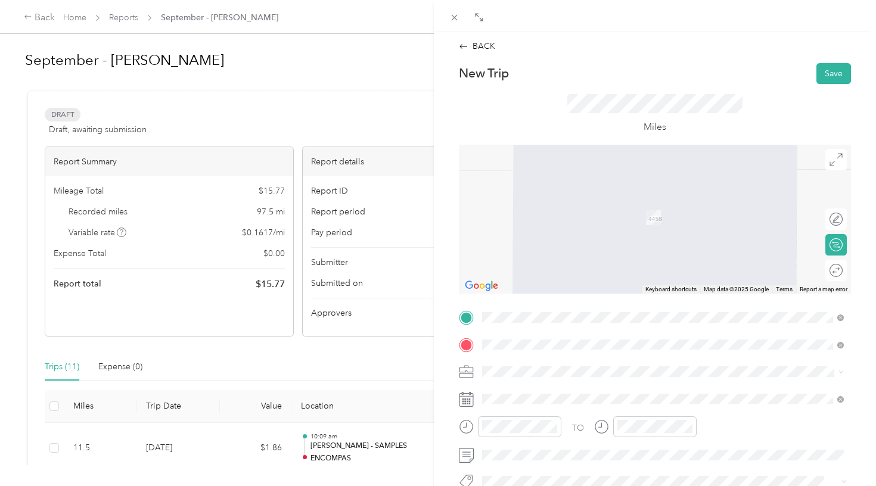
drag, startPoint x: 551, startPoint y: 338, endPoint x: 582, endPoint y: 223, distance: 119.7
click at [582, 223] on span "[STREET_ADDRESS][US_STATE]" at bounding box center [564, 221] width 119 height 10
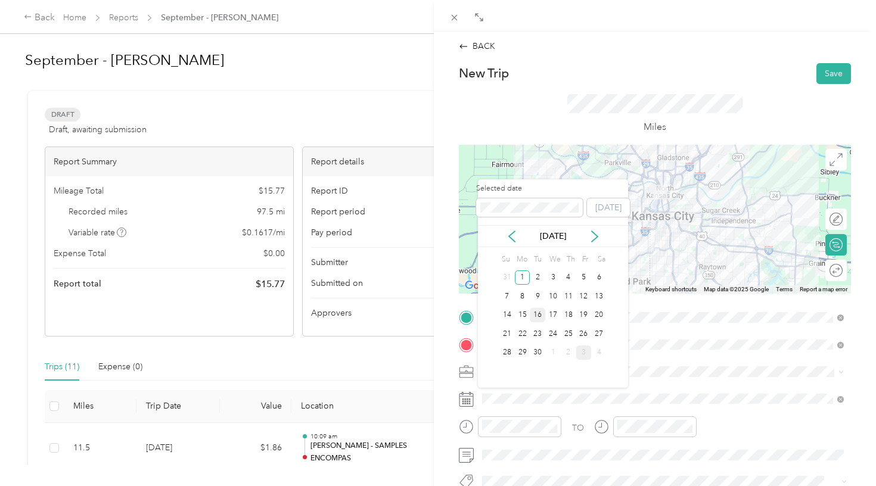
click at [540, 315] on div "16" at bounding box center [537, 315] width 15 height 15
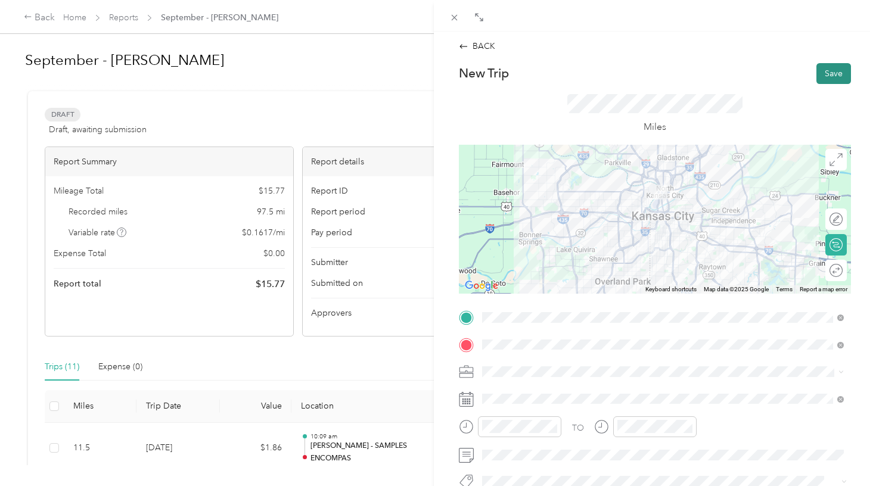
click at [827, 76] on button "Save" at bounding box center [833, 73] width 35 height 21
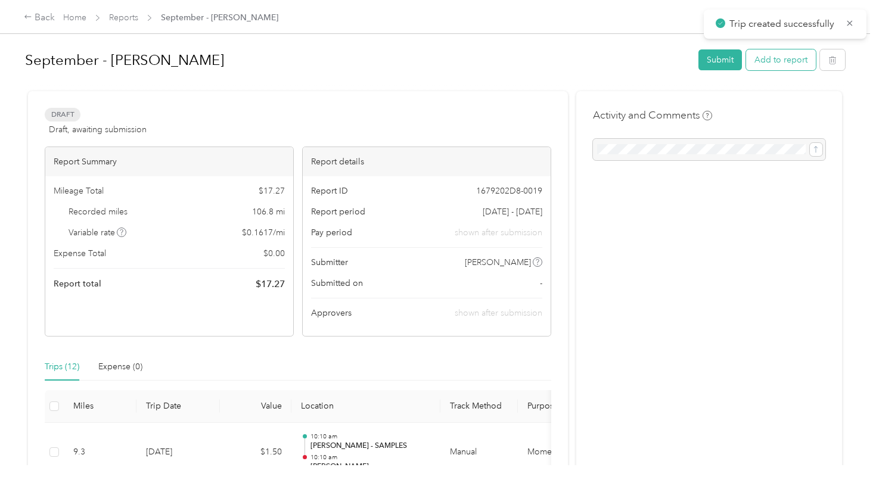
click at [785, 60] on button "Add to report" at bounding box center [781, 59] width 70 height 21
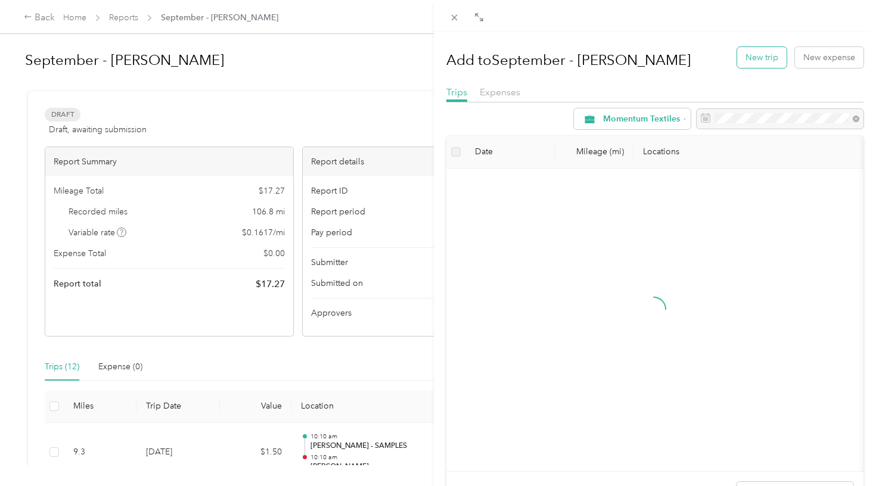
click at [768, 62] on button "New trip" at bounding box center [761, 57] width 49 height 21
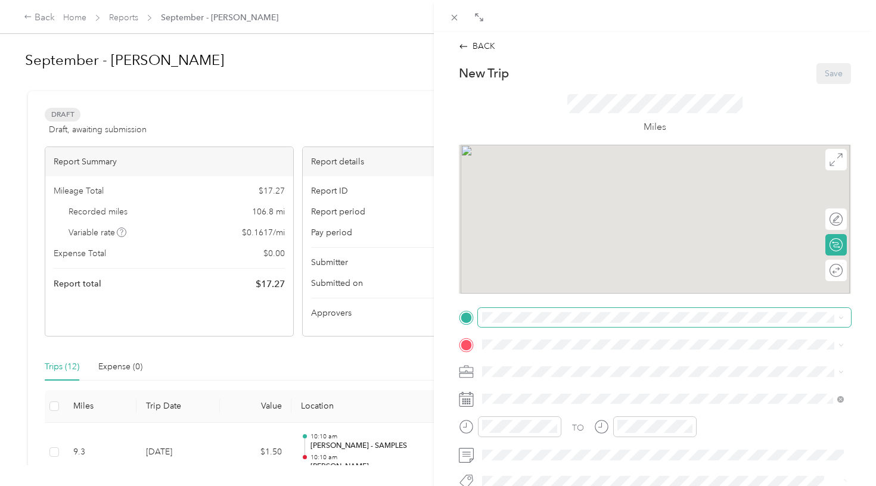
click at [526, 326] on span at bounding box center [664, 317] width 373 height 19
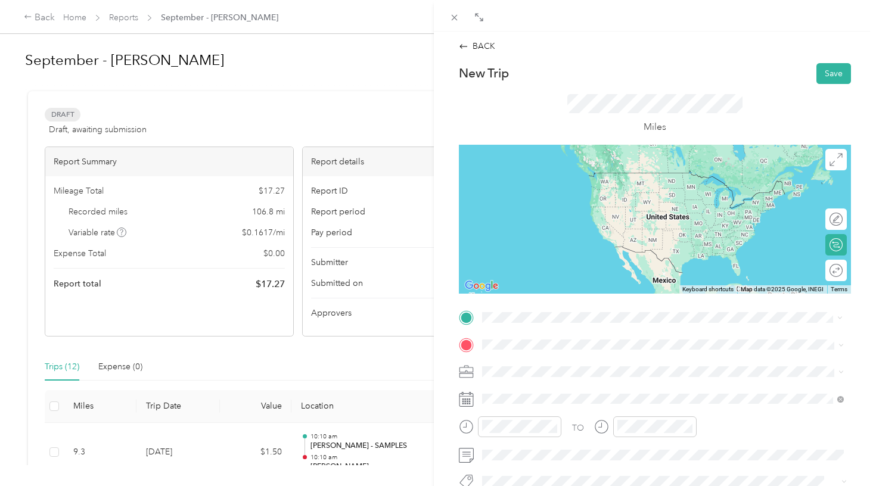
click at [598, 263] on div "TEAM [PERSON_NAME]" at bounding box center [564, 261] width 119 height 15
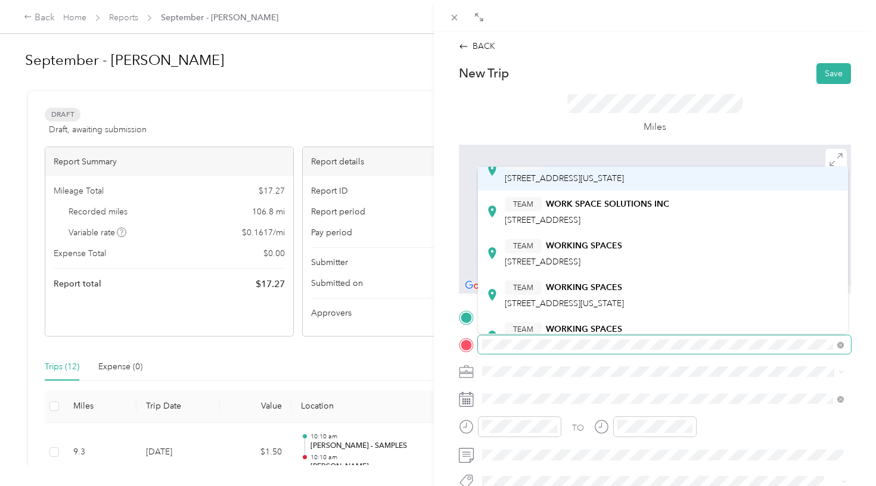
scroll to position [135, 0]
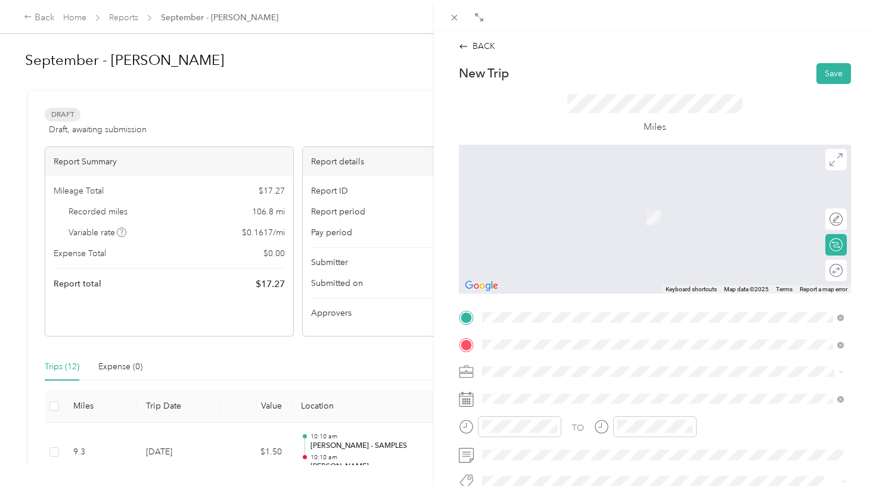
click at [596, 283] on div "TEAM WORKING SPACES [STREET_ADDRESS][US_STATE]" at bounding box center [564, 286] width 119 height 29
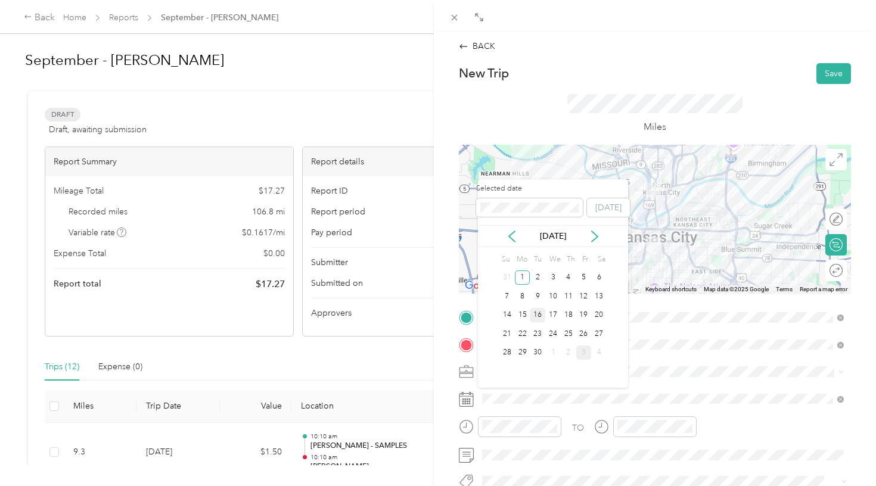
click at [539, 313] on div "16" at bounding box center [537, 315] width 15 height 15
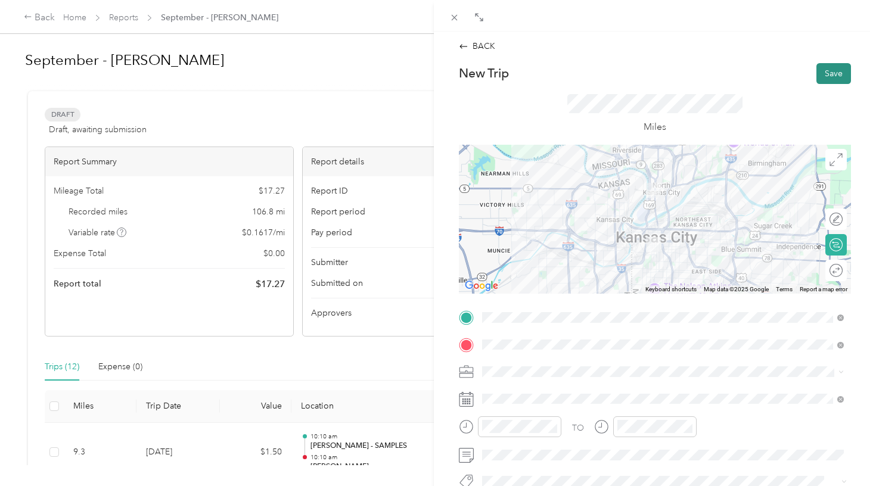
click at [831, 80] on button "Save" at bounding box center [833, 73] width 35 height 21
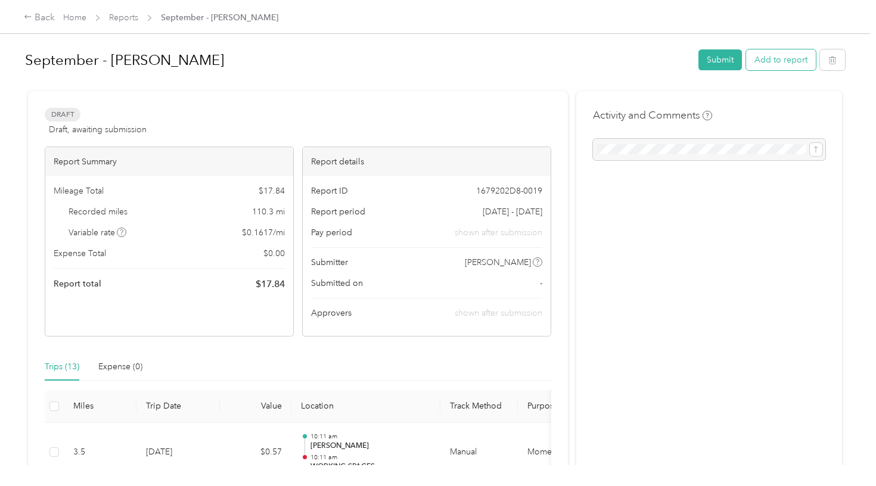
click at [781, 66] on button "Add to report" at bounding box center [781, 59] width 70 height 21
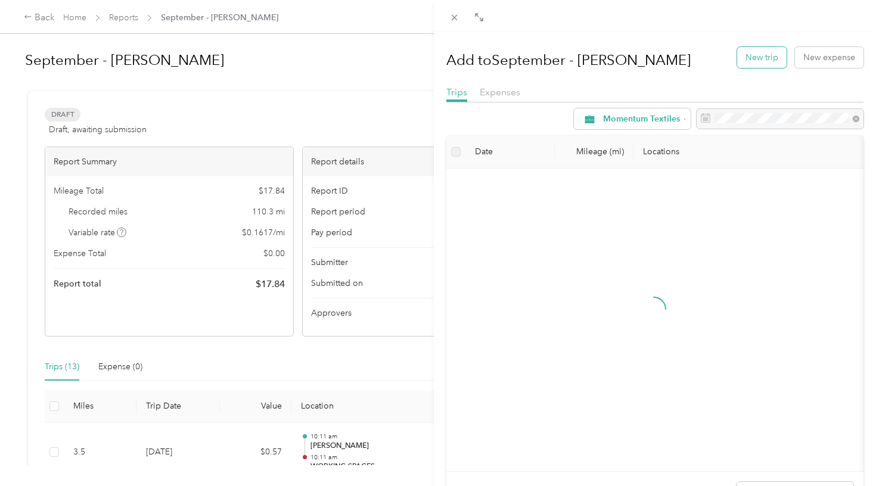
click at [758, 57] on button "New trip" at bounding box center [761, 57] width 49 height 21
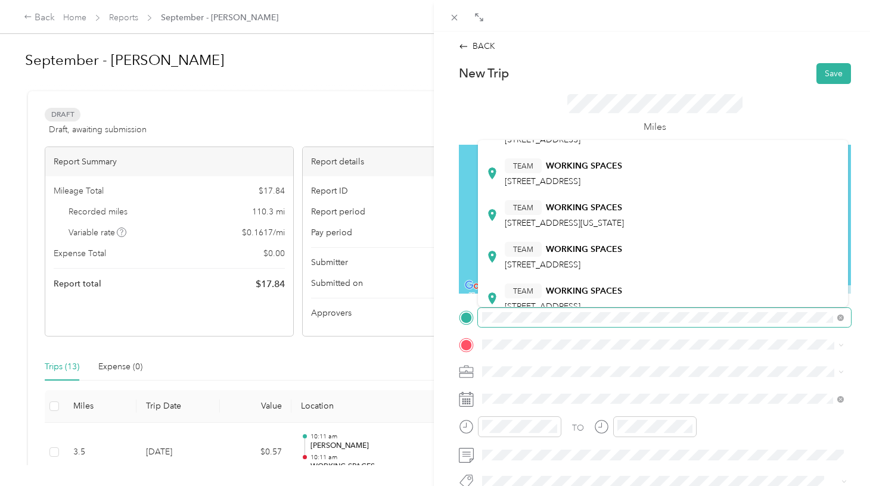
scroll to position [184, 0]
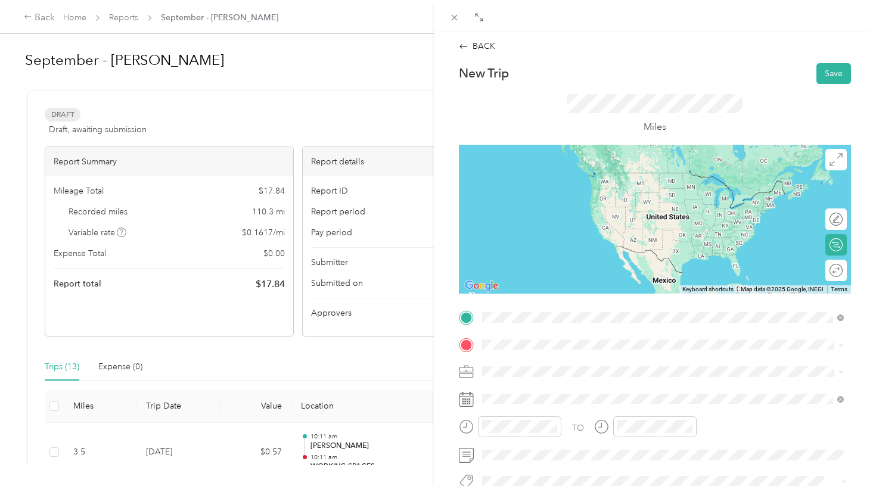
click at [562, 209] on div "TEAM WORKING SPACES [STREET_ADDRESS][US_STATE]" at bounding box center [564, 210] width 119 height 29
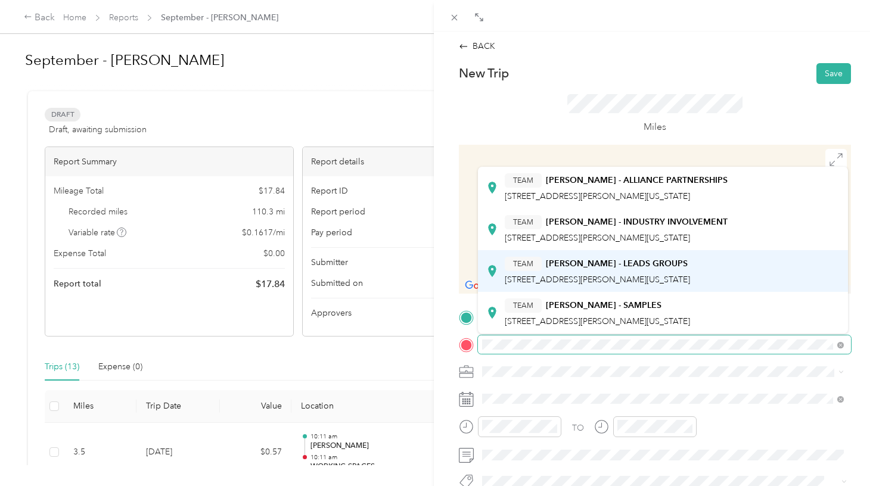
scroll to position [27, 0]
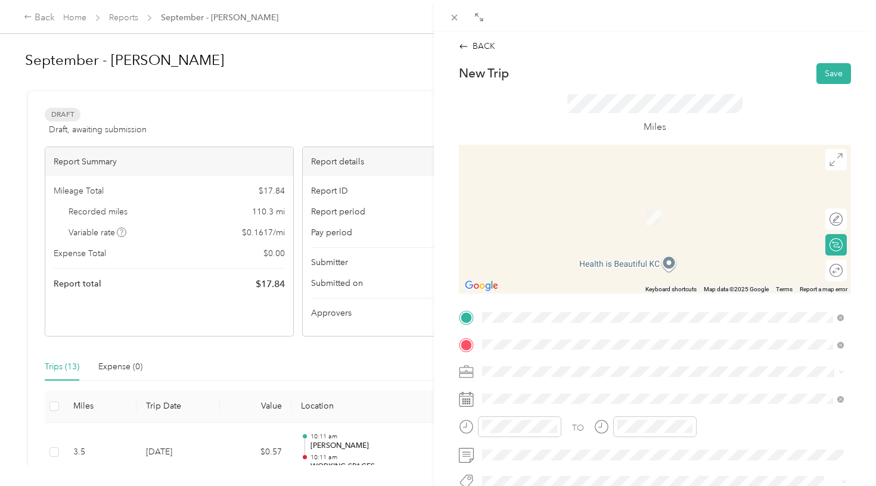
click at [557, 315] on span "[STREET_ADDRESS][PERSON_NAME][US_STATE]" at bounding box center [597, 320] width 185 height 10
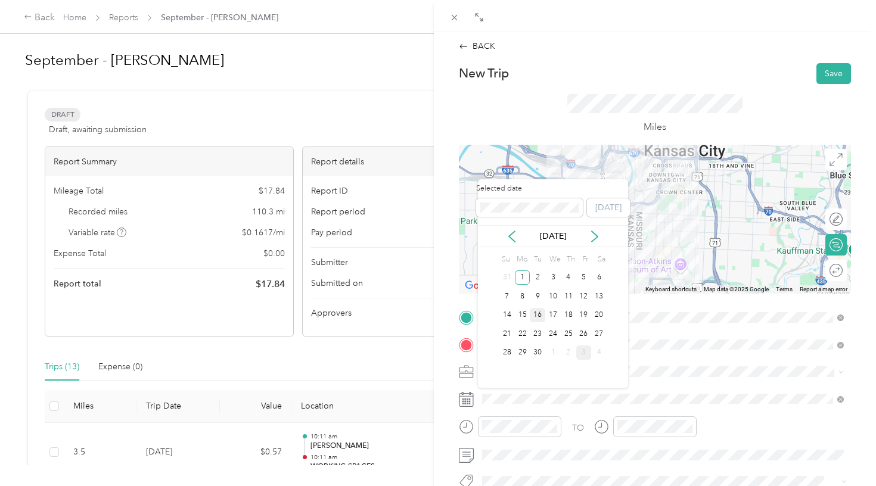
click at [539, 314] on div "16" at bounding box center [537, 315] width 15 height 15
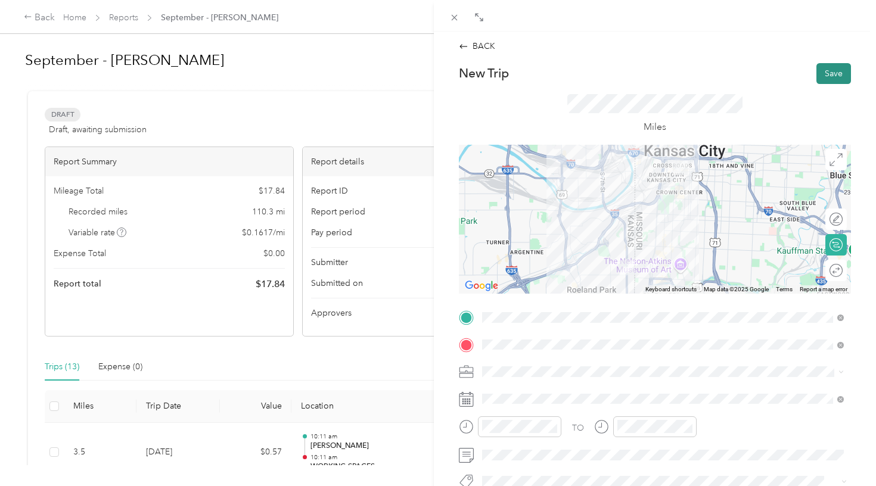
click at [825, 79] on button "Save" at bounding box center [833, 73] width 35 height 21
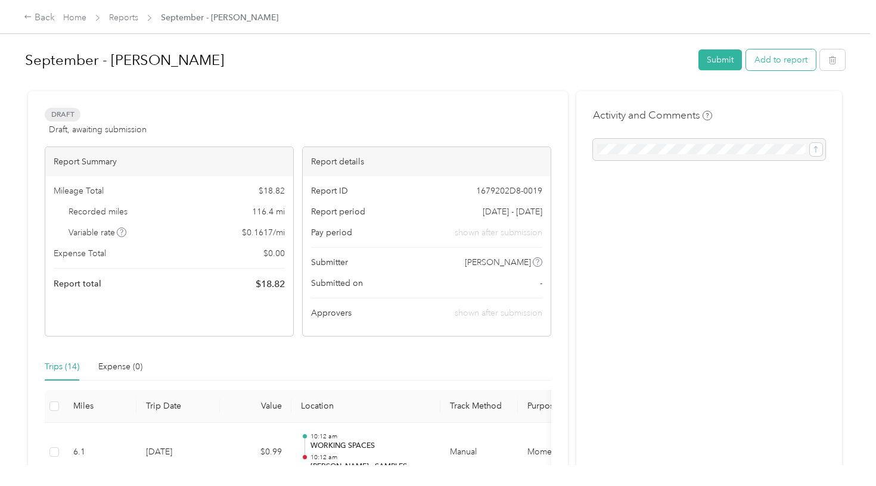
click at [776, 61] on button "Add to report" at bounding box center [781, 59] width 70 height 21
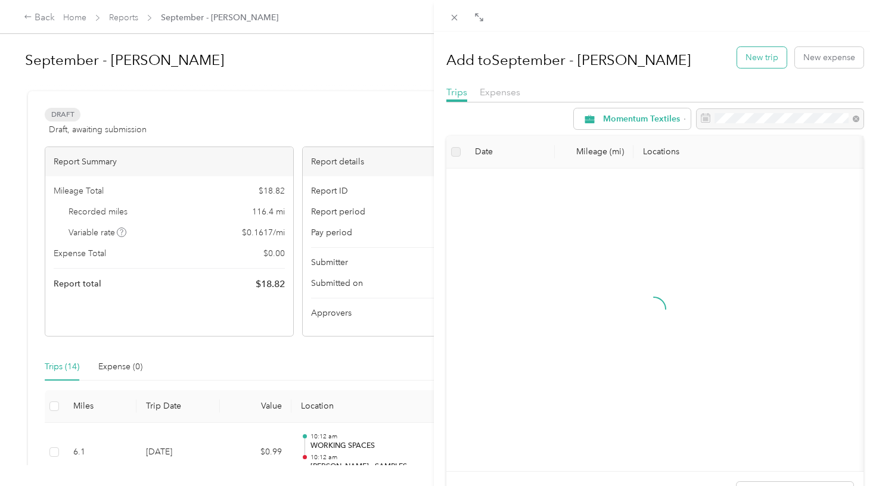
click at [762, 55] on button "New trip" at bounding box center [761, 57] width 49 height 21
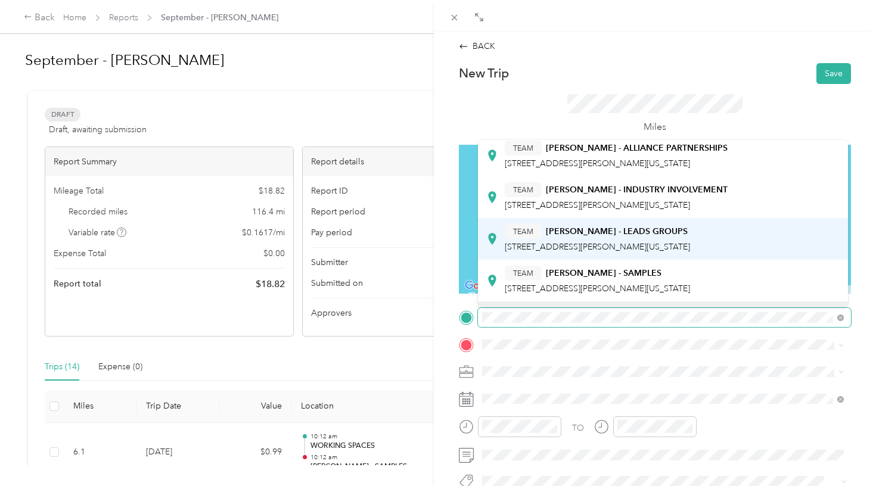
scroll to position [33, 0]
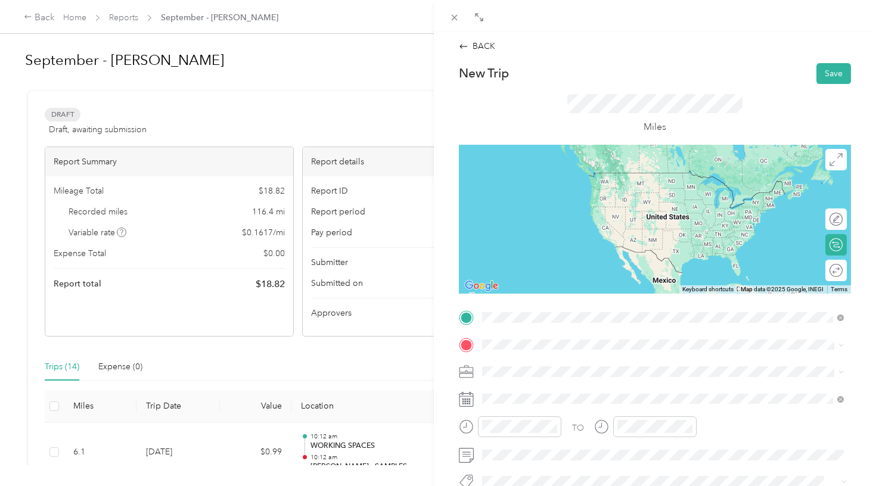
click at [584, 267] on strong "[PERSON_NAME] - SAMPLES" at bounding box center [604, 271] width 116 height 11
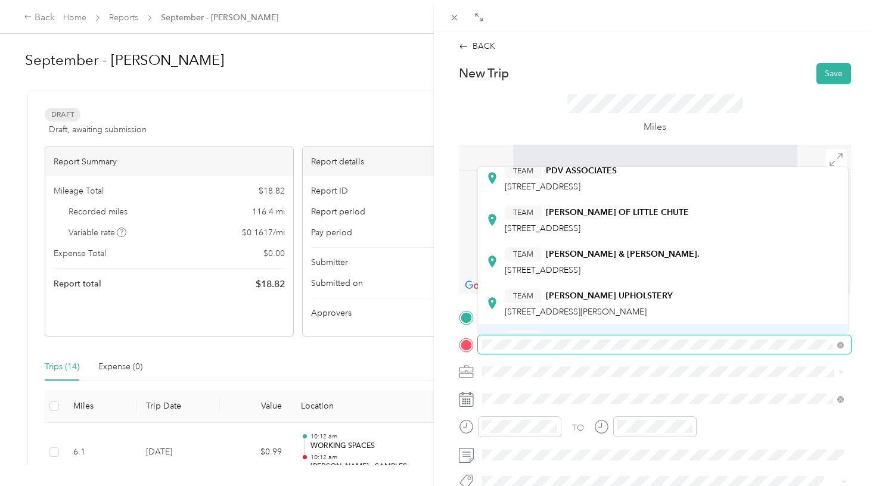
scroll to position [114, 0]
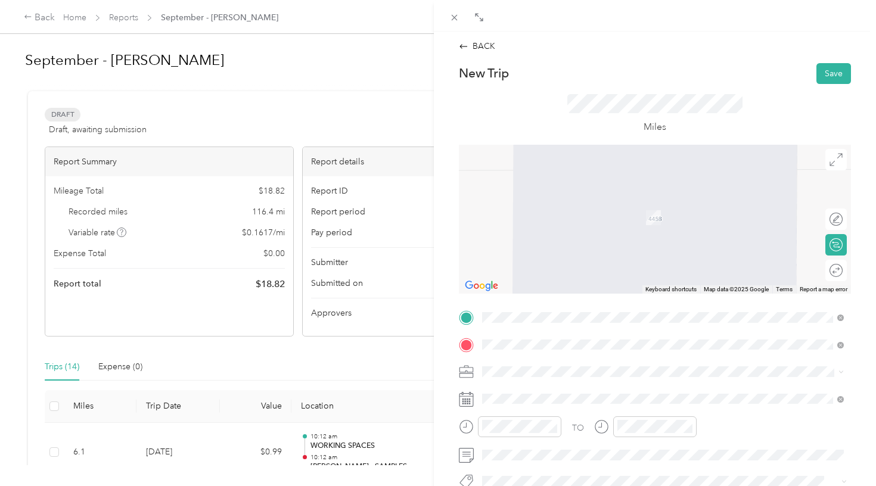
click at [585, 297] on div "TEAM FREEDOM COMPANIES INC [STREET_ADDRESS][US_STATE][US_STATE]" at bounding box center [586, 296] width 163 height 29
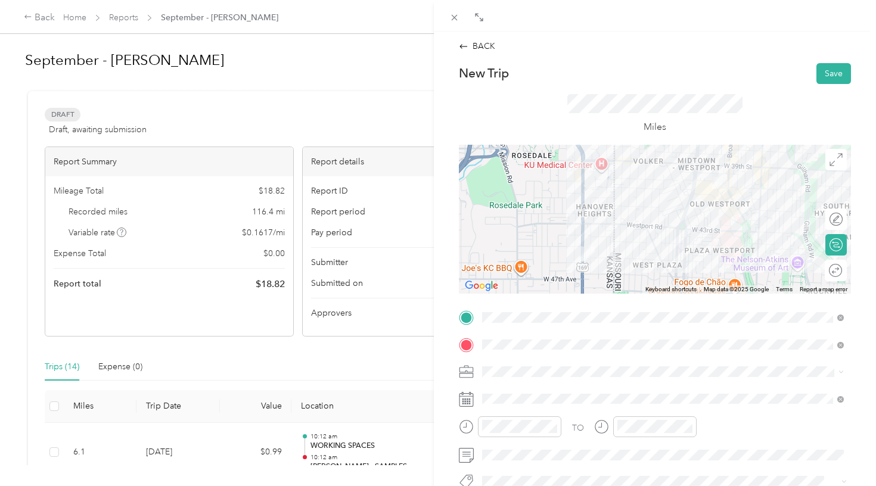
click at [832, 270] on div "Round trip" at bounding box center [836, 270] width 22 height 21
click at [832, 270] on div at bounding box center [830, 270] width 25 height 13
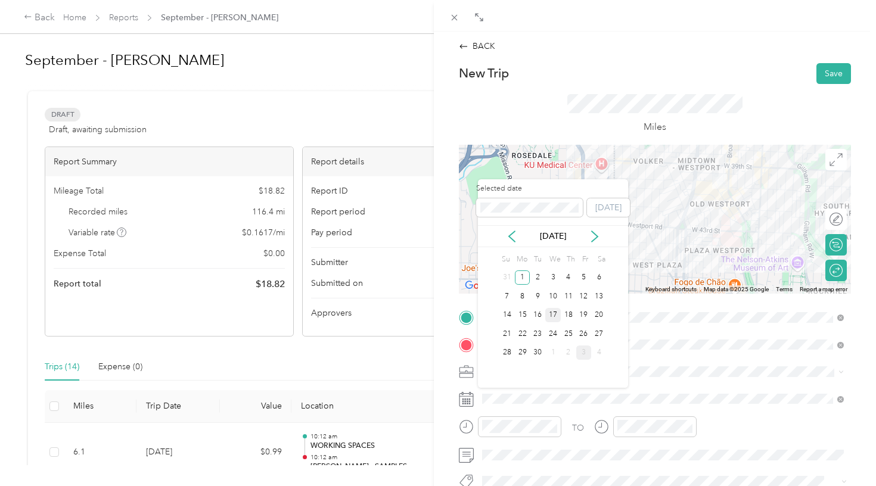
click at [552, 311] on div "17" at bounding box center [552, 315] width 15 height 15
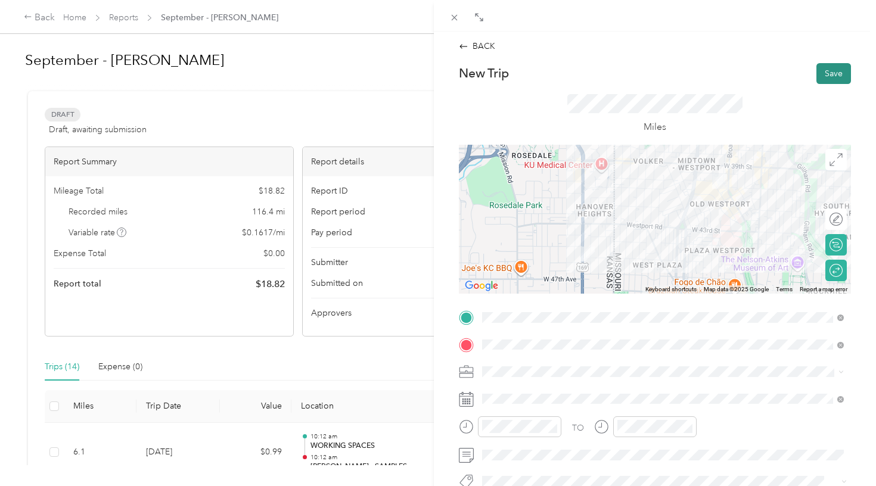
click at [835, 73] on button "Save" at bounding box center [833, 73] width 35 height 21
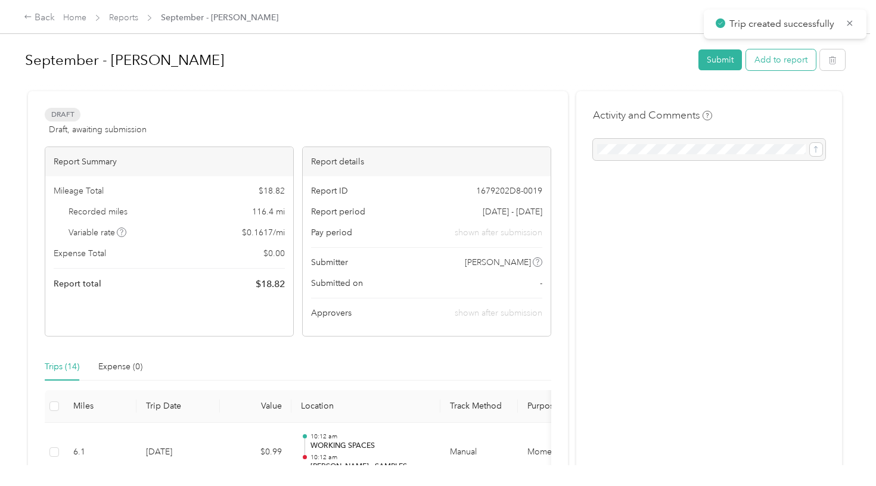
click at [784, 63] on button "Add to report" at bounding box center [781, 59] width 70 height 21
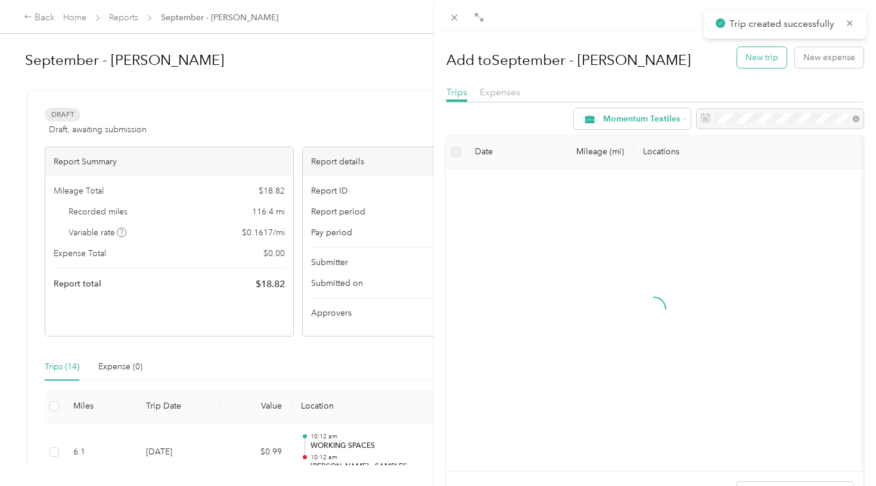
click at [764, 60] on button "New trip" at bounding box center [761, 57] width 49 height 21
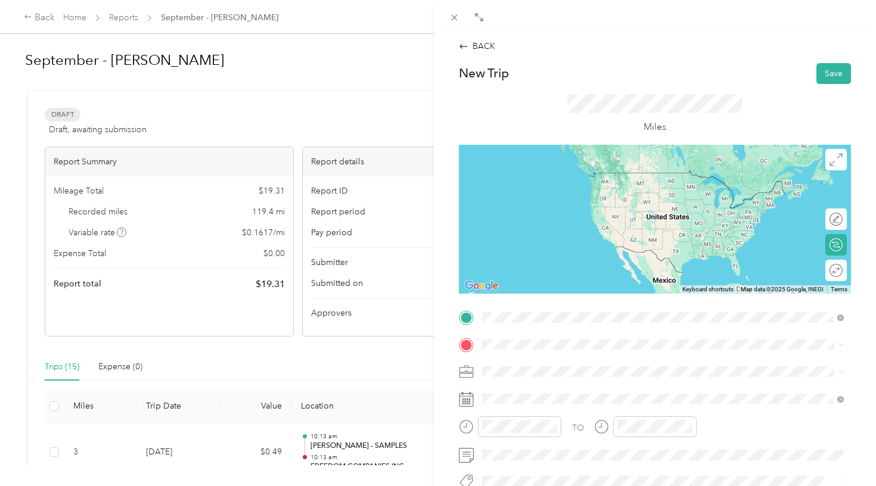
click at [545, 300] on div "TEAM [PERSON_NAME] - SAMPLES" at bounding box center [597, 303] width 185 height 15
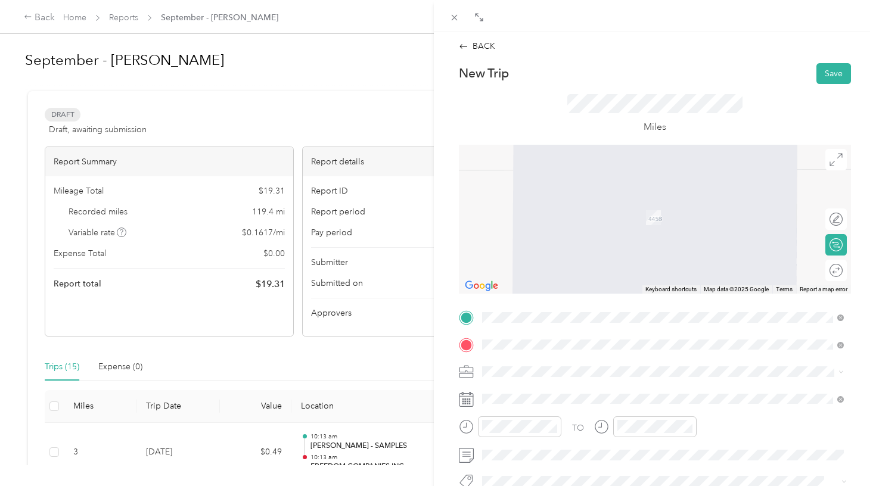
click at [591, 265] on span "1513 E. WALNUT, 65802, [GEOGRAPHIC_DATA], [GEOGRAPHIC_DATA]" at bounding box center [643, 268] width 276 height 10
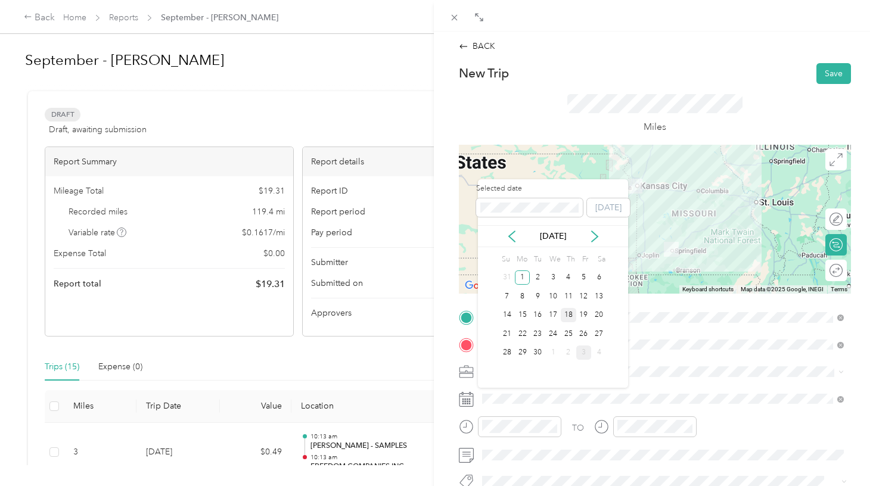
click at [567, 316] on div "18" at bounding box center [568, 315] width 15 height 15
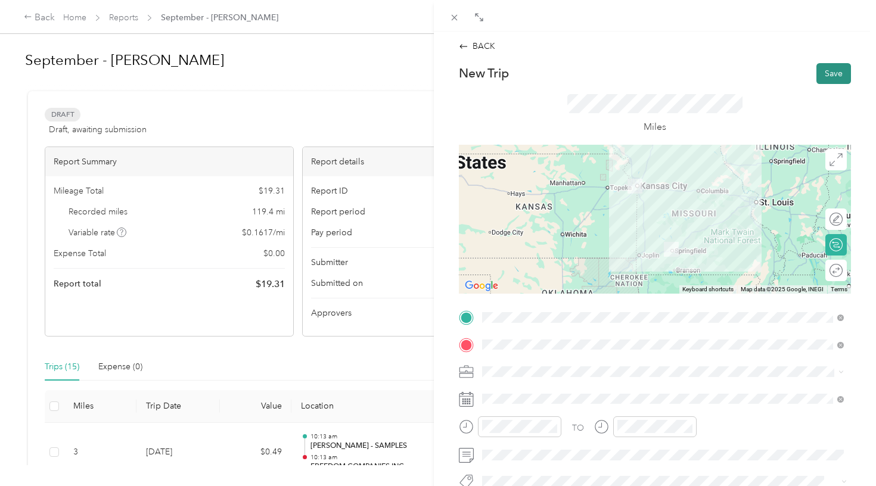
click at [829, 73] on button "Save" at bounding box center [833, 73] width 35 height 21
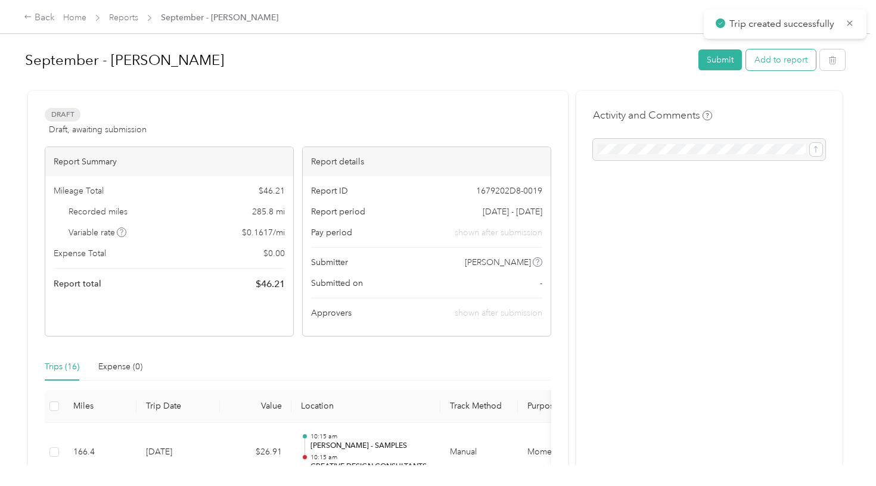
click at [782, 63] on button "Add to report" at bounding box center [781, 59] width 70 height 21
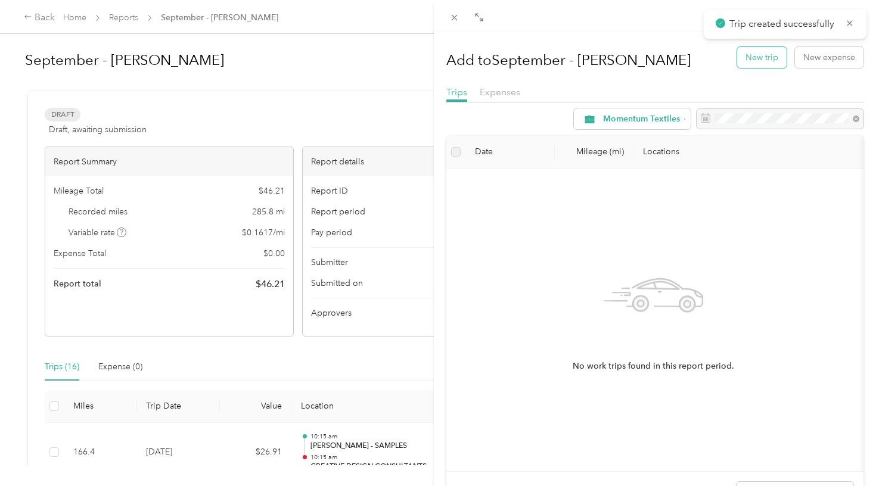
click at [761, 62] on button "New trip" at bounding box center [761, 57] width 49 height 21
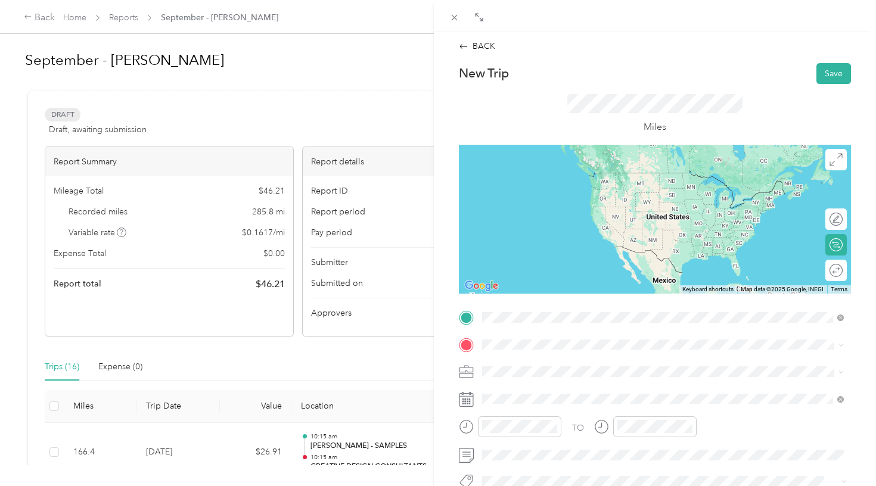
click at [573, 234] on div "TEAM CREATIVE DESIGN CONSULTANTS 1513 E. WALNUT, 65802, [GEOGRAPHIC_DATA], [GEO…" at bounding box center [643, 232] width 276 height 29
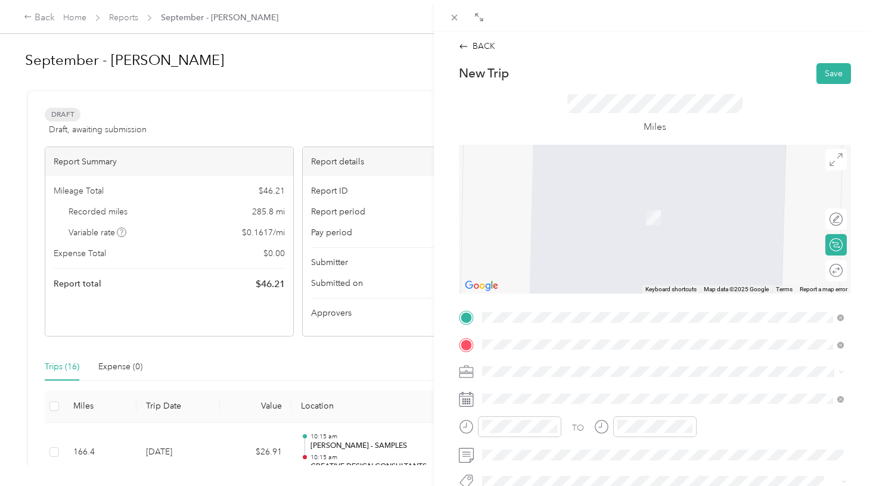
click at [594, 252] on div "TEAM [PERSON_NAME] HOSPITALITY MGMT LLC" at bounding box center [611, 247] width 212 height 15
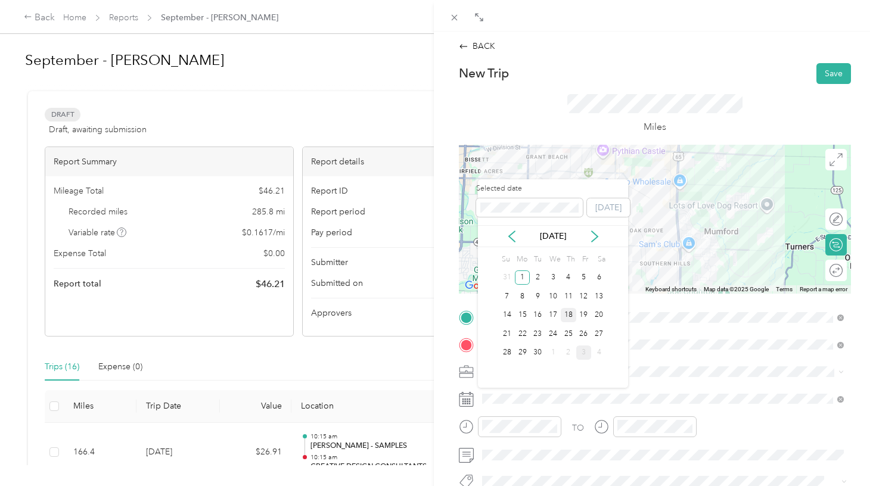
click at [569, 315] on div "18" at bounding box center [568, 315] width 15 height 15
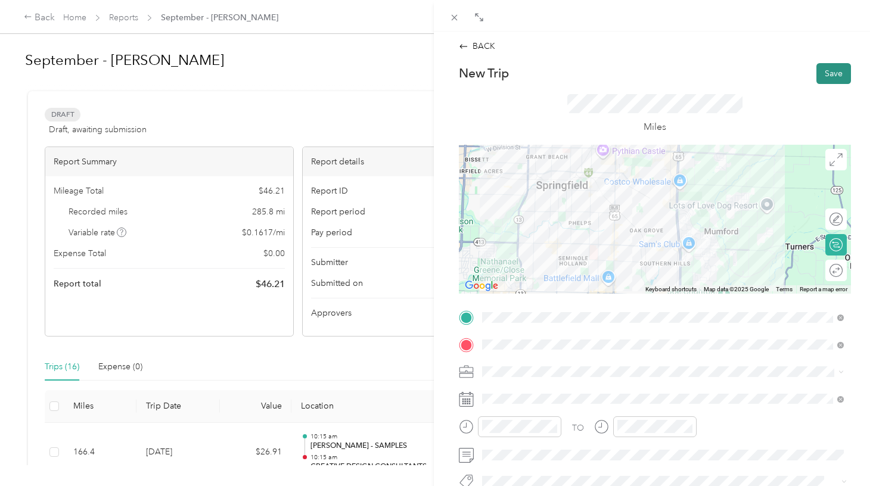
click at [834, 73] on button "Save" at bounding box center [833, 73] width 35 height 21
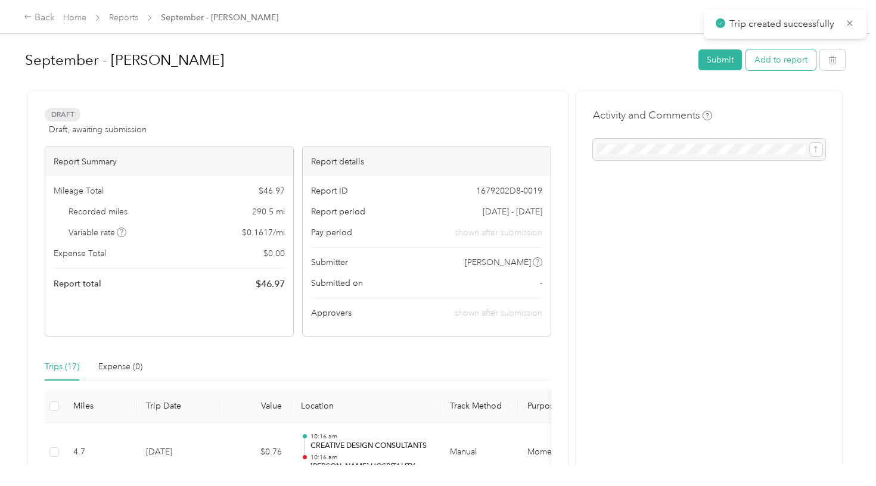
click at [794, 65] on button "Add to report" at bounding box center [781, 59] width 70 height 21
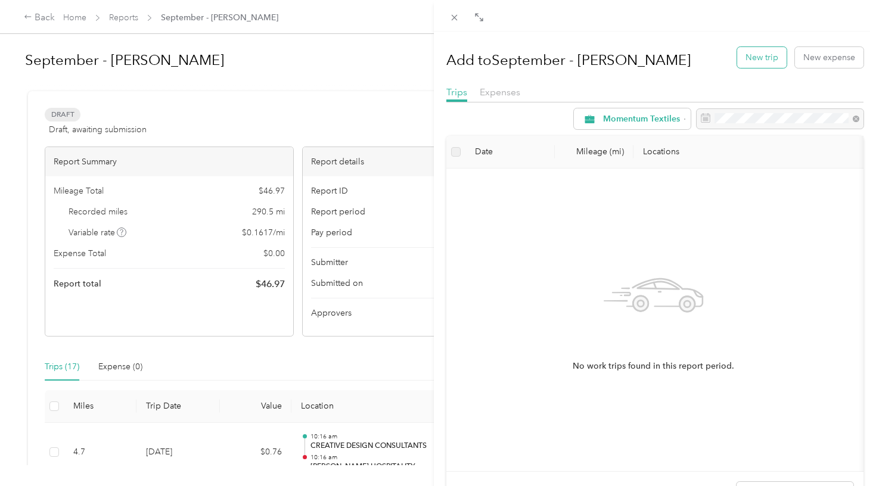
click at [753, 57] on button "New trip" at bounding box center [761, 57] width 49 height 21
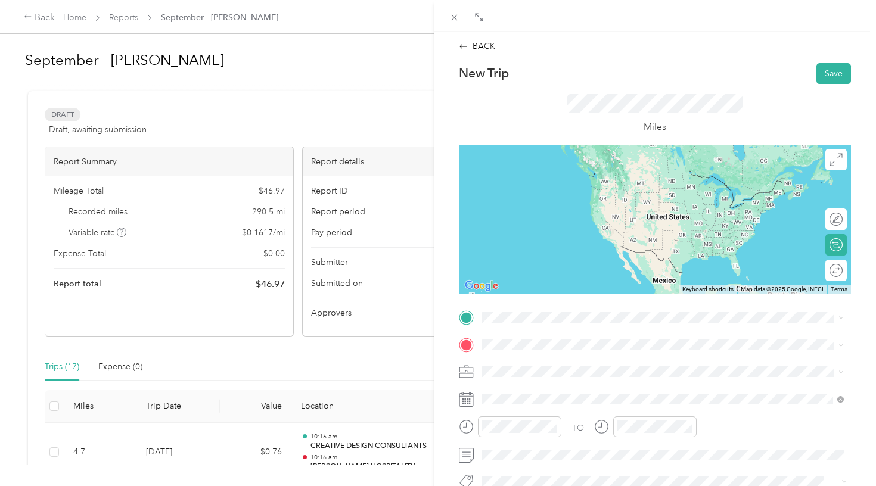
click at [580, 234] on span "[STREET_ADDRESS]" at bounding box center [543, 235] width 76 height 10
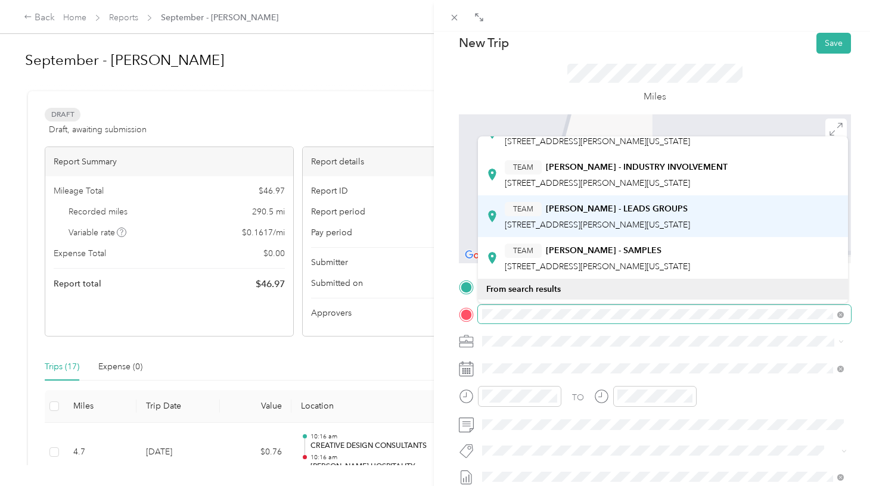
scroll to position [51, 0]
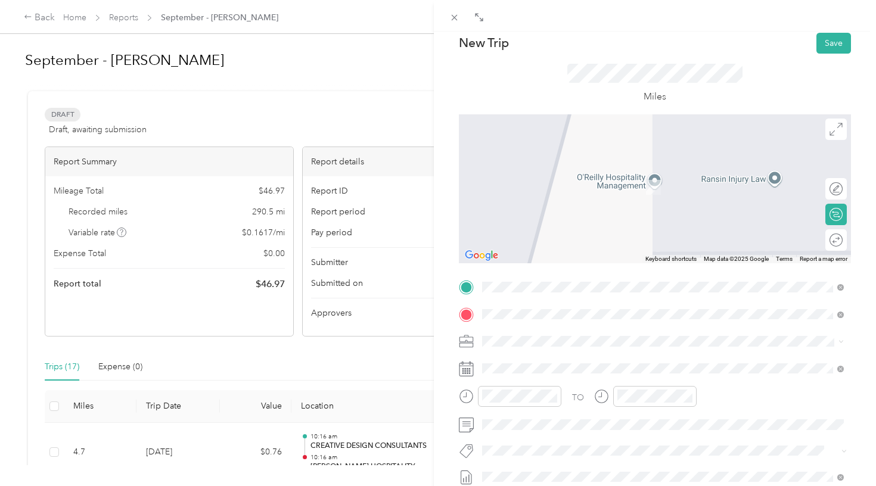
click at [564, 253] on strong "[PERSON_NAME] - SAMPLES" at bounding box center [604, 249] width 116 height 11
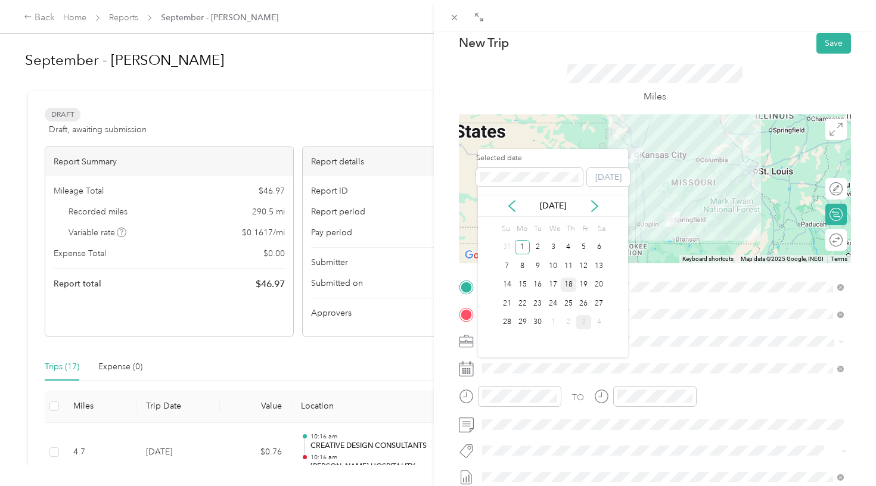
click at [568, 285] on div "18" at bounding box center [568, 285] width 15 height 15
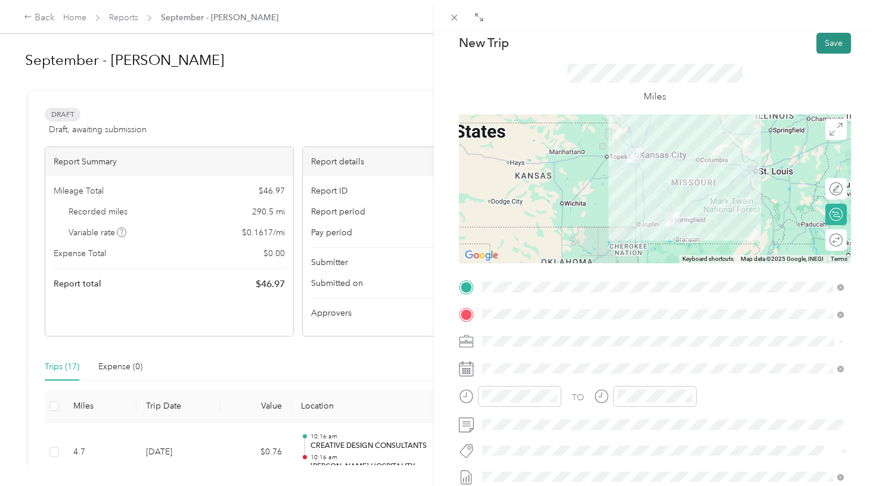
click at [829, 41] on button "Save" at bounding box center [833, 43] width 35 height 21
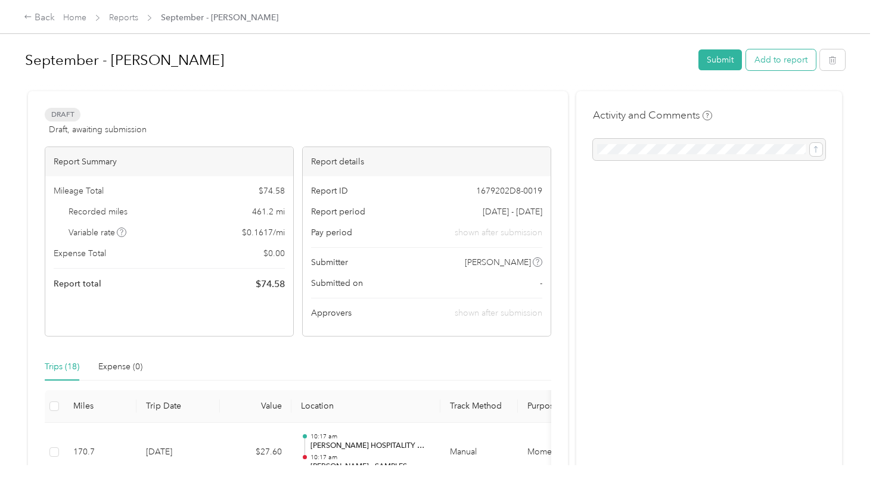
click at [791, 62] on button "Add to report" at bounding box center [781, 59] width 70 height 21
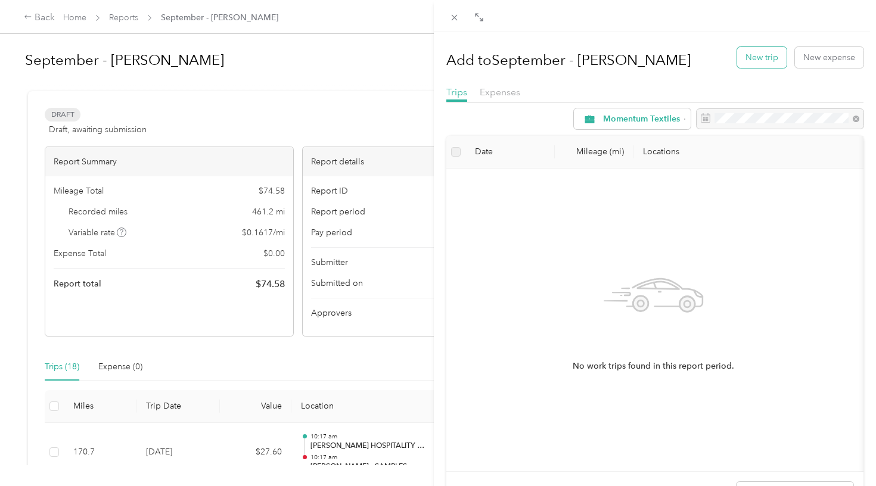
click at [757, 58] on button "New trip" at bounding box center [761, 57] width 49 height 21
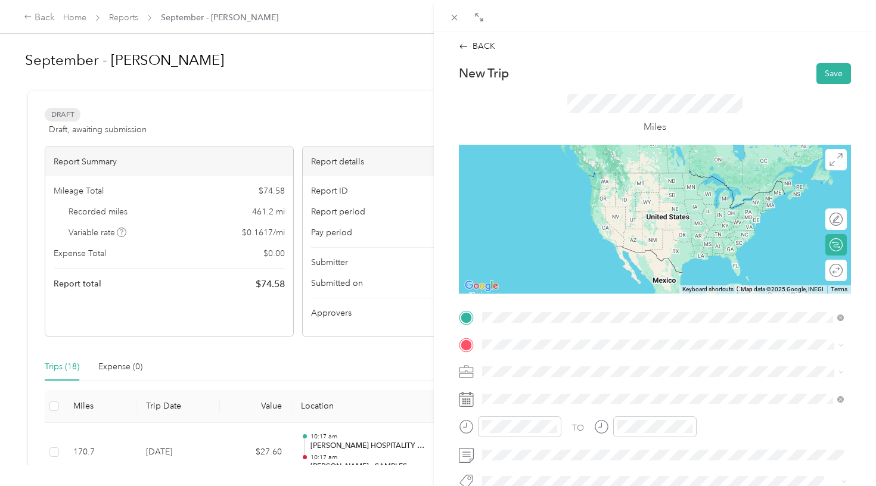
click at [595, 296] on div "TEAM [PERSON_NAME] - SAMPLES" at bounding box center [597, 303] width 185 height 15
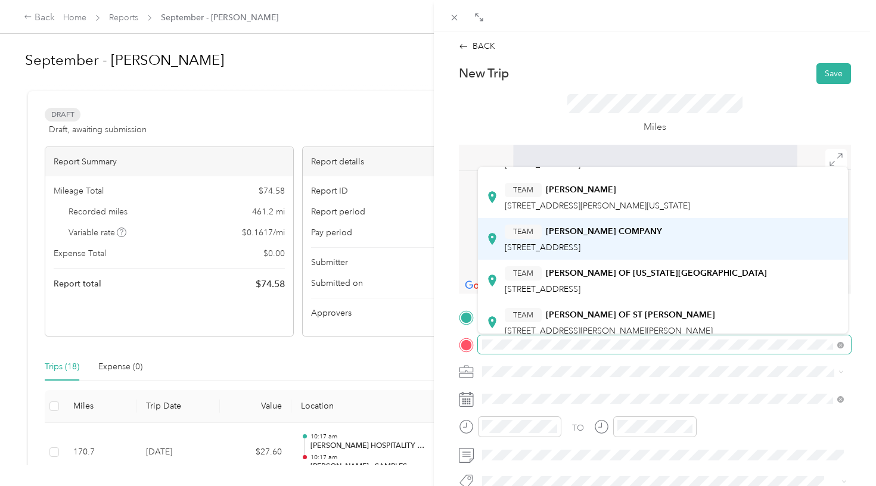
scroll to position [226, 0]
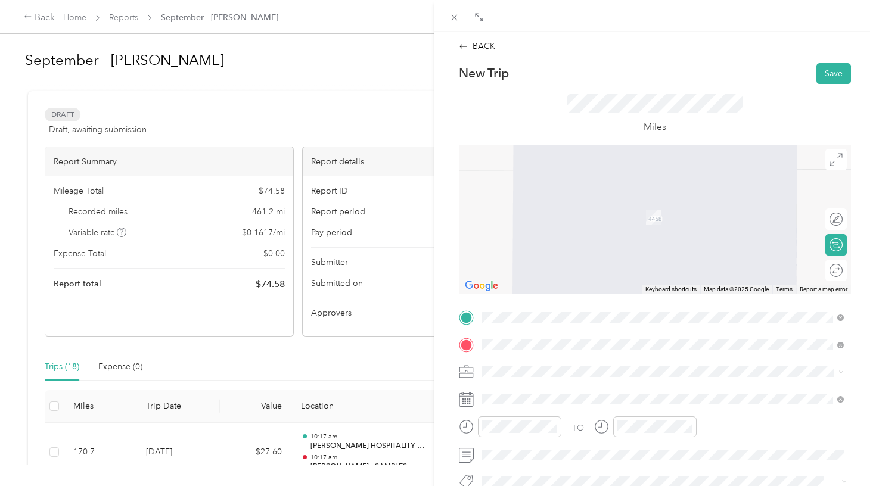
click at [559, 279] on div "TEAM [PERSON_NAME] OF [US_STATE][GEOGRAPHIC_DATA][STREET_ADDRESS][GEOGRAPHIC_DA…" at bounding box center [636, 279] width 262 height 29
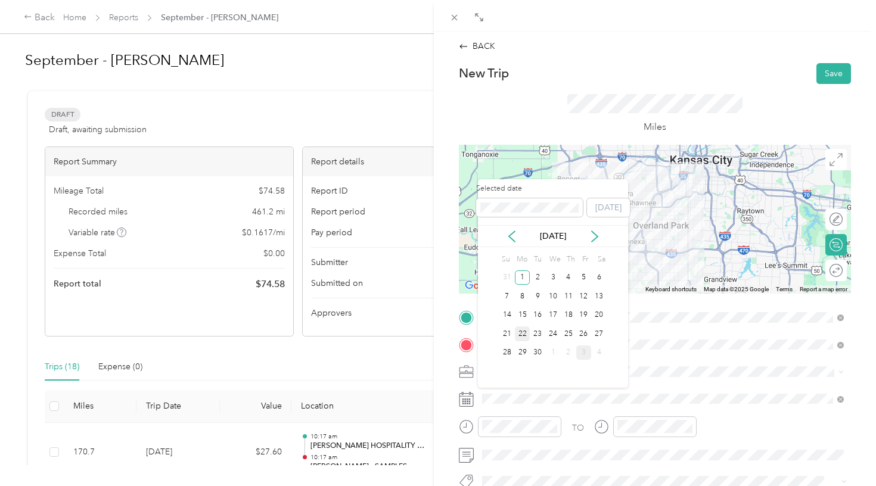
click at [522, 333] on div "22" at bounding box center [522, 334] width 15 height 15
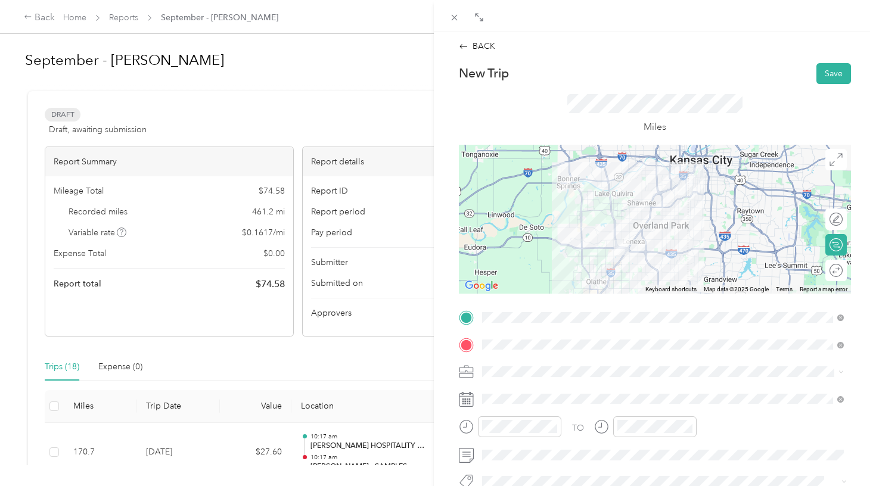
click at [831, 267] on icon at bounding box center [835, 270] width 13 height 13
click at [821, 269] on div at bounding box center [824, 270] width 11 height 11
click at [834, 74] on button "Save" at bounding box center [833, 73] width 35 height 21
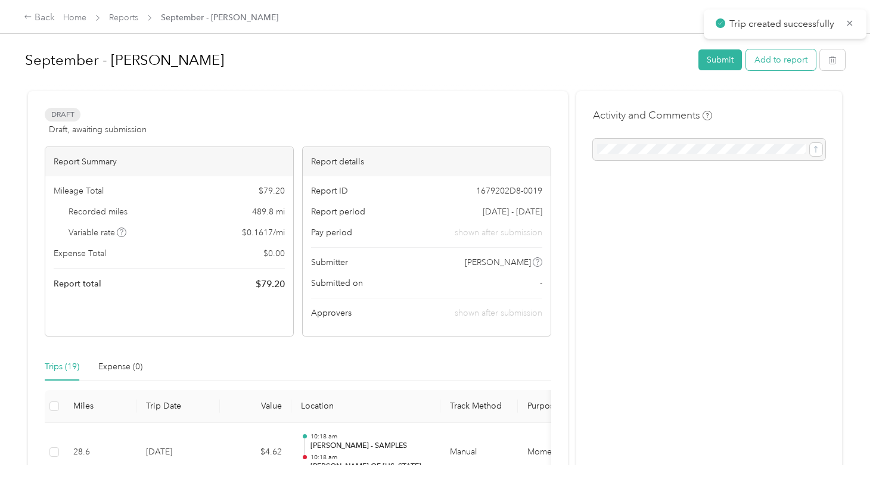
click at [786, 66] on button "Add to report" at bounding box center [781, 59] width 70 height 21
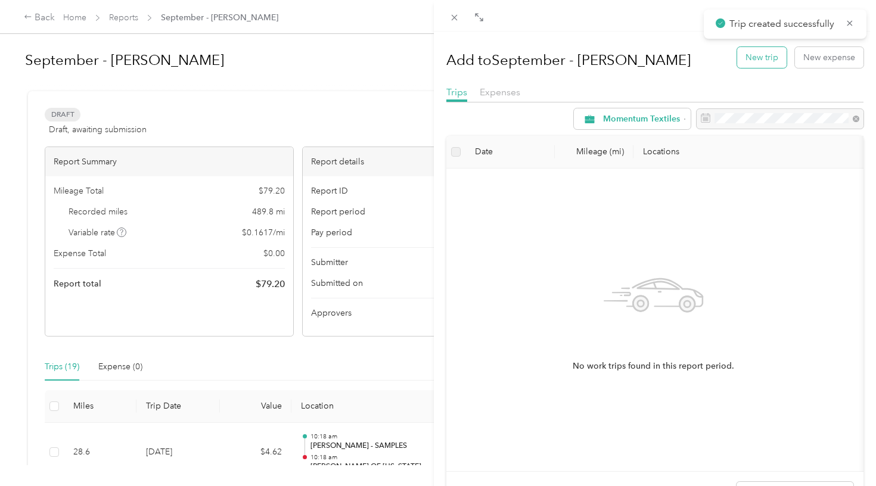
click at [763, 57] on button "New trip" at bounding box center [761, 57] width 49 height 21
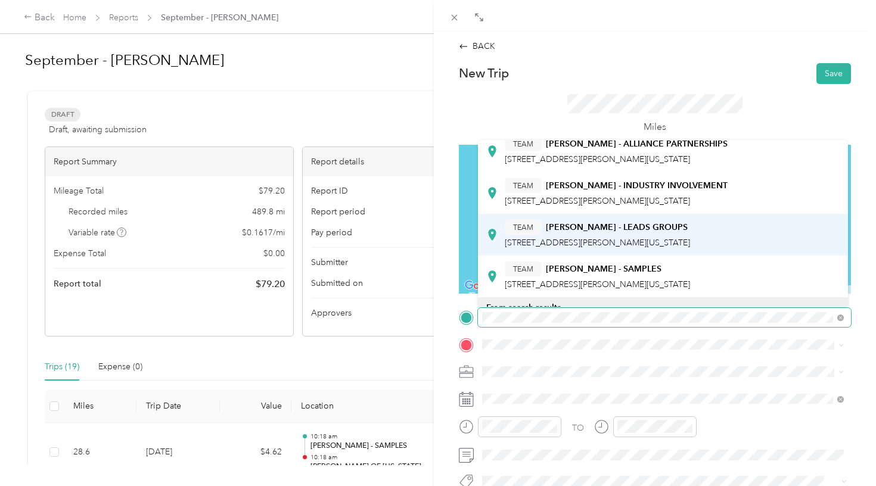
scroll to position [35, 0]
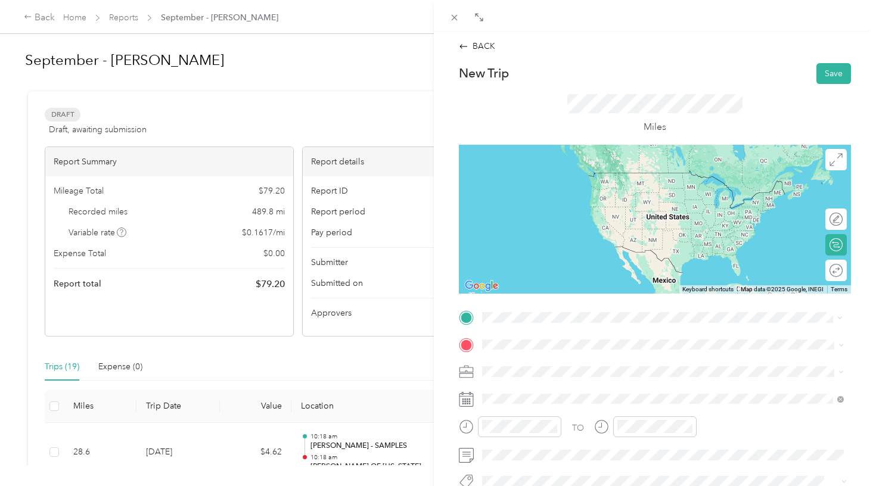
click at [566, 279] on span "[STREET_ADDRESS][PERSON_NAME][US_STATE]" at bounding box center [597, 284] width 185 height 10
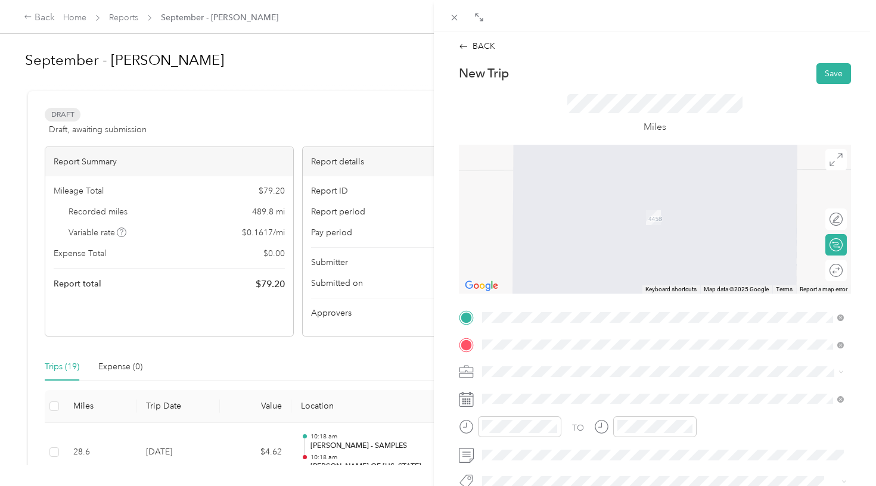
click at [580, 217] on span "[STREET_ADDRESS]" at bounding box center [543, 221] width 76 height 10
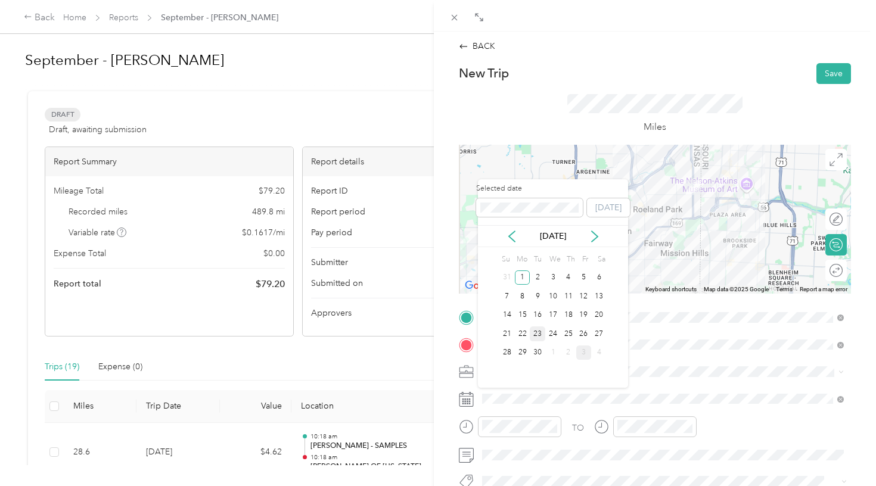
click at [538, 338] on div "23" at bounding box center [537, 334] width 15 height 15
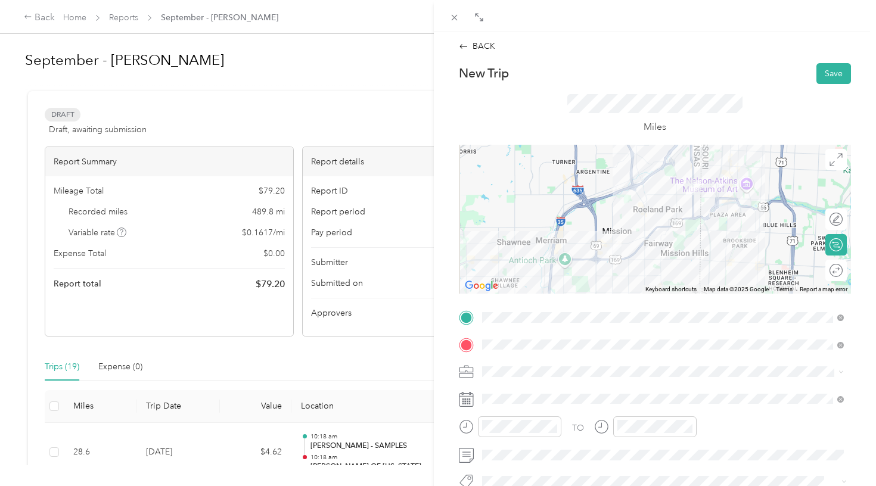
scroll to position [0, 0]
click at [833, 79] on button "Save" at bounding box center [833, 73] width 35 height 21
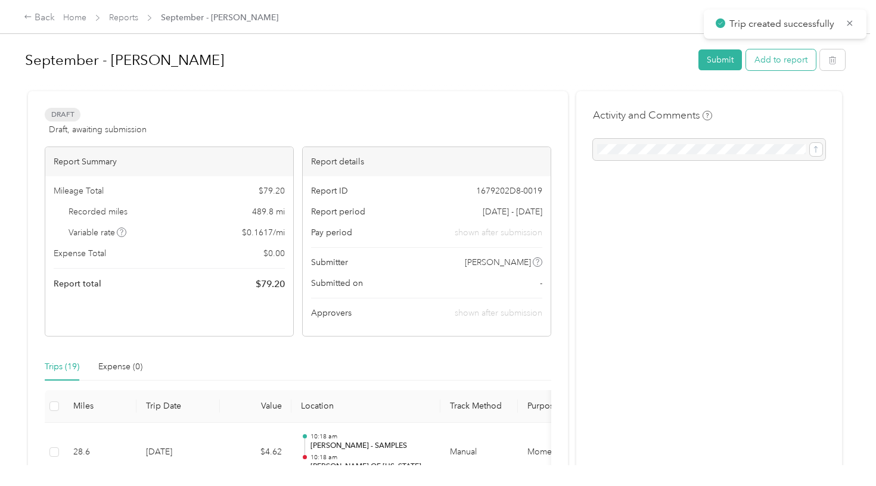
click at [797, 58] on button "Add to report" at bounding box center [781, 59] width 70 height 21
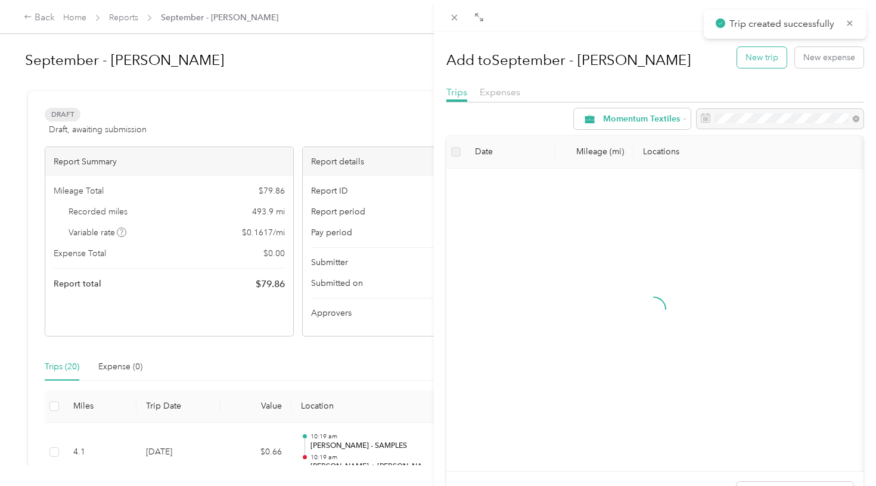
click at [756, 57] on button "New trip" at bounding box center [761, 57] width 49 height 21
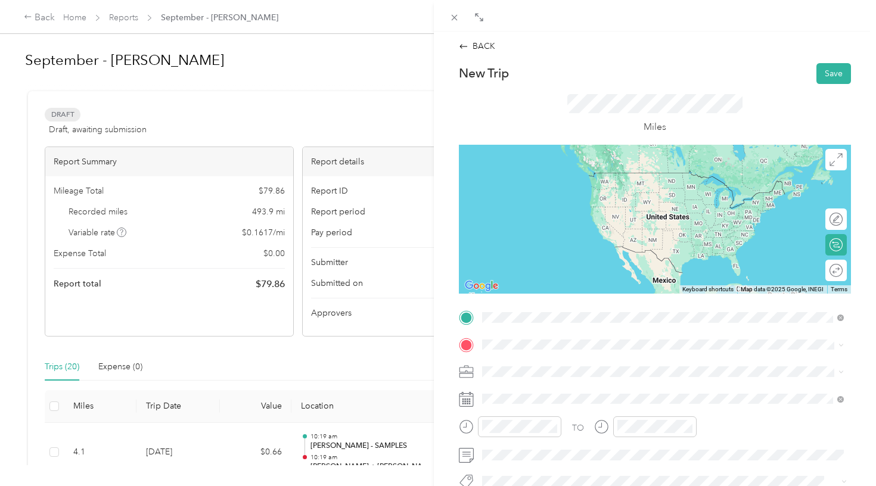
click at [571, 191] on span "[STREET_ADDRESS]" at bounding box center [543, 194] width 76 height 10
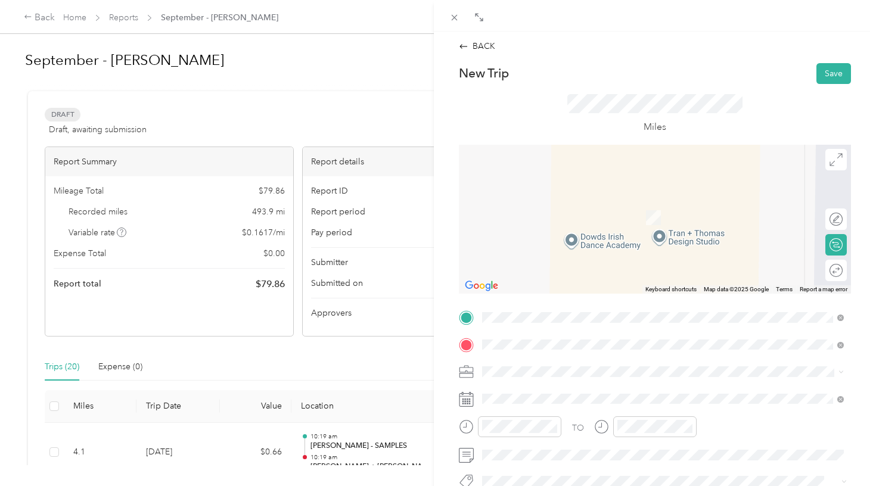
click at [543, 390] on div "TEAM SHAMROCK TRADING" at bounding box center [576, 393] width 142 height 15
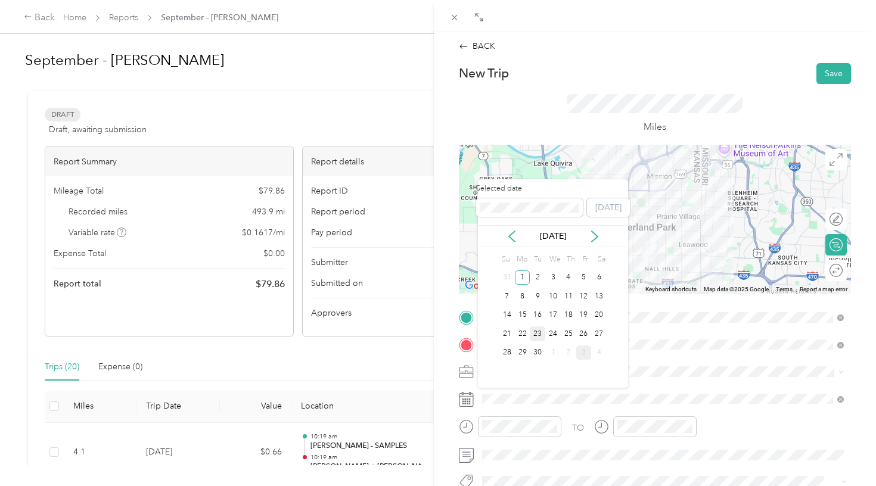
click at [541, 331] on div "23" at bounding box center [537, 334] width 15 height 15
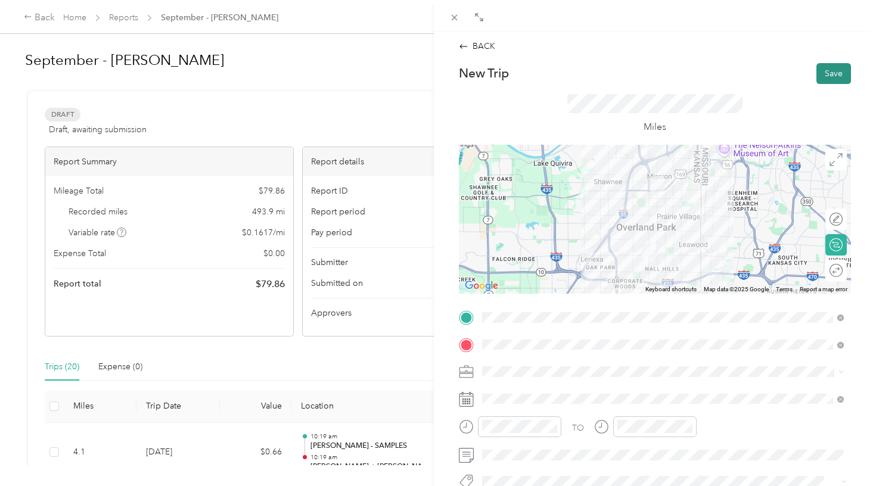
click at [833, 75] on button "Save" at bounding box center [833, 73] width 35 height 21
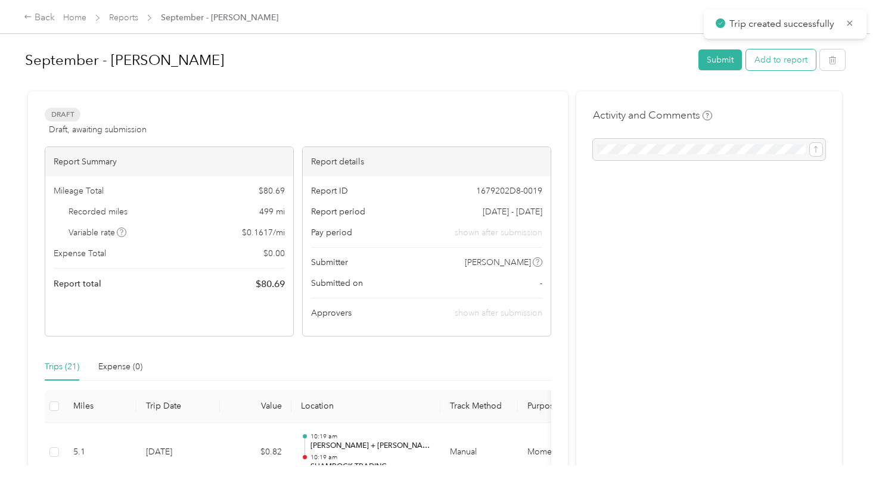
click at [777, 61] on button "Add to report" at bounding box center [781, 59] width 70 height 21
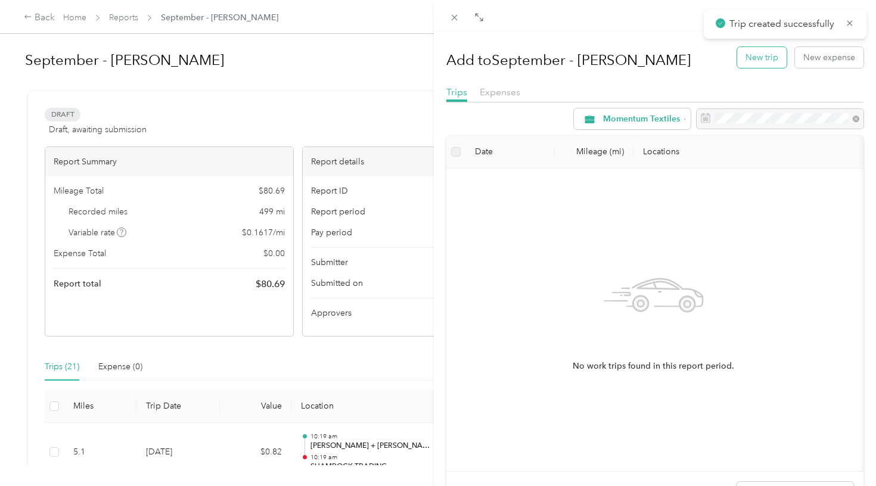
click at [758, 55] on button "New trip" at bounding box center [761, 57] width 49 height 21
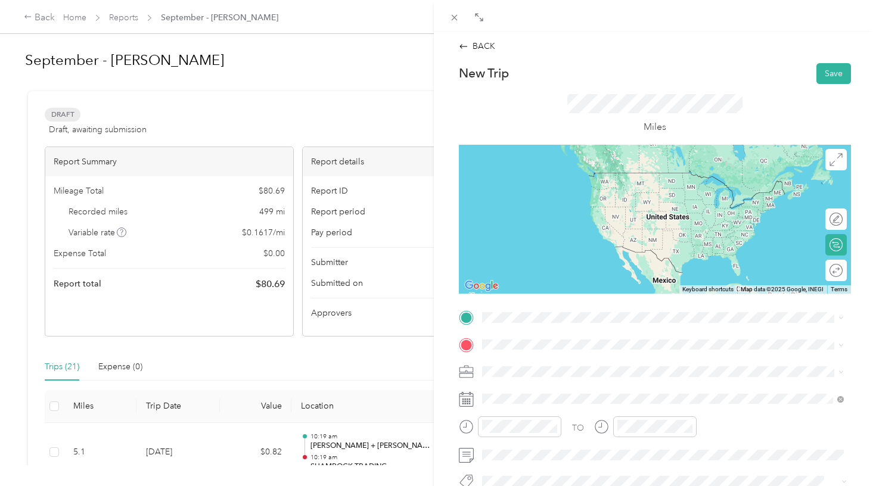
click at [546, 375] on div "TEAM SHAMROCK TRADING [STREET_ADDRESS][PERSON_NAME]" at bounding box center [576, 372] width 142 height 29
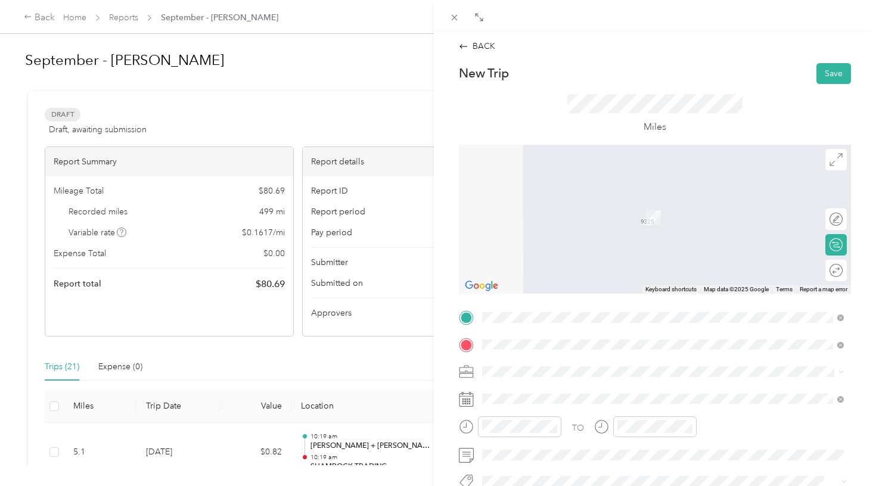
click at [569, 327] on strong "[PERSON_NAME] - SAMPLES" at bounding box center [604, 330] width 116 height 11
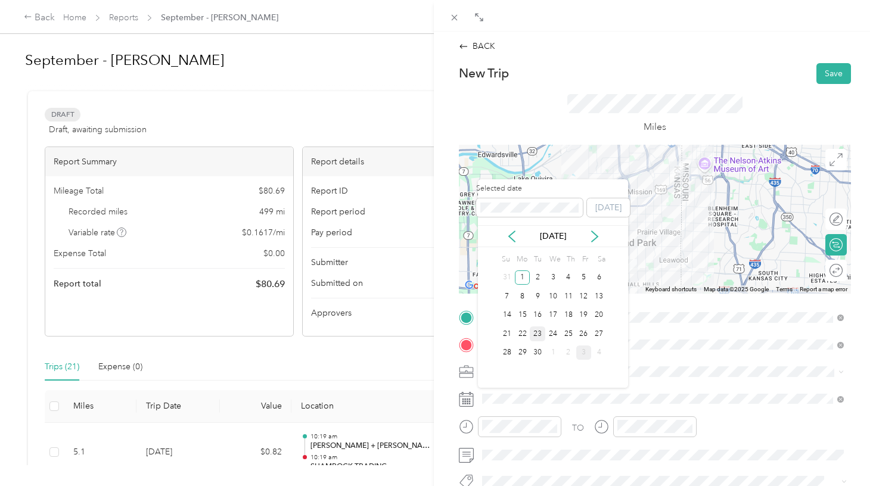
click at [540, 333] on div "23" at bounding box center [537, 334] width 15 height 15
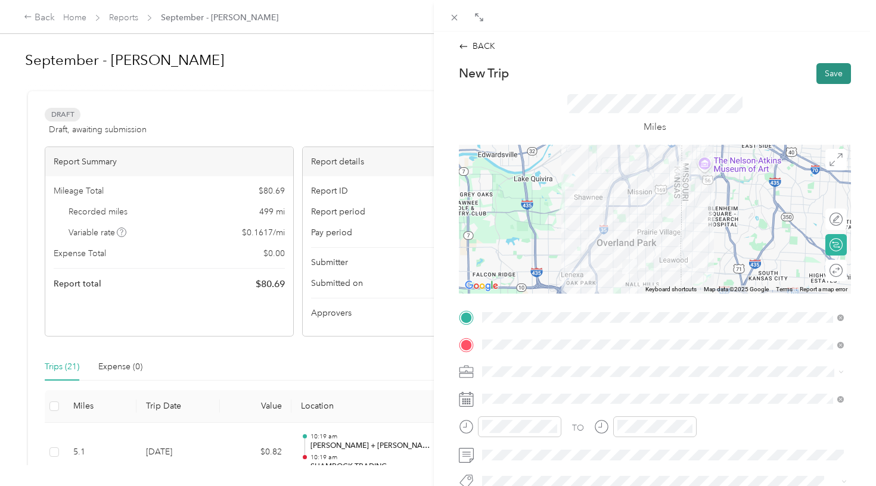
click at [825, 78] on button "Save" at bounding box center [833, 73] width 35 height 21
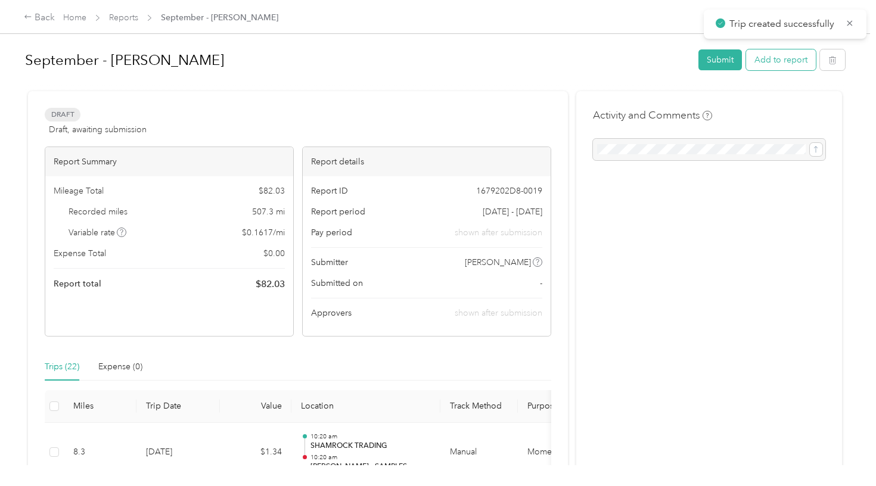
click at [784, 61] on button "Add to report" at bounding box center [781, 59] width 70 height 21
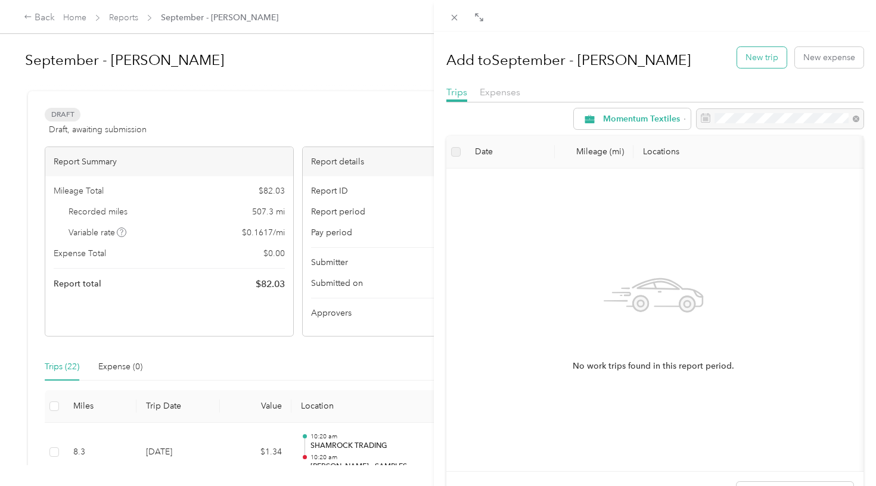
click at [754, 62] on button "New trip" at bounding box center [761, 57] width 49 height 21
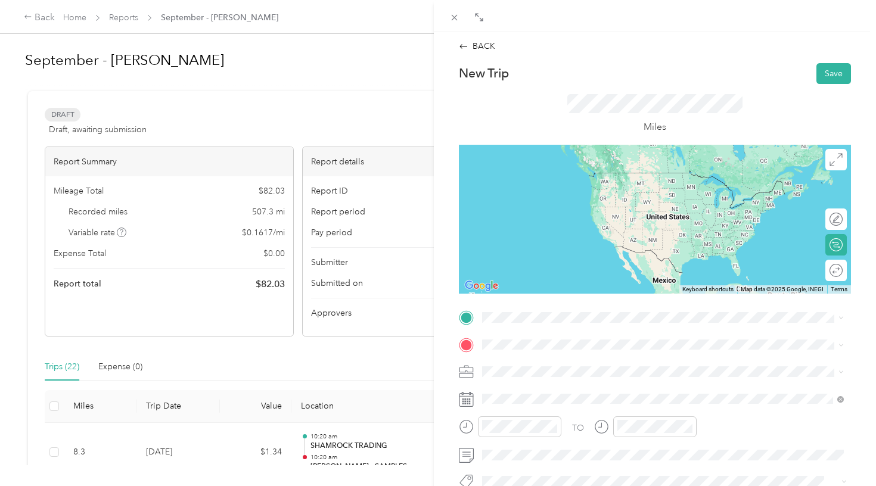
click at [571, 296] on div "TEAM [PERSON_NAME] - SAMPLES" at bounding box center [597, 299] width 185 height 15
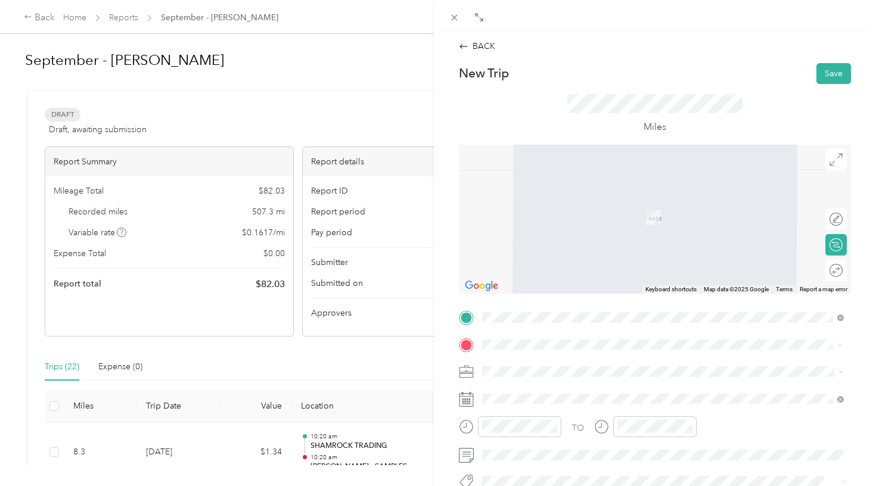
click at [579, 401] on div "TEAM SHAMROCK TRADING [STREET_ADDRESS][PERSON_NAME]" at bounding box center [576, 400] width 142 height 29
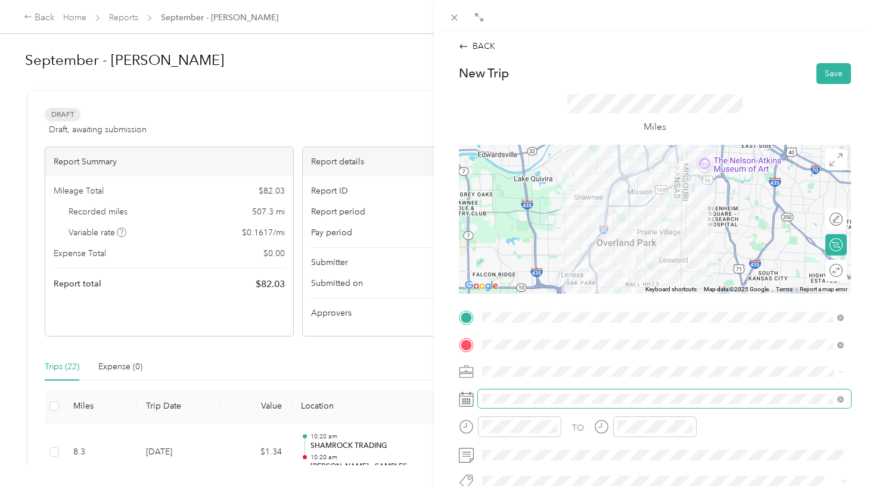
click at [543, 392] on span at bounding box center [664, 399] width 373 height 19
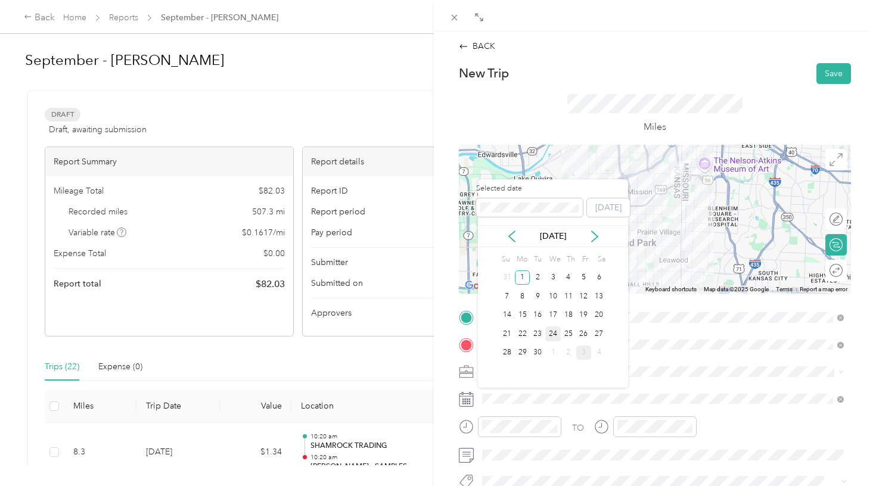
click at [554, 330] on div "24" at bounding box center [552, 334] width 15 height 15
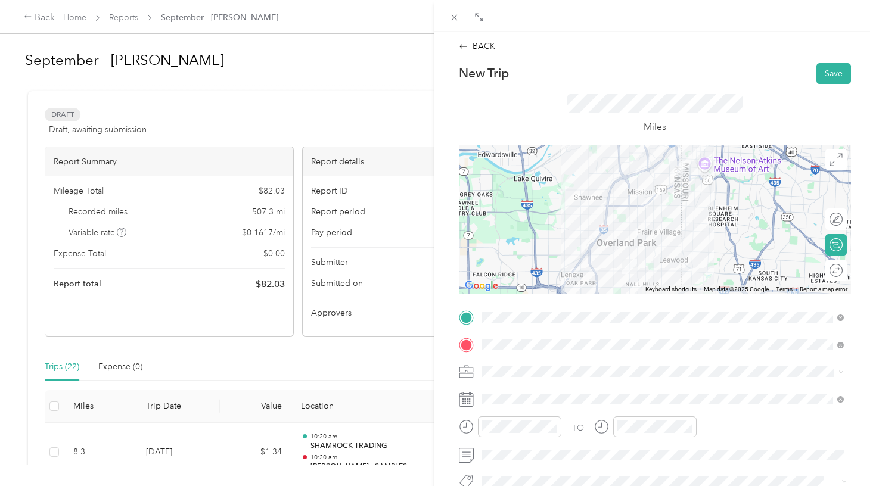
click at [829, 273] on div "Round trip" at bounding box center [835, 270] width 21 height 21
click at [829, 271] on div at bounding box center [830, 270] width 25 height 13
click at [828, 72] on button "Save" at bounding box center [833, 73] width 35 height 21
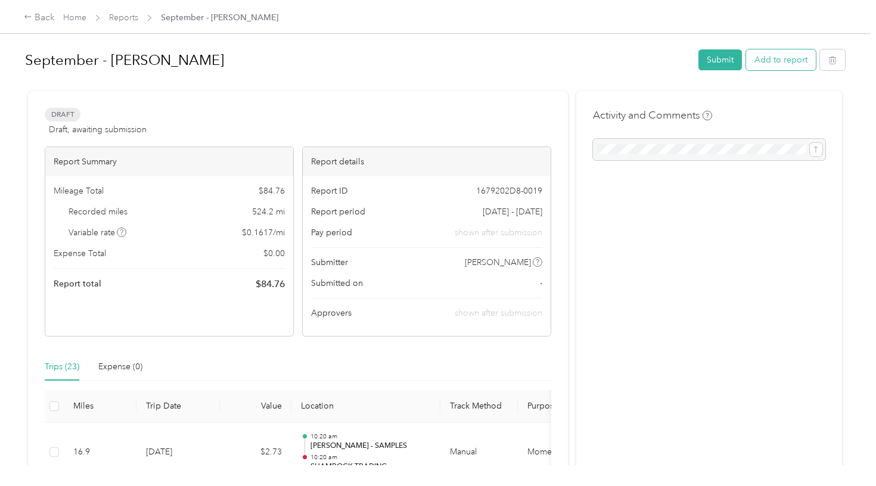
click at [763, 64] on button "Add to report" at bounding box center [781, 59] width 70 height 21
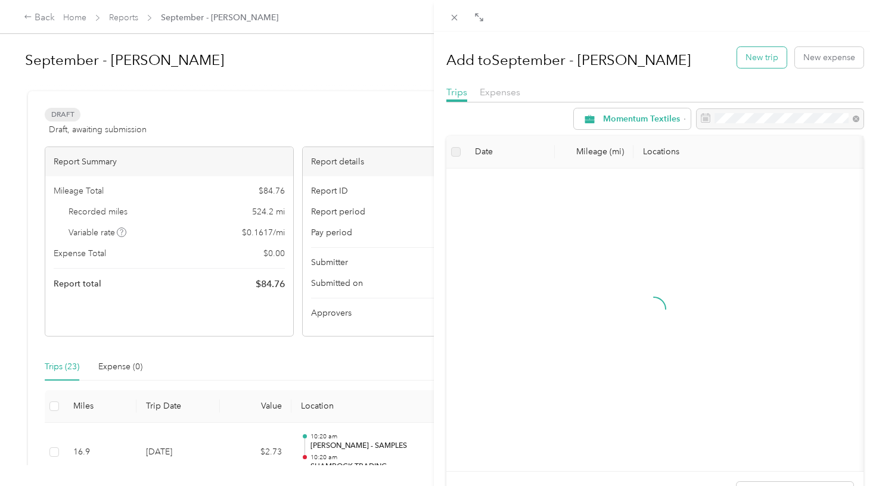
click at [751, 58] on button "New trip" at bounding box center [761, 57] width 49 height 21
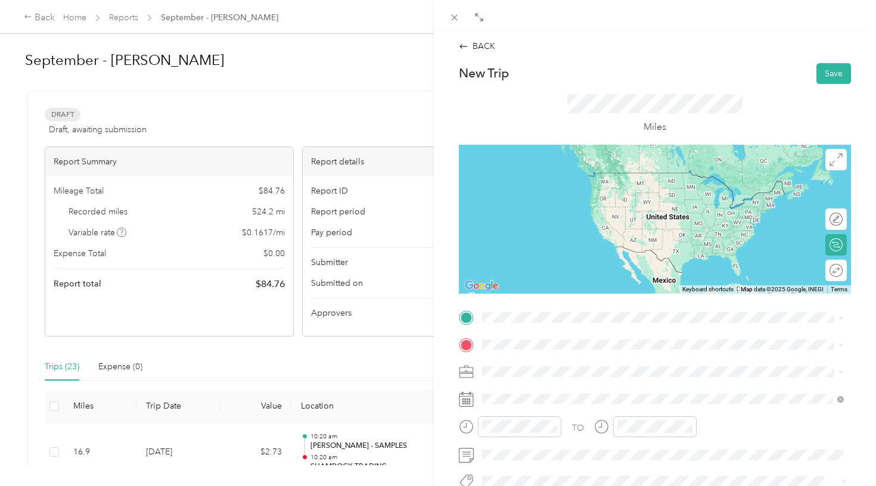
click at [590, 299] on strong "[PERSON_NAME] - SAMPLES" at bounding box center [604, 301] width 116 height 11
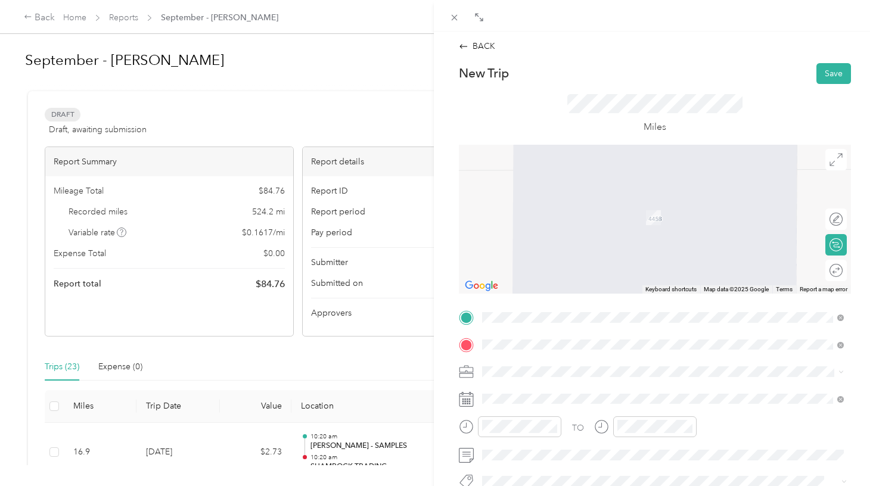
click at [584, 408] on span "[STREET_ADDRESS][PERSON_NAME]" at bounding box center [576, 409] width 142 height 10
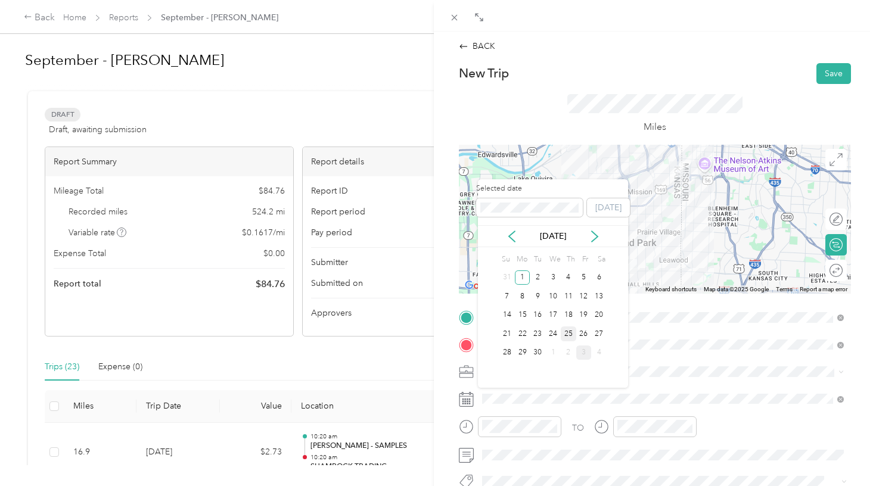
click at [564, 334] on div "25" at bounding box center [568, 334] width 15 height 15
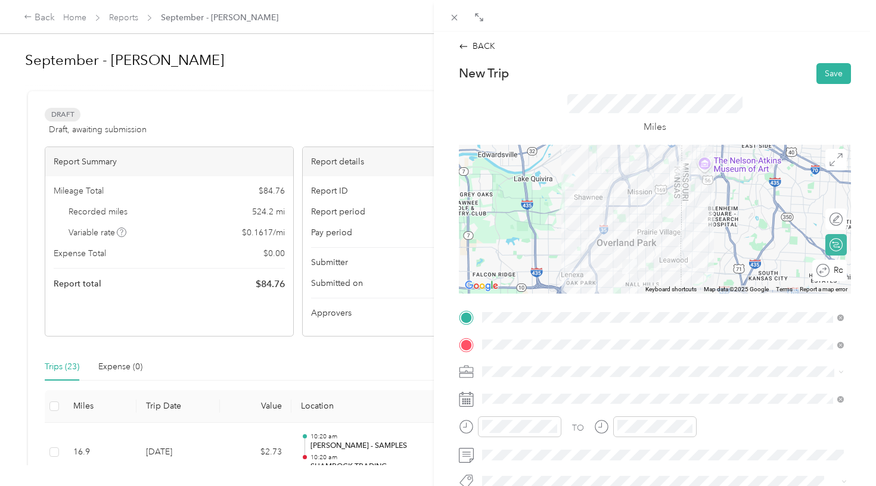
click at [835, 271] on div "Round trip" at bounding box center [835, 270] width 13 height 13
click at [822, 270] on div at bounding box center [824, 270] width 11 height 11
click at [832, 73] on button "Save" at bounding box center [833, 73] width 35 height 21
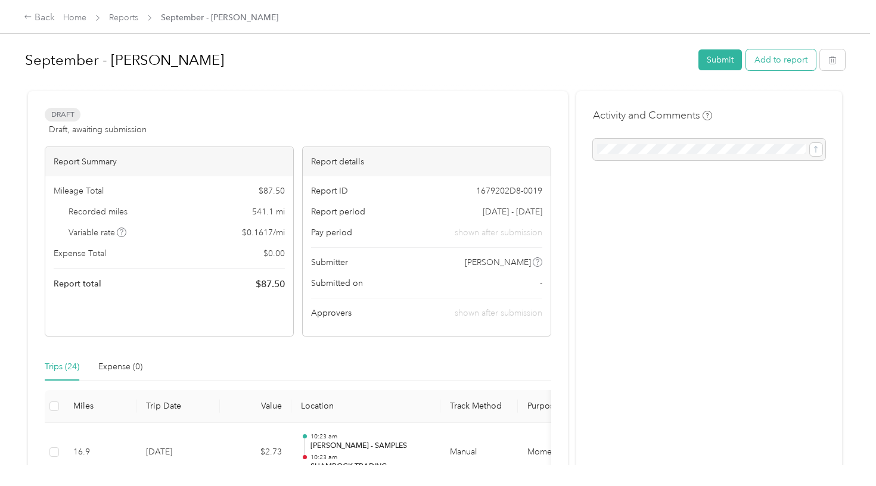
click at [794, 69] on button "Add to report" at bounding box center [781, 59] width 70 height 21
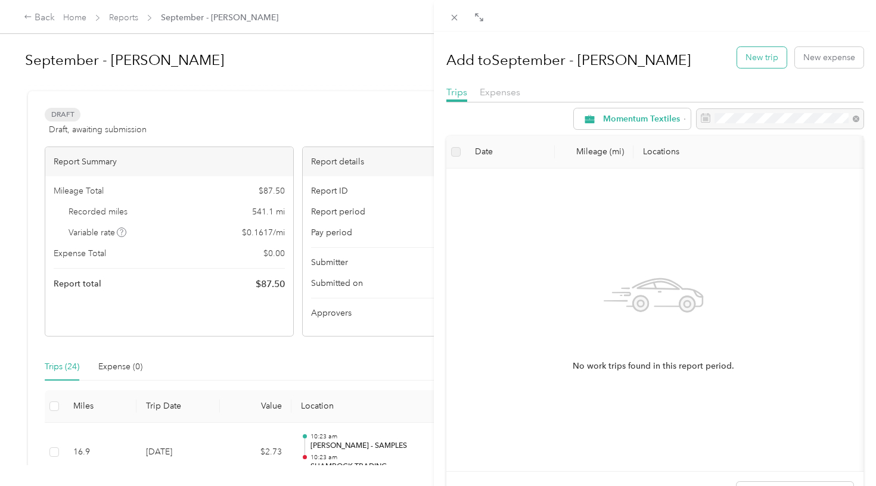
click at [762, 56] on button "New trip" at bounding box center [761, 57] width 49 height 21
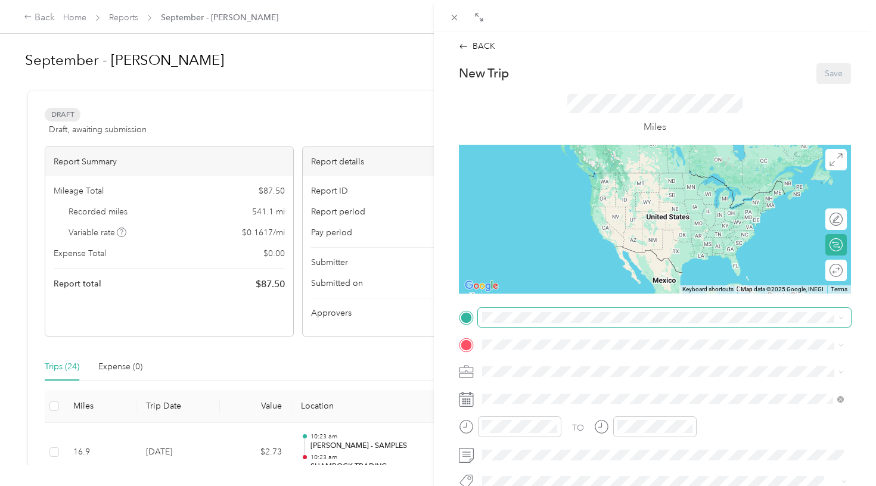
click at [548, 322] on span at bounding box center [664, 317] width 373 height 19
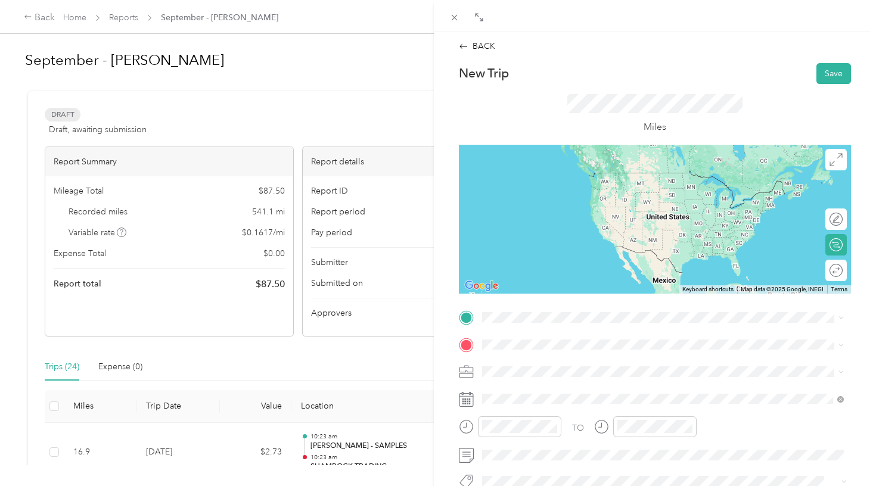
click at [575, 486] on div "Drag to resize Click to close BACK New Trip Save This trip cannot be edited bec…" at bounding box center [435, 486] width 870 height 0
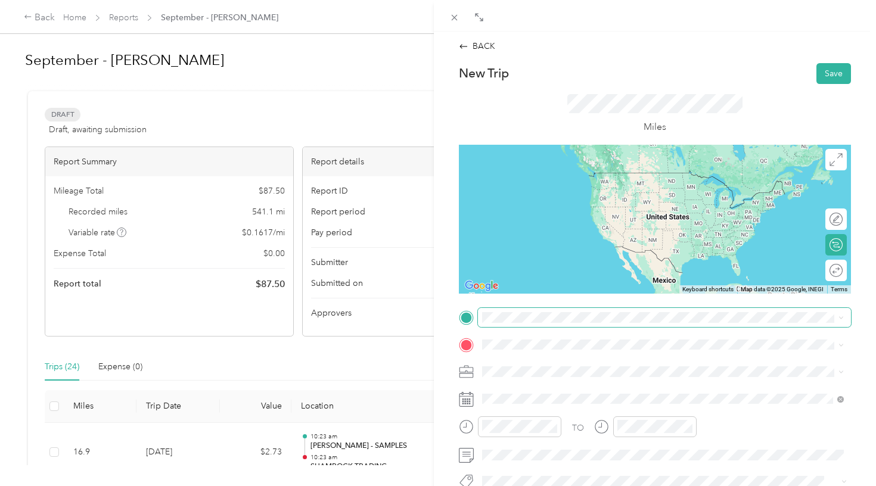
click at [518, 323] on span at bounding box center [664, 317] width 373 height 19
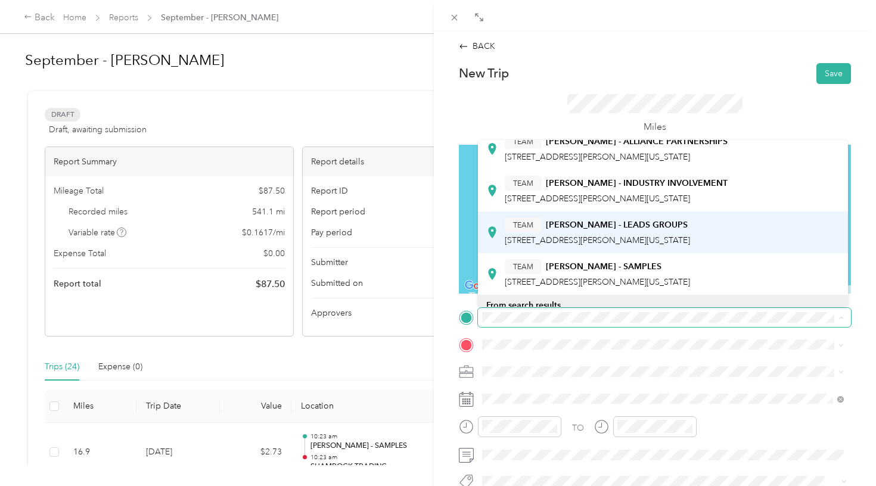
scroll to position [44, 0]
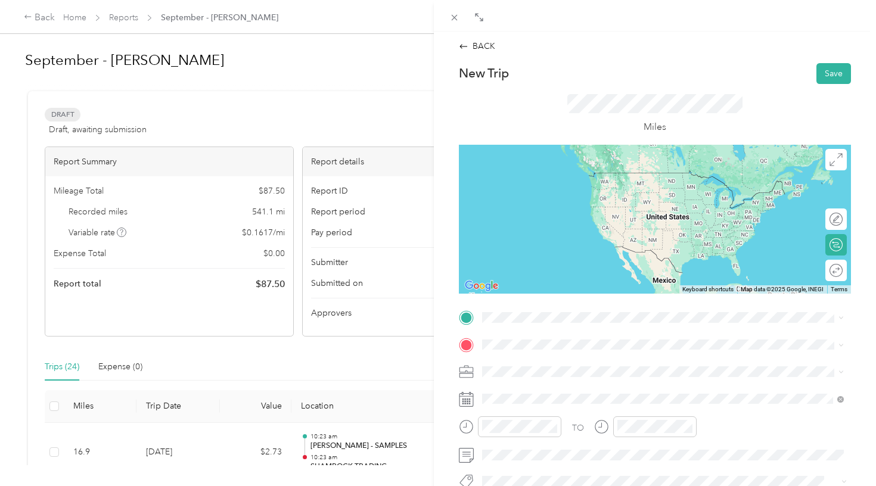
click at [560, 270] on span "[STREET_ADDRESS][PERSON_NAME][US_STATE]" at bounding box center [597, 274] width 185 height 10
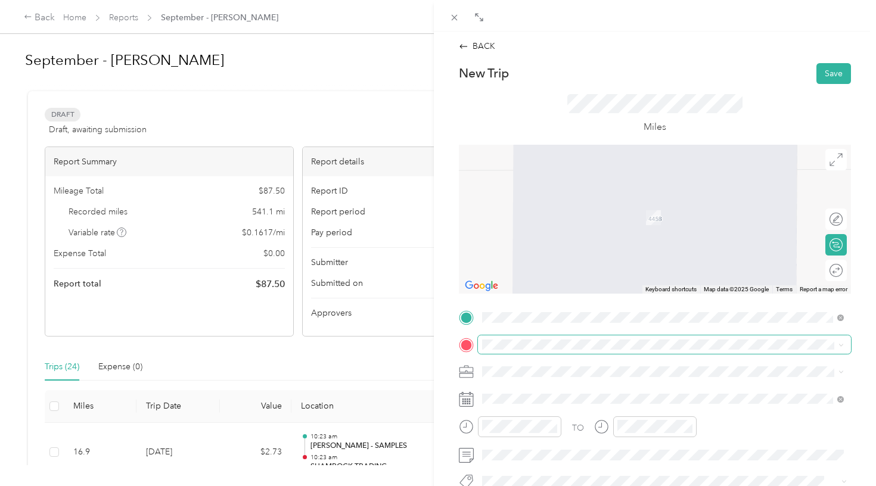
click at [493, 338] on span at bounding box center [664, 344] width 373 height 19
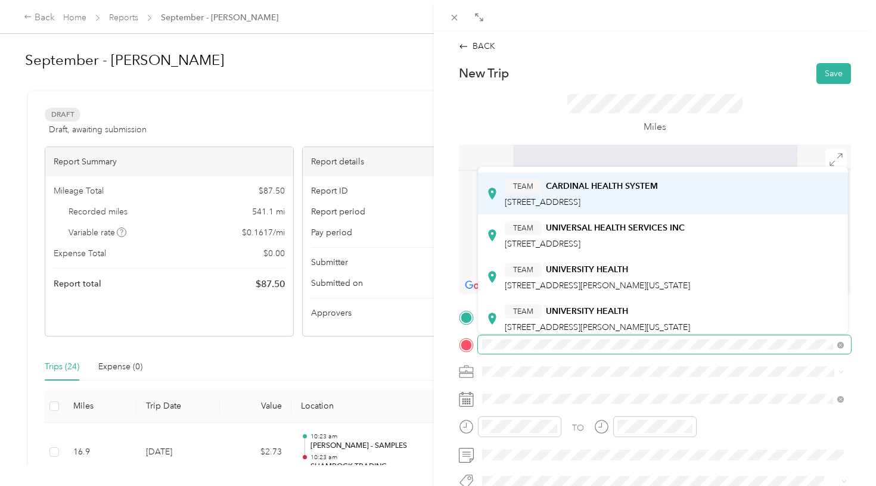
scroll to position [192, 0]
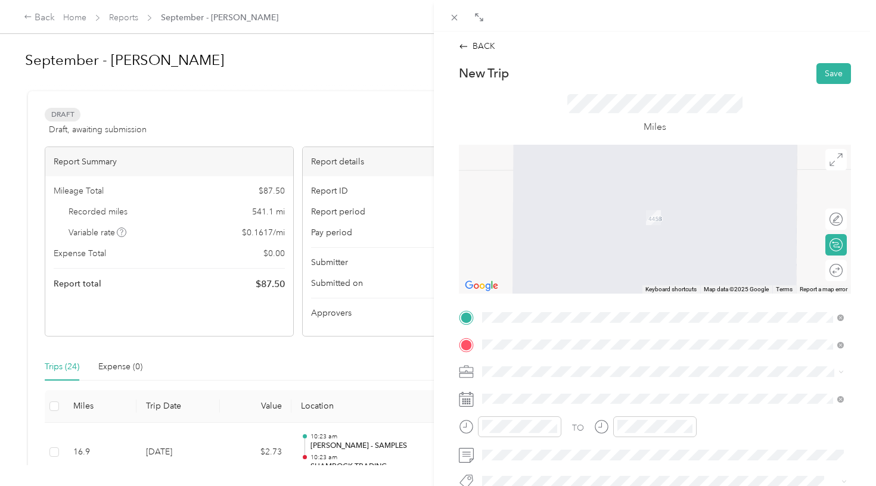
click at [588, 275] on span "[STREET_ADDRESS][PERSON_NAME][US_STATE]" at bounding box center [597, 280] width 185 height 10
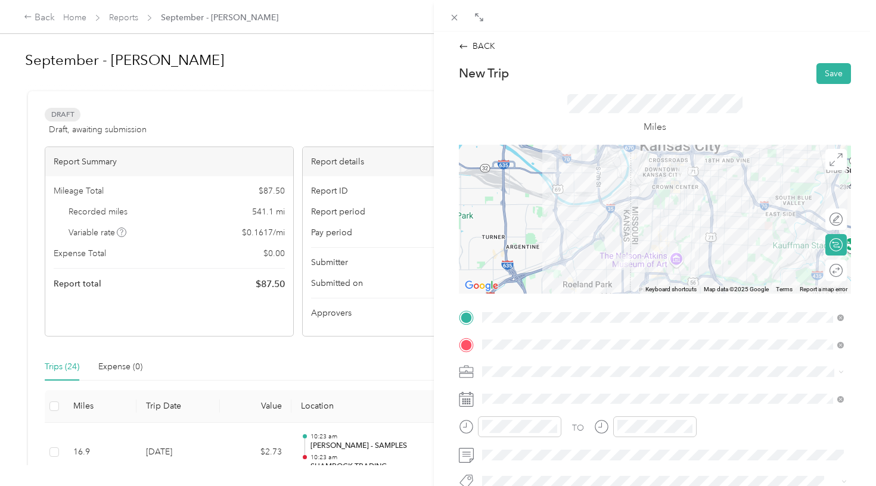
click at [833, 268] on div "Round trip" at bounding box center [835, 270] width 21 height 21
click at [833, 268] on div at bounding box center [830, 270] width 25 height 13
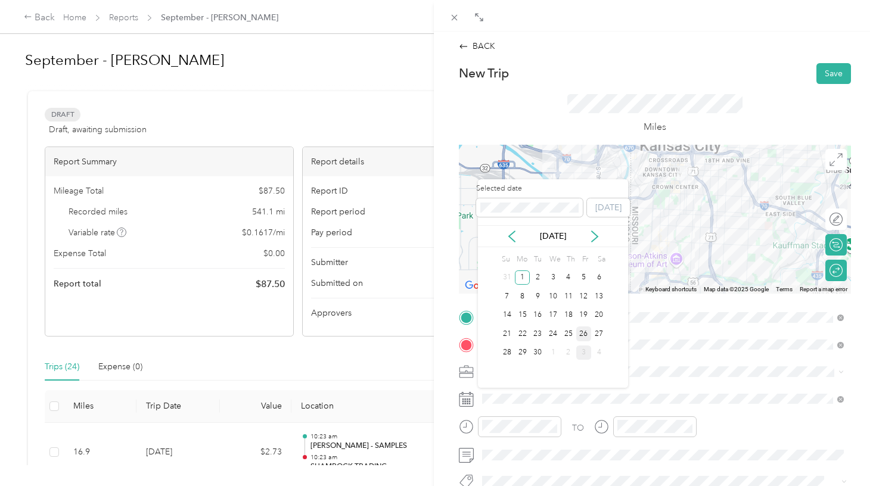
click at [585, 334] on div "26" at bounding box center [583, 334] width 15 height 15
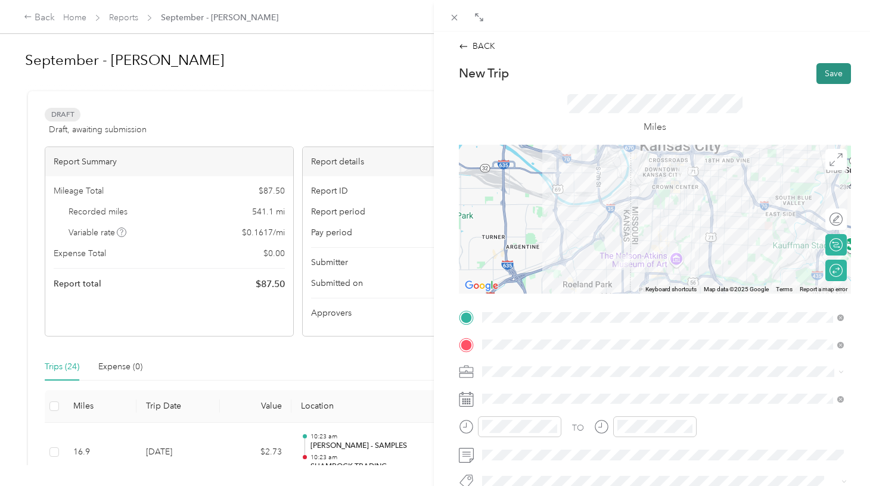
click at [831, 74] on button "Save" at bounding box center [833, 73] width 35 height 21
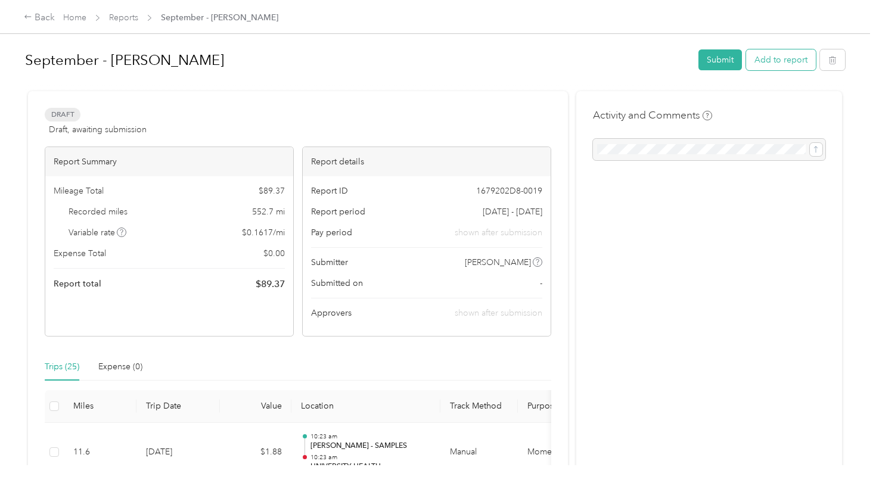
click at [788, 57] on button "Add to report" at bounding box center [781, 59] width 70 height 21
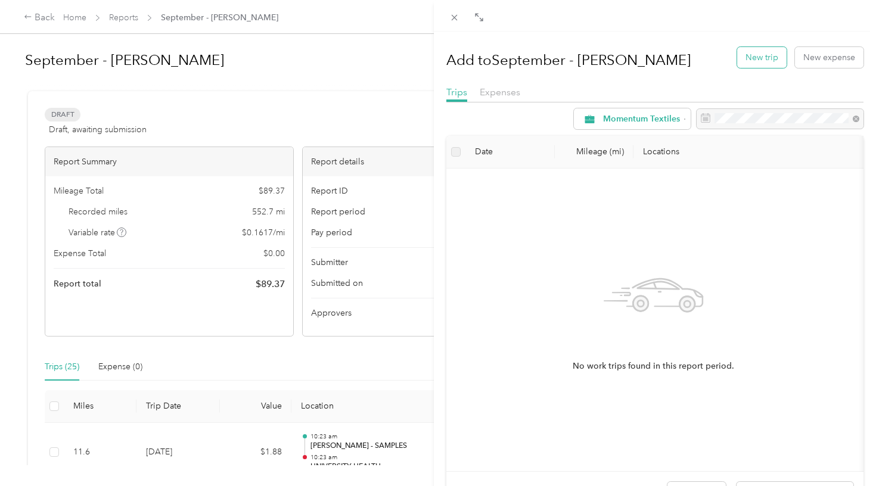
click at [768, 59] on button "New trip" at bounding box center [761, 57] width 49 height 21
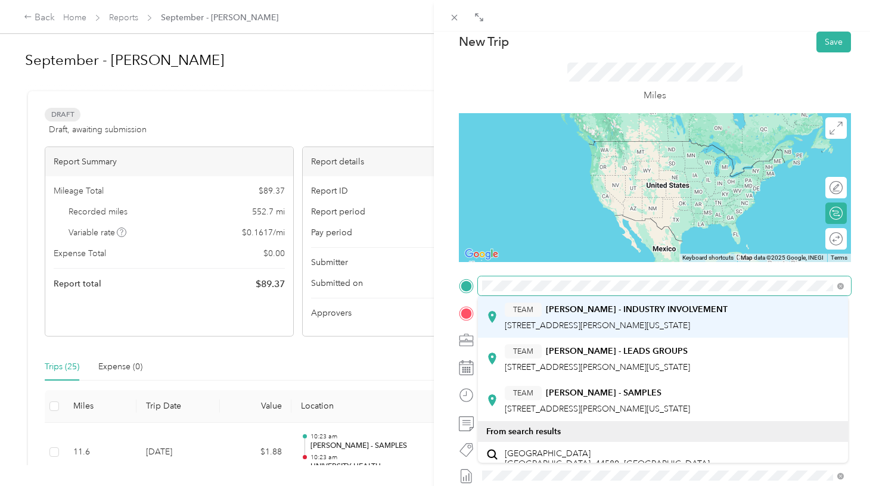
scroll to position [69, 0]
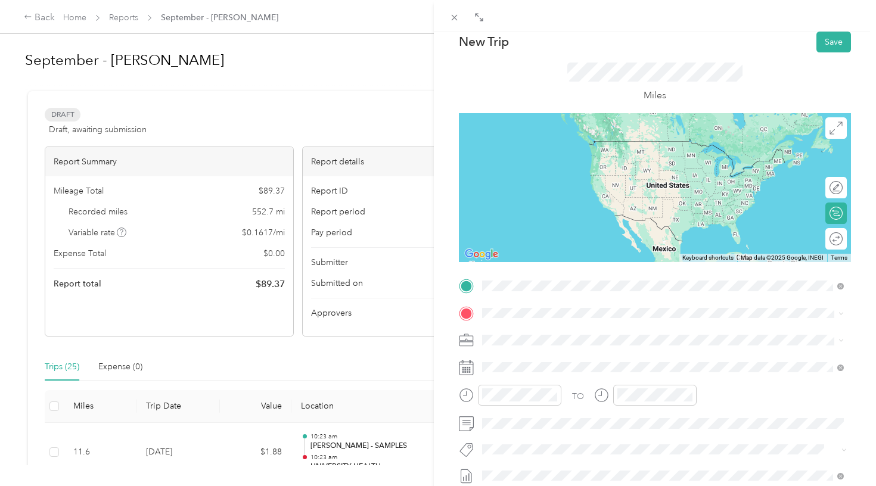
click at [579, 395] on div "TEAM [PERSON_NAME] - SAMPLES [STREET_ADDRESS][PERSON_NAME][US_STATE]" at bounding box center [597, 398] width 185 height 29
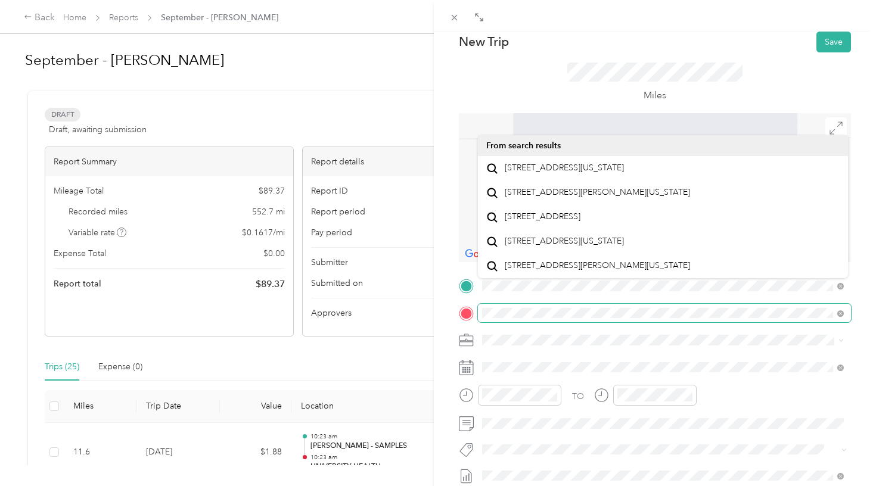
scroll to position [18, 0]
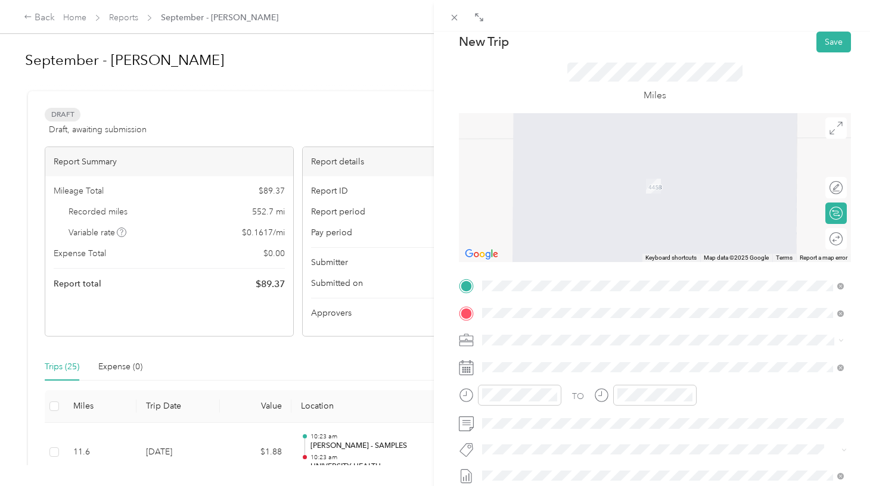
click at [563, 163] on span "[STREET_ADDRESS][US_STATE]" at bounding box center [564, 168] width 119 height 11
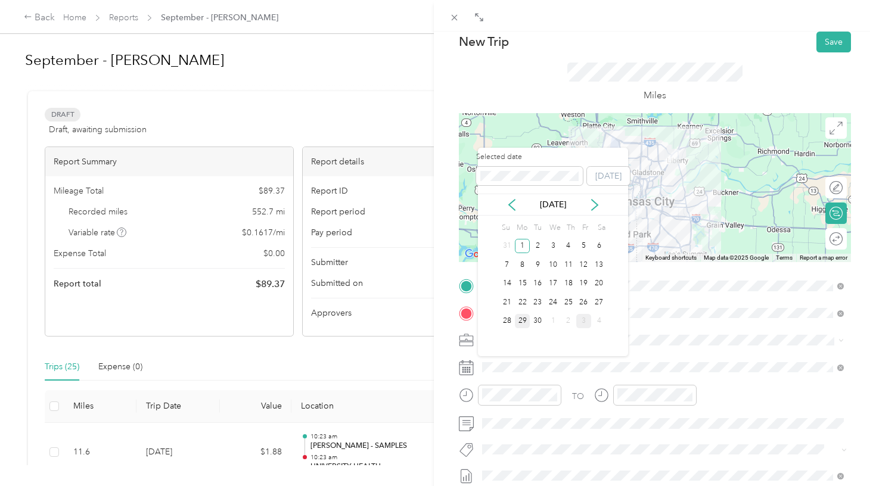
click at [523, 321] on div "29" at bounding box center [522, 321] width 15 height 15
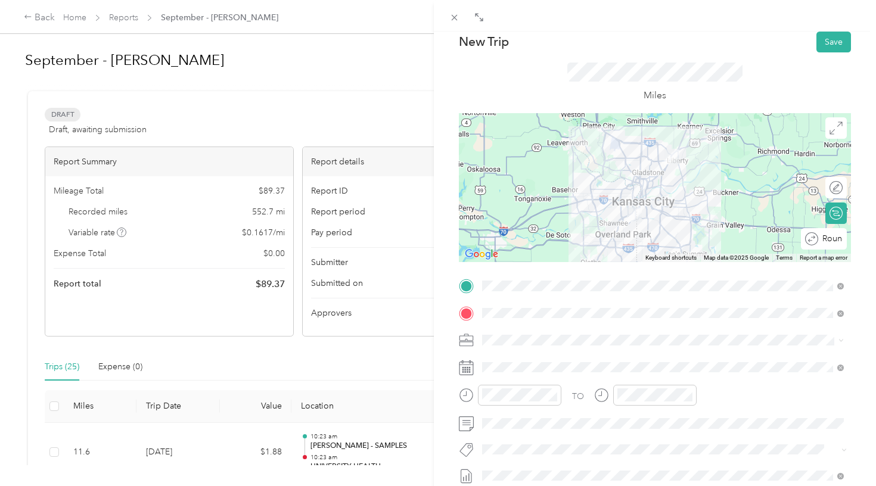
click at [833, 234] on div "Round trip" at bounding box center [824, 238] width 46 height 21
click at [825, 237] on div at bounding box center [824, 239] width 11 height 11
click at [834, 39] on button "Save" at bounding box center [833, 42] width 35 height 21
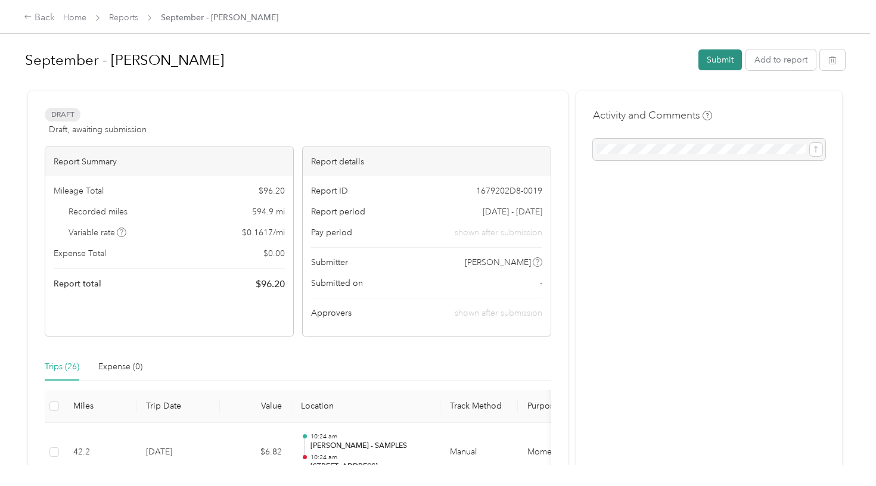
click at [719, 66] on button "Submit" at bounding box center [720, 59] width 44 height 21
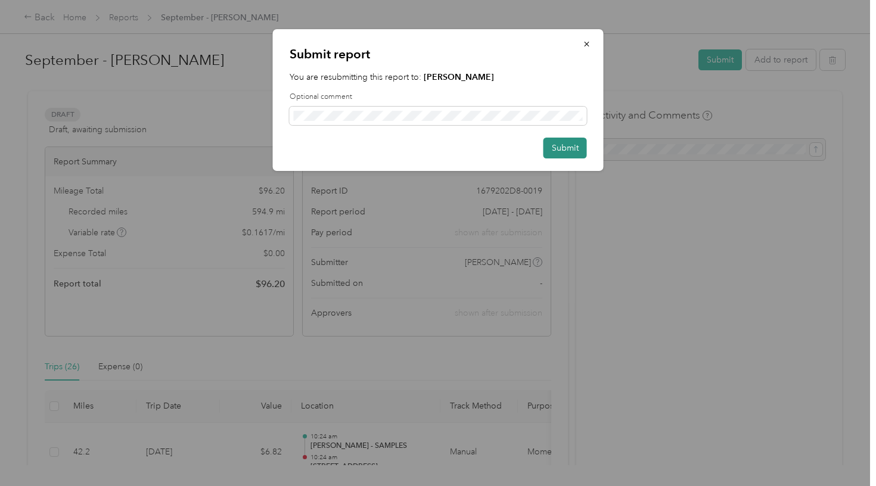
click at [557, 145] on button "Submit" at bounding box center [565, 148] width 44 height 21
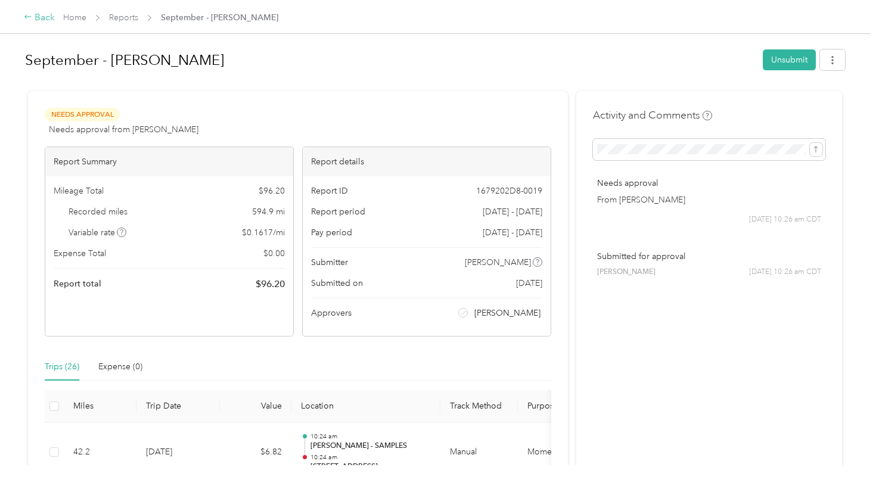
click at [44, 21] on div "Back" at bounding box center [39, 18] width 31 height 14
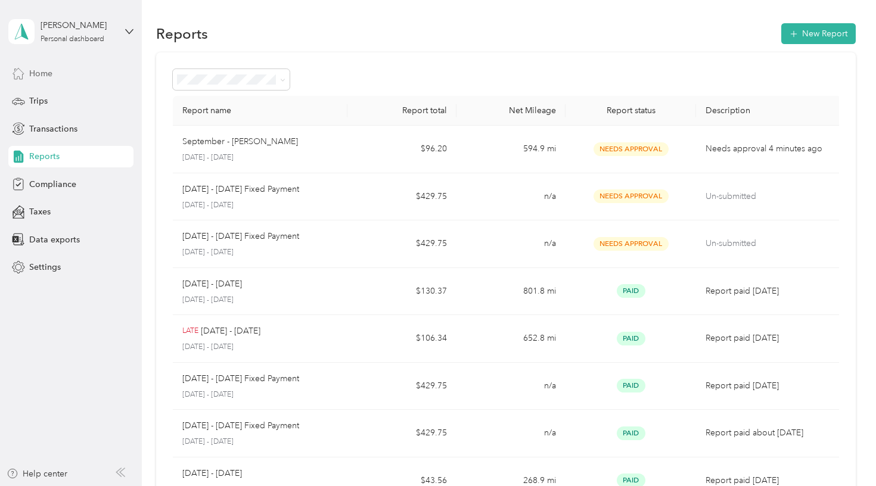
click at [55, 73] on div "Home" at bounding box center [70, 73] width 125 height 21
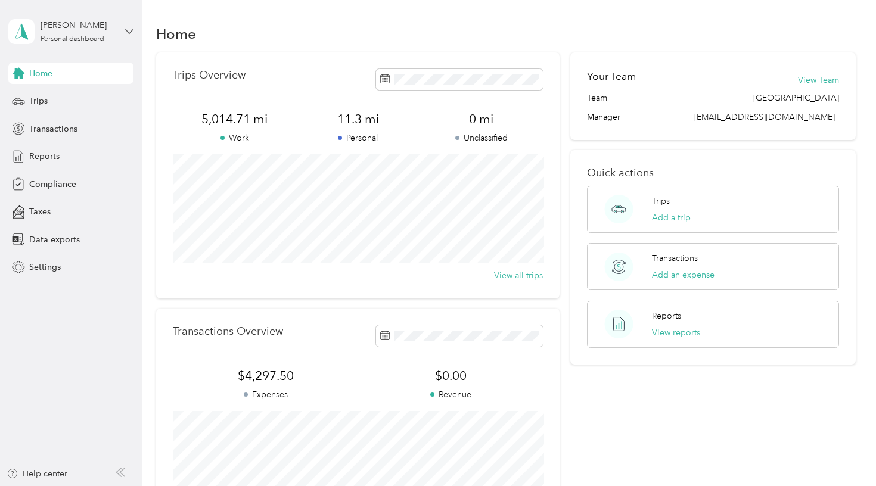
click at [128, 33] on icon at bounding box center [129, 31] width 8 height 8
click at [64, 98] on div "Log out" at bounding box center [42, 98] width 46 height 13
